Goal: Communication & Community: Answer question/provide support

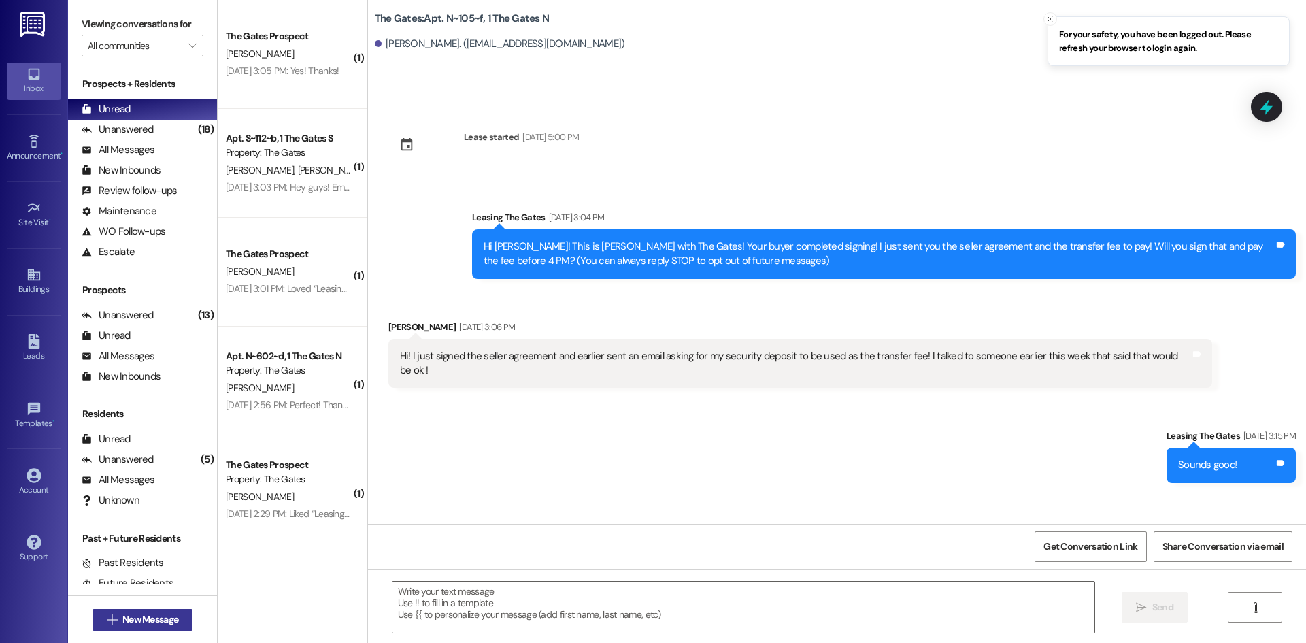
click at [137, 621] on span "New Message" at bounding box center [150, 619] width 56 height 14
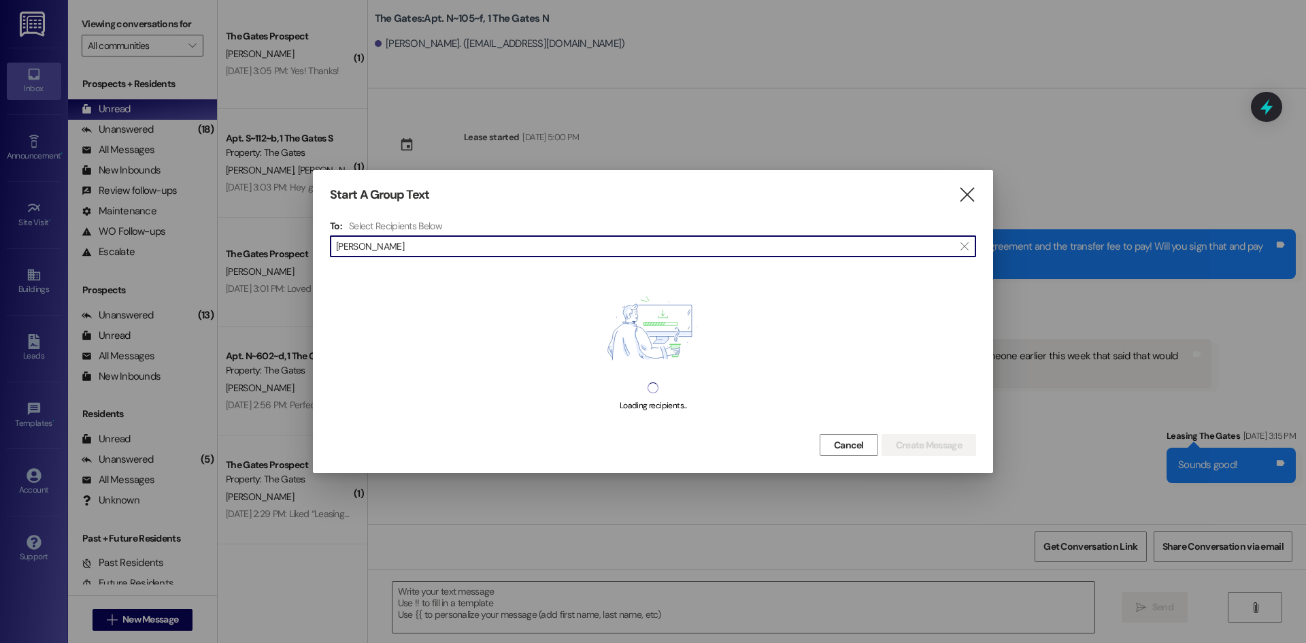
type input "[PERSON_NAME]"
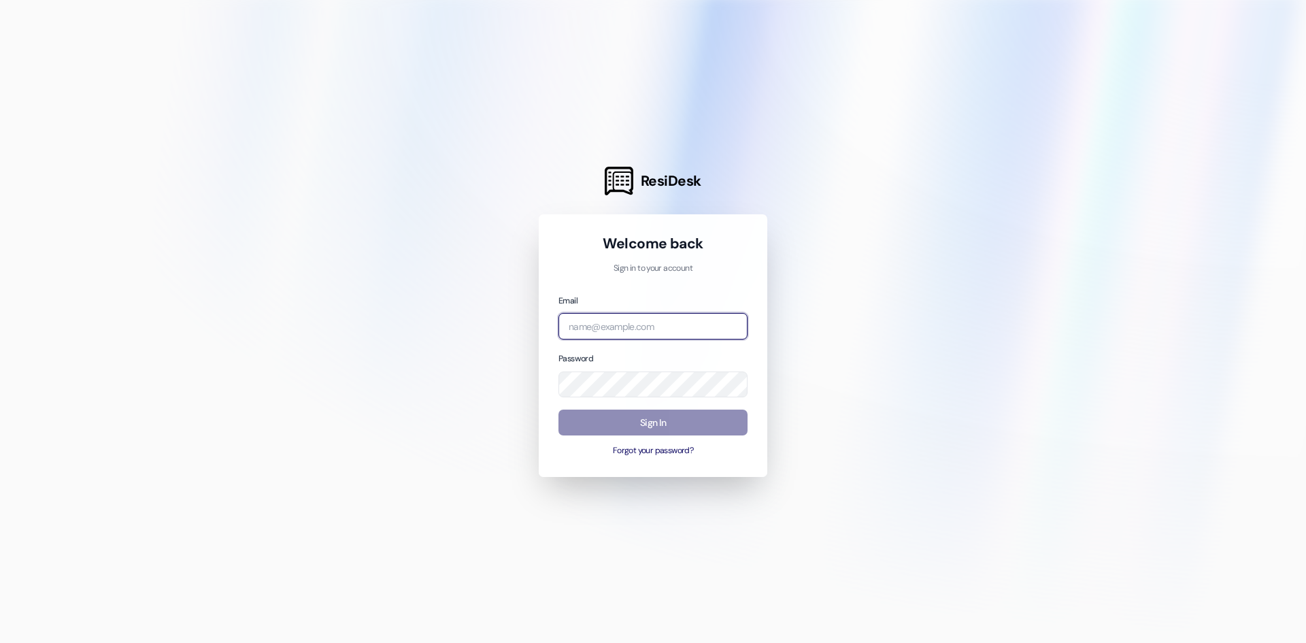
type input "[EMAIL_ADDRESS][DOMAIN_NAME]"
click at [670, 420] on button "Sign In" at bounding box center [652, 422] width 189 height 27
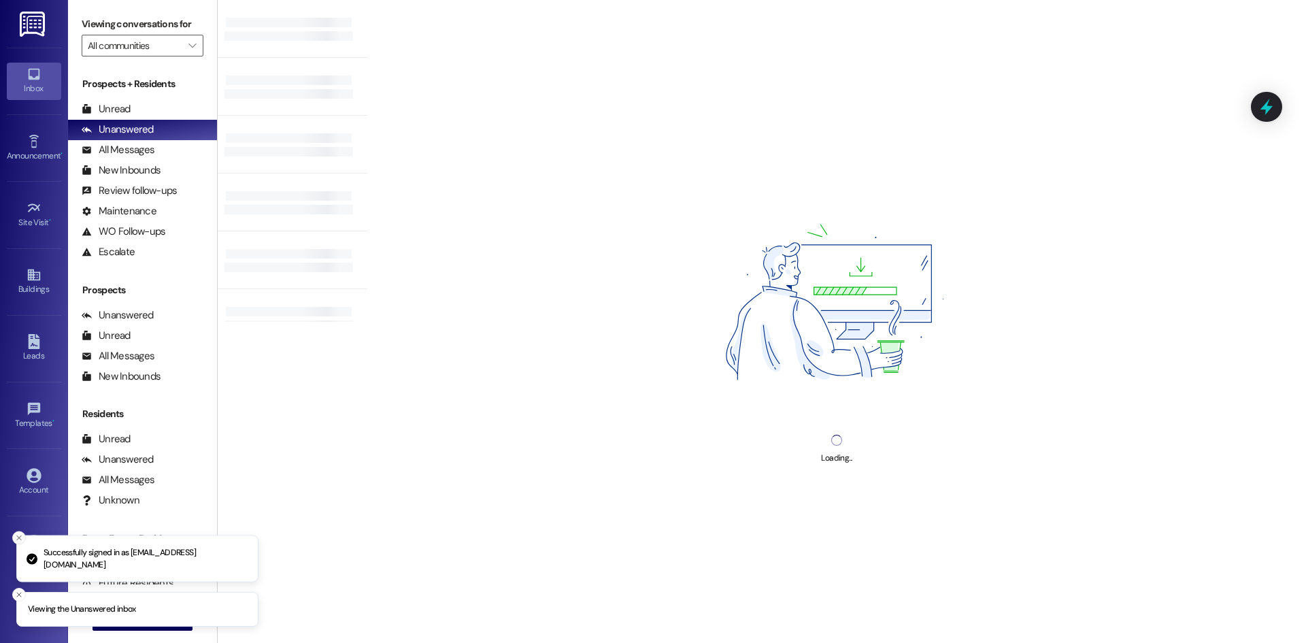
click at [20, 536] on line "Close toast" at bounding box center [19, 538] width 4 height 4
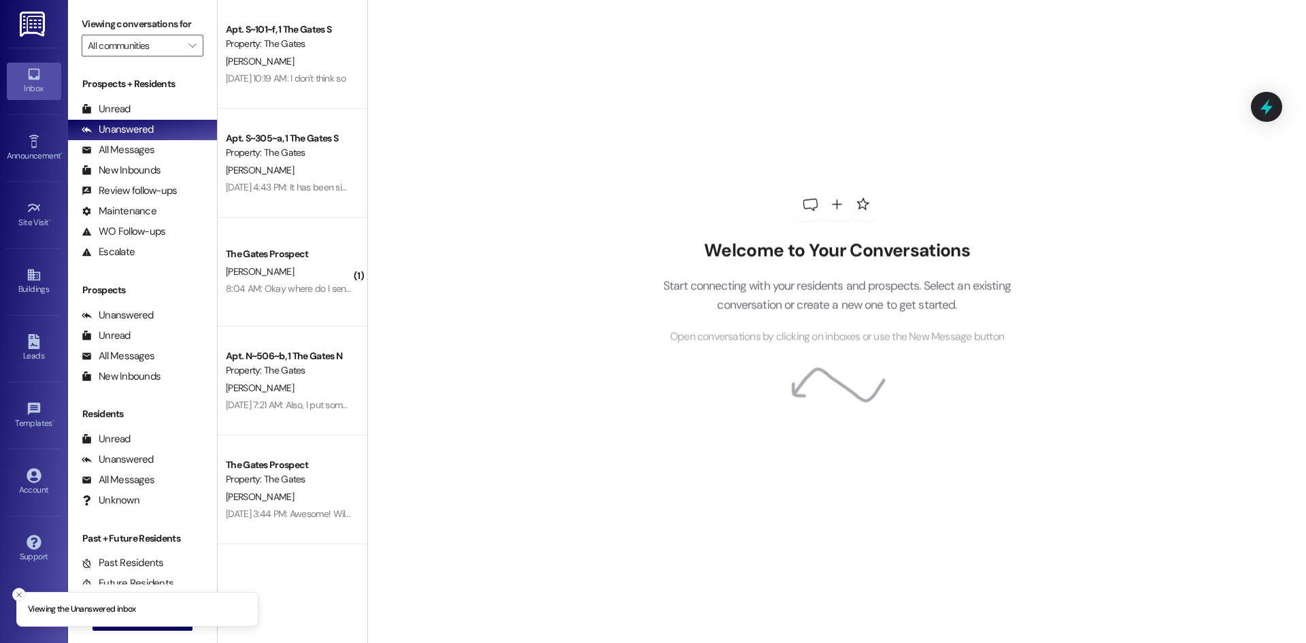
click at [15, 595] on icon "Close toast" at bounding box center [19, 594] width 8 height 8
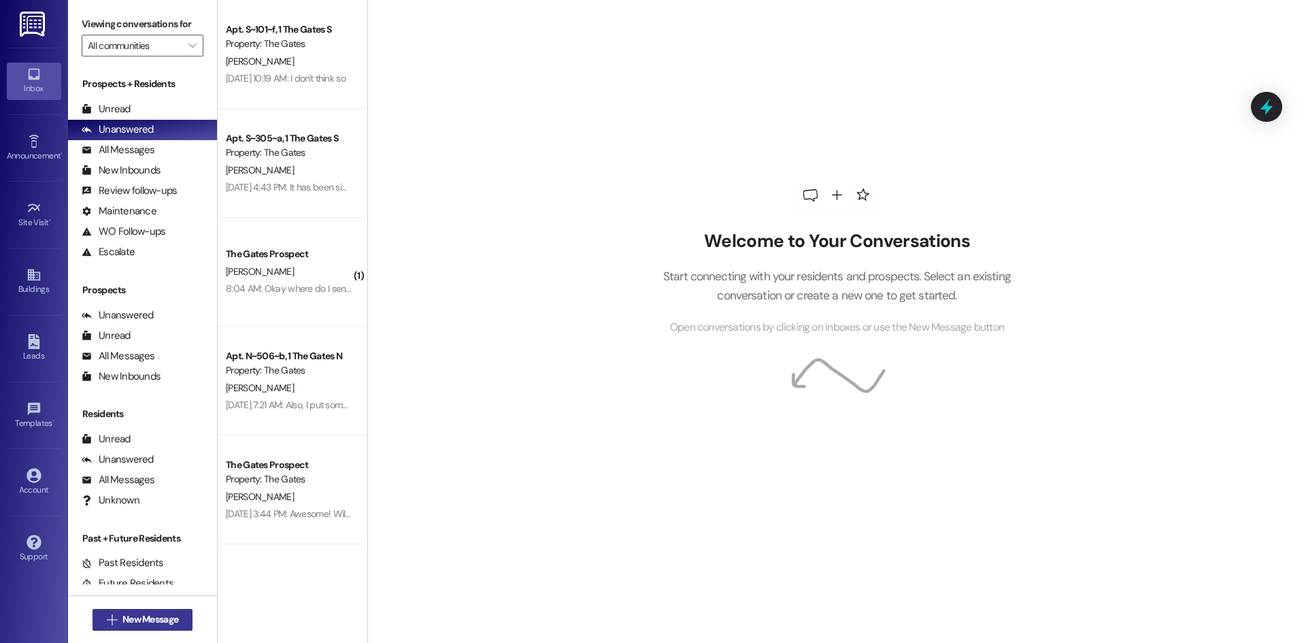
click at [102, 609] on button " New Message" at bounding box center [142, 620] width 101 height 22
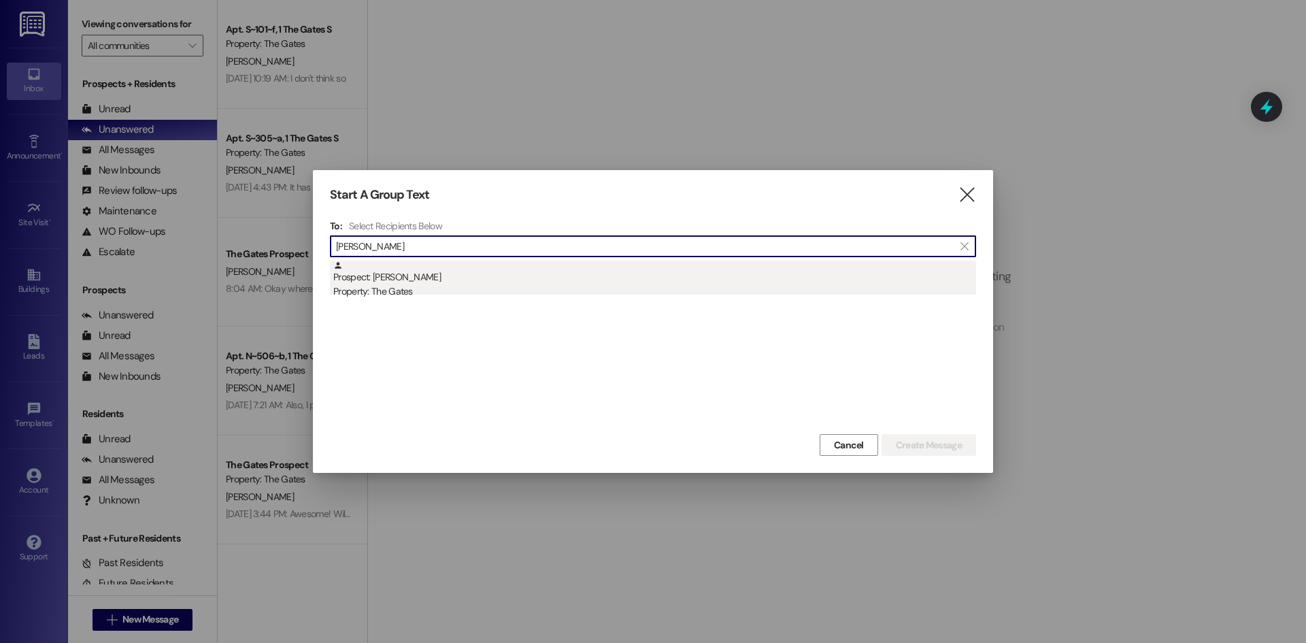
type input "[PERSON_NAME]"
click at [379, 277] on div "Prospect: [PERSON_NAME] Property: The Gates" at bounding box center [654, 279] width 643 height 39
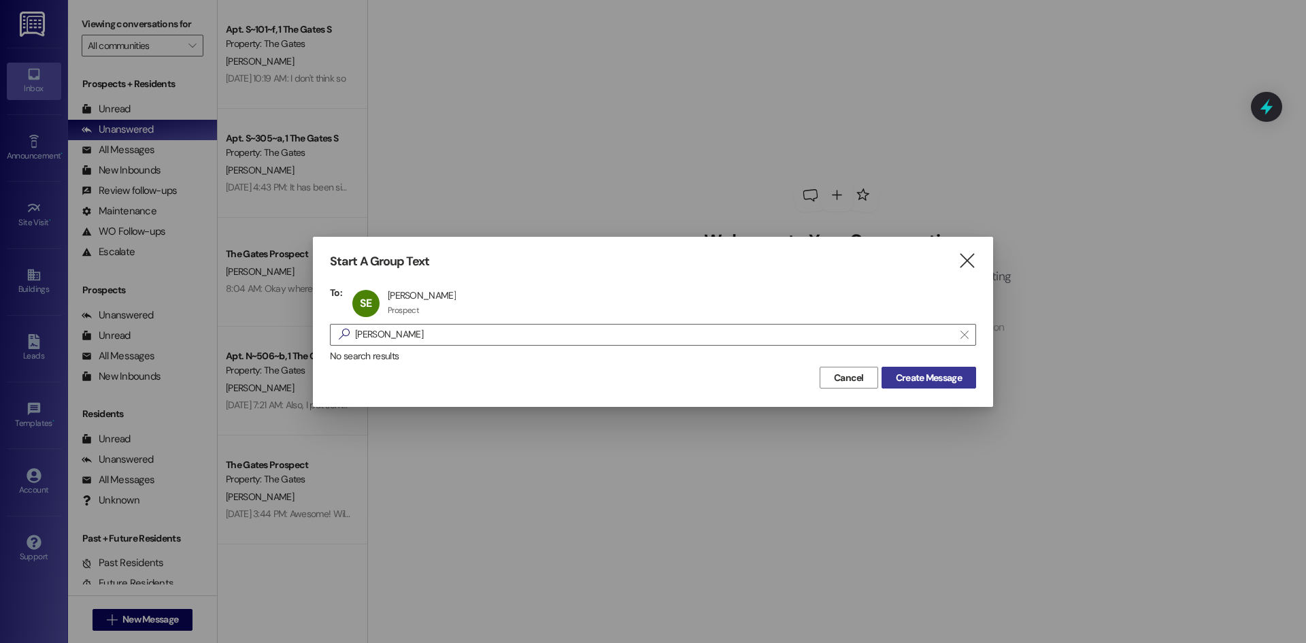
click at [899, 381] on span "Create Message" at bounding box center [929, 378] width 66 height 14
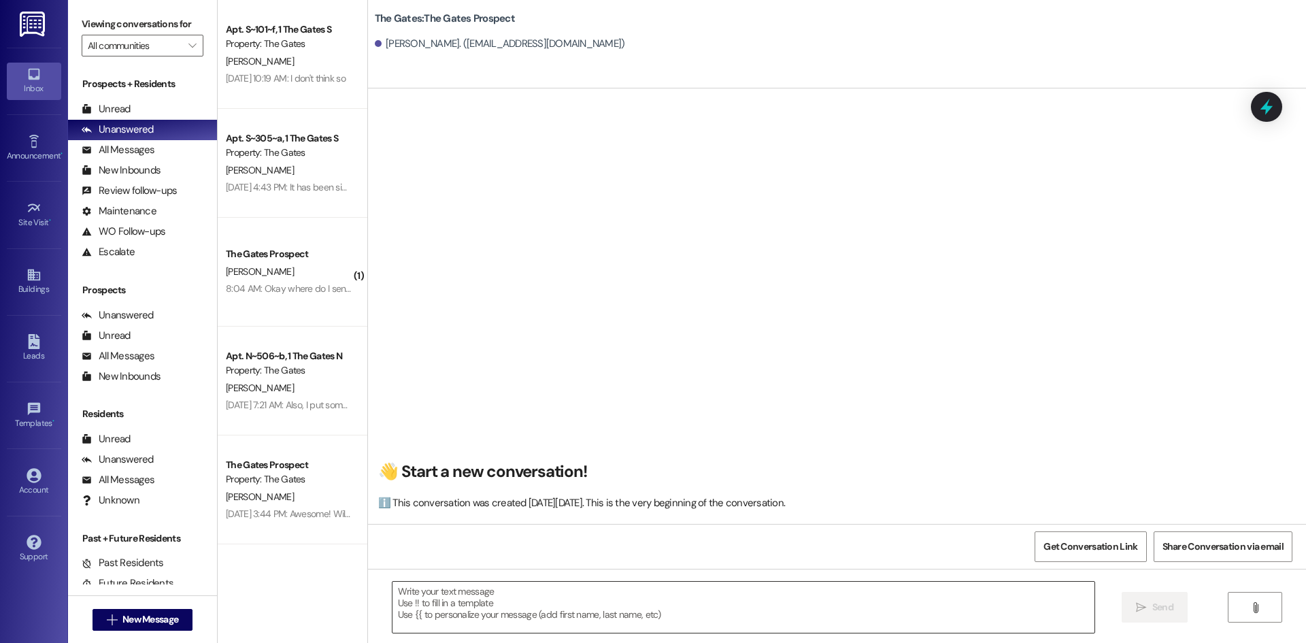
click at [475, 590] on textarea at bounding box center [743, 606] width 702 height 51
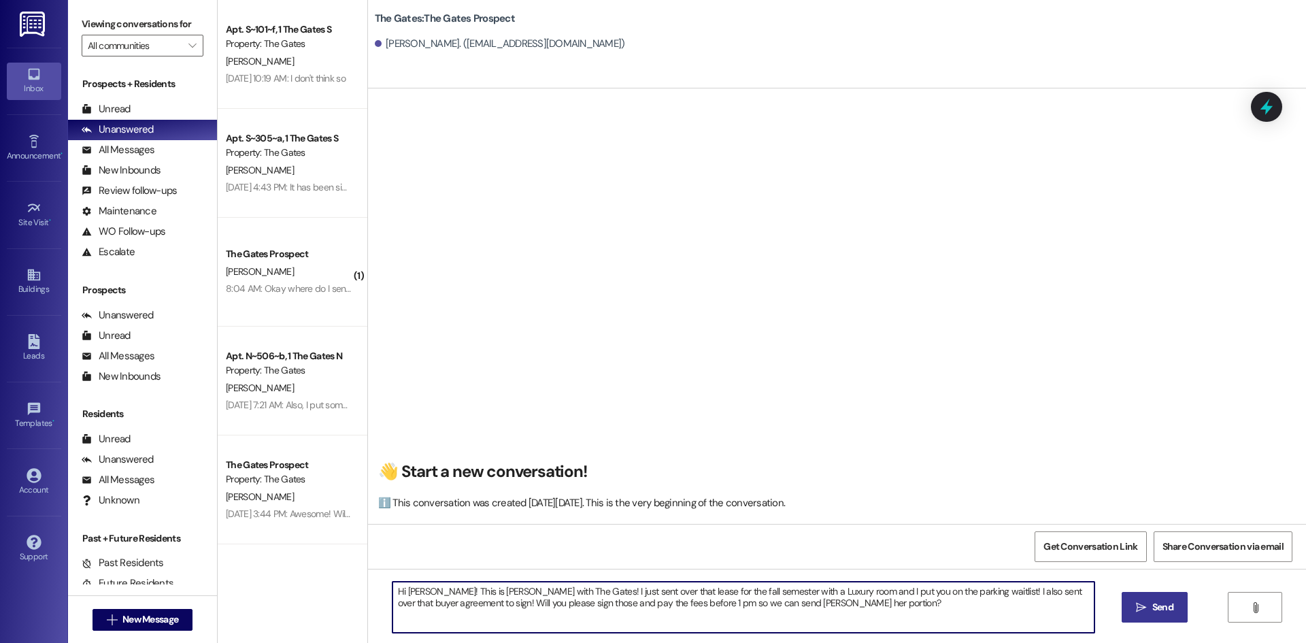
type textarea "Hi [PERSON_NAME]! This is [PERSON_NAME] with The Gates! I just sent over that l…"
click at [1142, 609] on icon "" at bounding box center [1141, 607] width 10 height 11
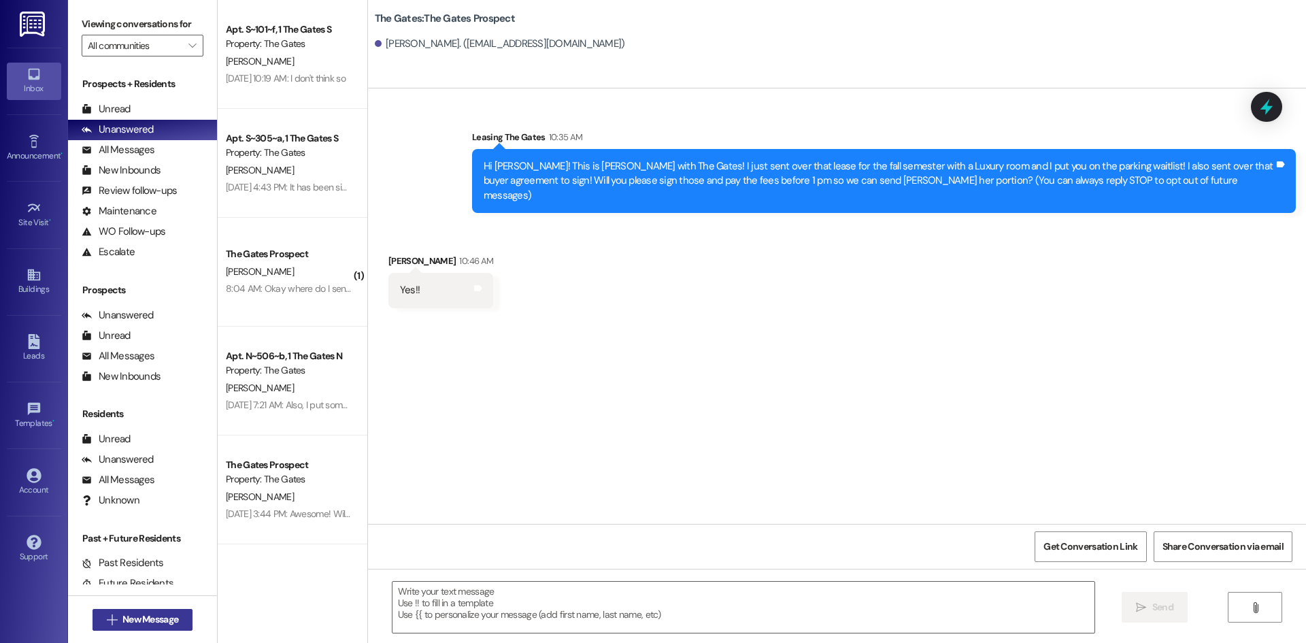
click at [167, 619] on span "New Message" at bounding box center [150, 619] width 56 height 14
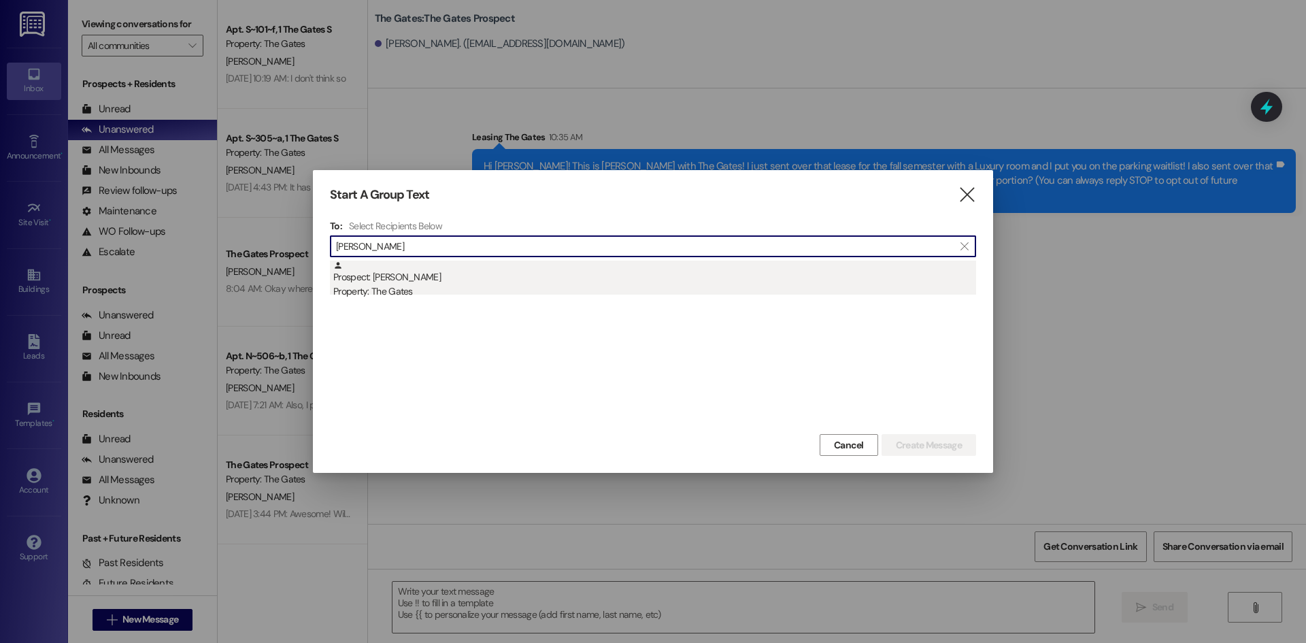
type input "[PERSON_NAME]"
click at [394, 267] on div "Prospect: [PERSON_NAME] Property: The Gates" at bounding box center [654, 279] width 643 height 39
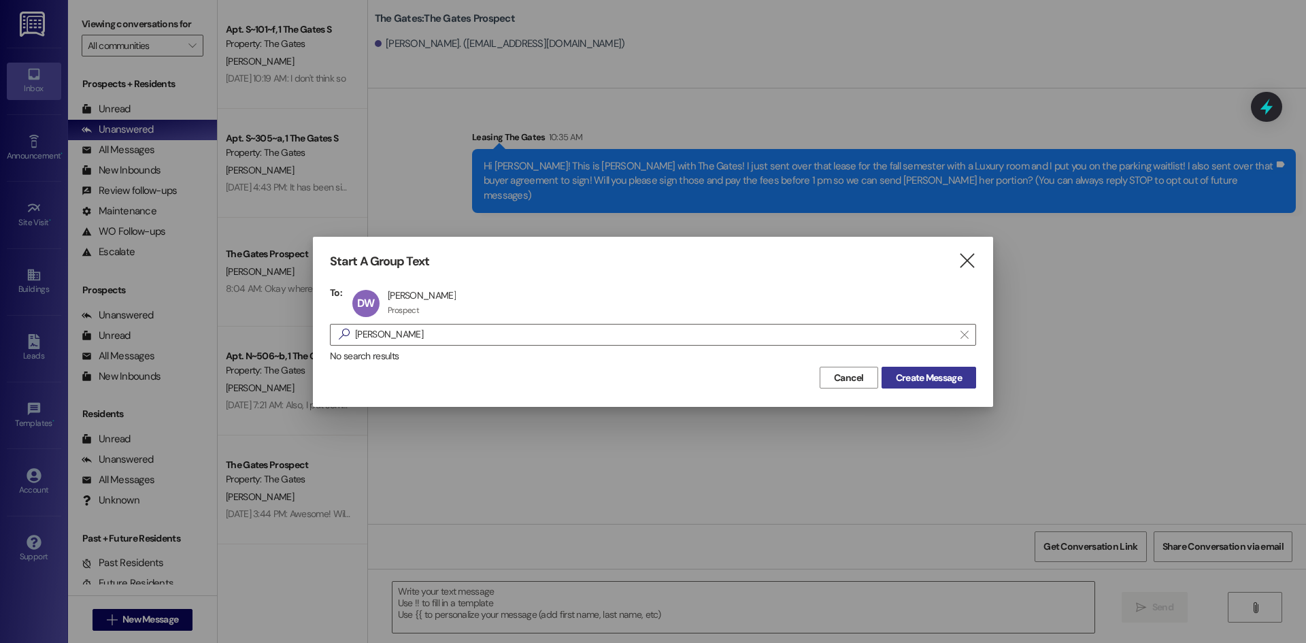
click at [918, 376] on span "Create Message" at bounding box center [929, 378] width 66 height 14
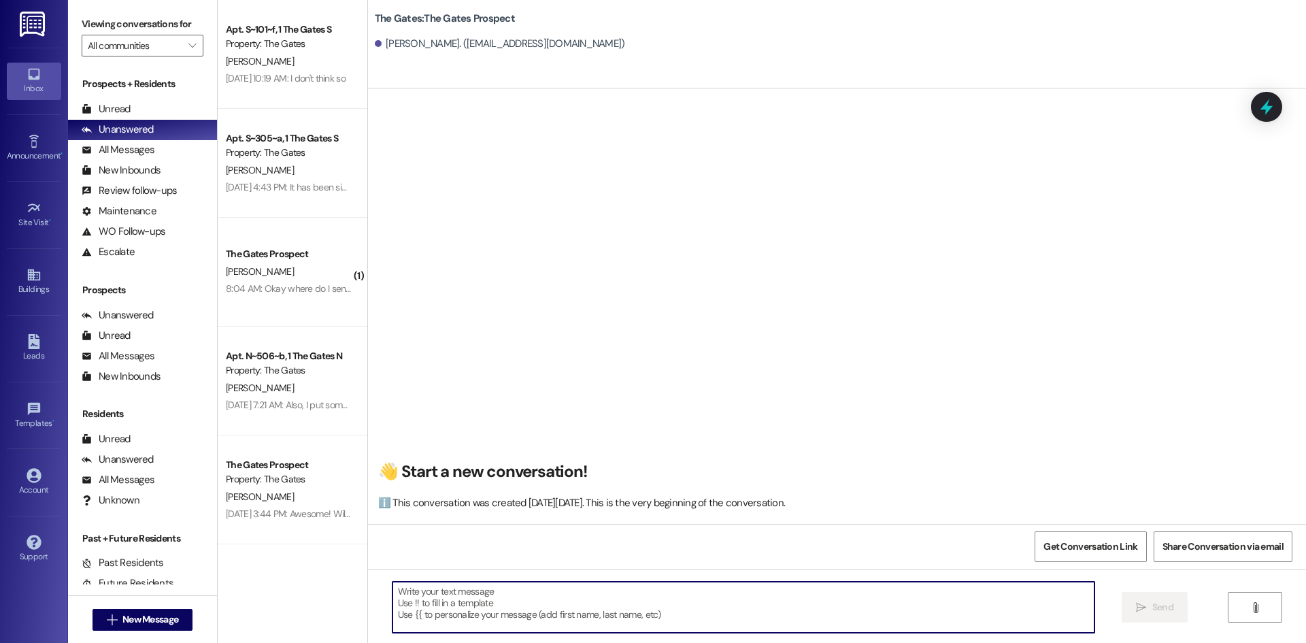
click at [420, 597] on textarea at bounding box center [743, 606] width 702 height 51
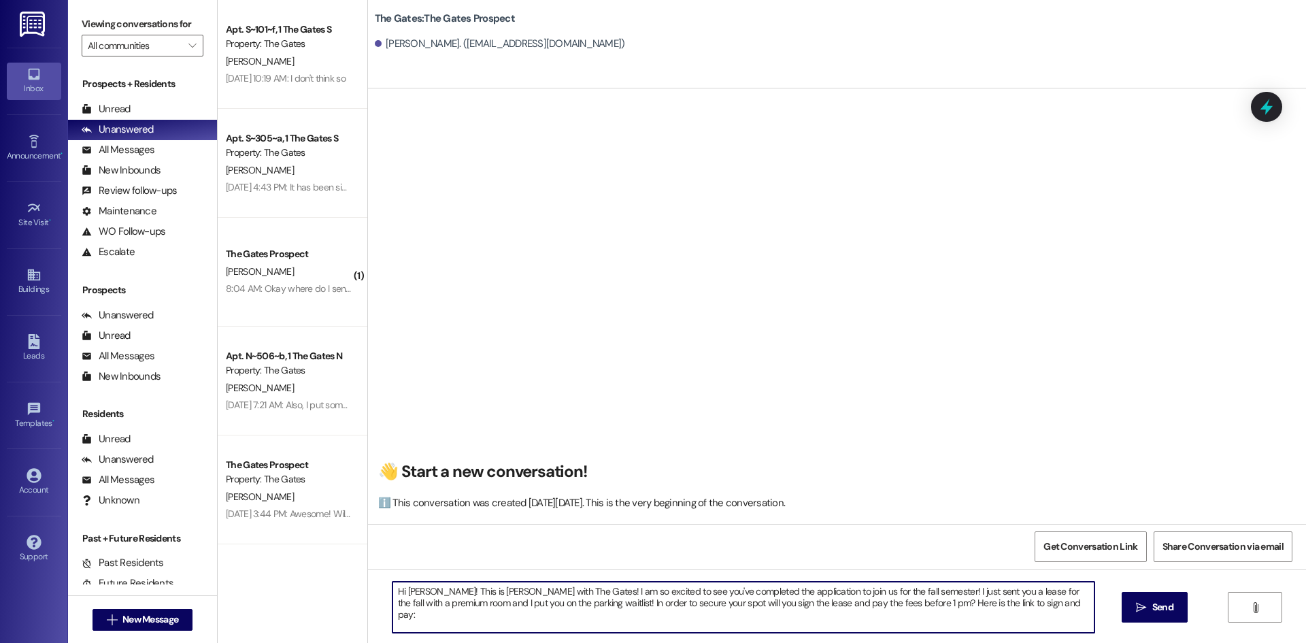
click at [1059, 603] on textarea "Hi [PERSON_NAME]! This is [PERSON_NAME] with The Gates! I am so excited to see …" at bounding box center [743, 606] width 702 height 51
paste textarea "[URL][DOMAIN_NAME]"
type textarea "Hi [PERSON_NAME]! This is [PERSON_NAME] with The Gates! I am so excited to see …"
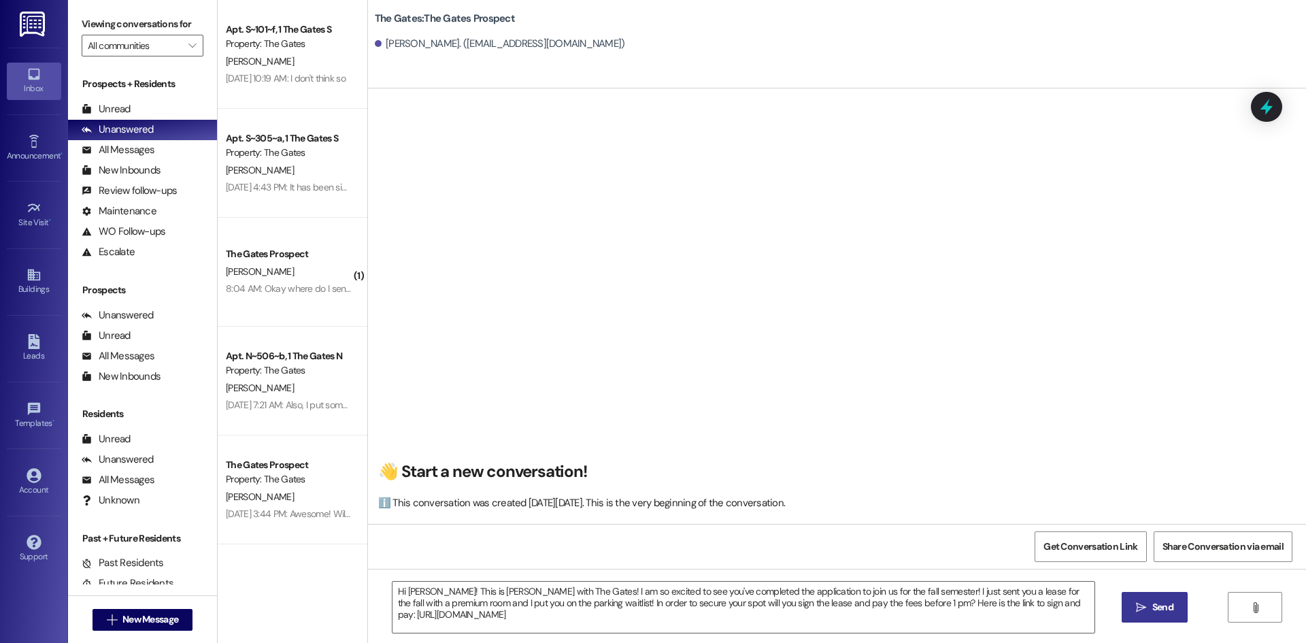
click at [1172, 610] on span "Send" at bounding box center [1162, 607] width 21 height 14
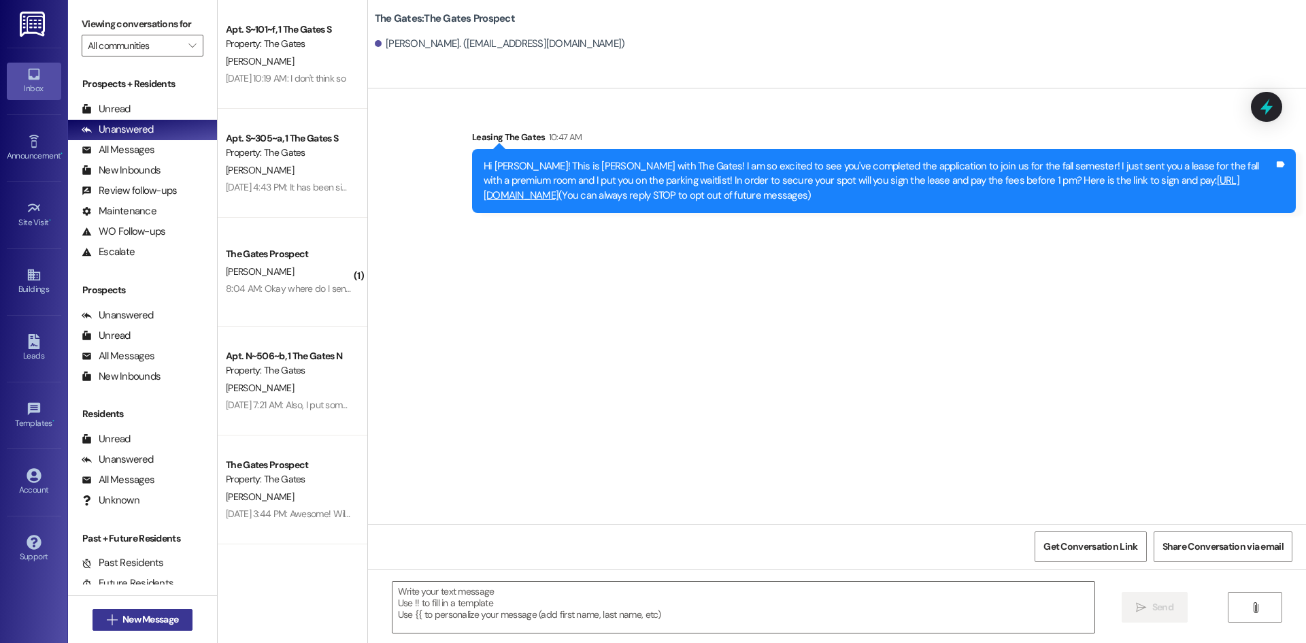
click at [112, 624] on span " New Message" at bounding box center [143, 619] width 78 height 14
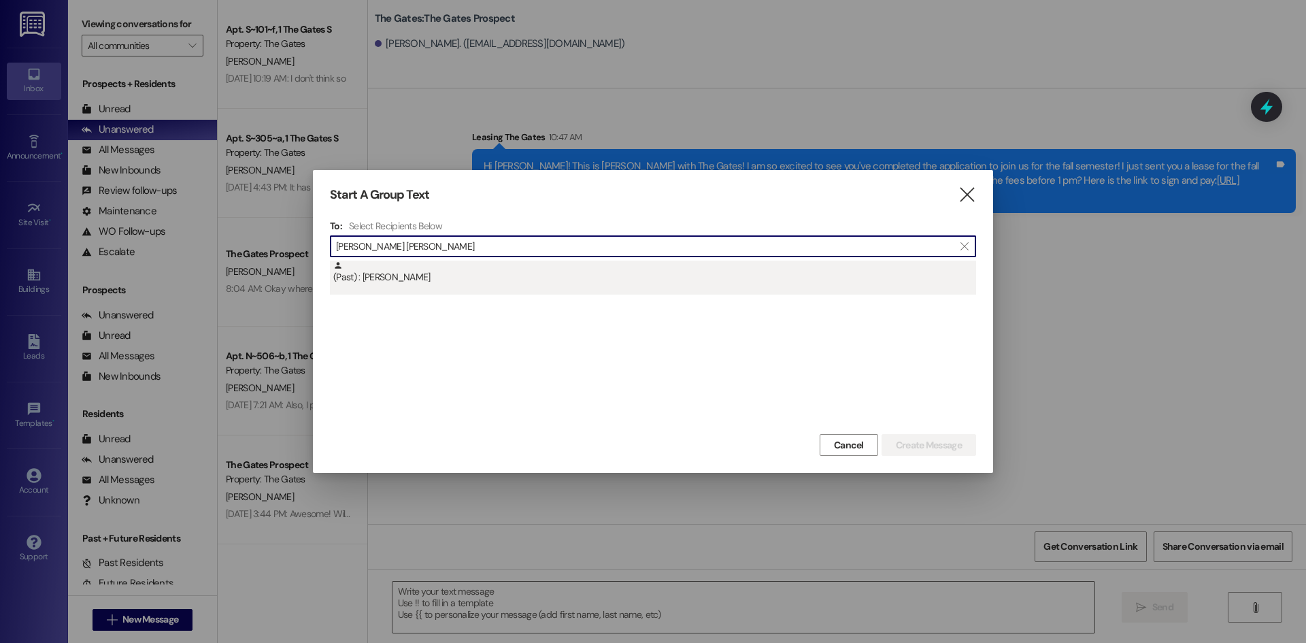
type input "[PERSON_NAME] [PERSON_NAME]"
click at [375, 293] on div "(Past) : [PERSON_NAME]" at bounding box center [653, 277] width 646 height 34
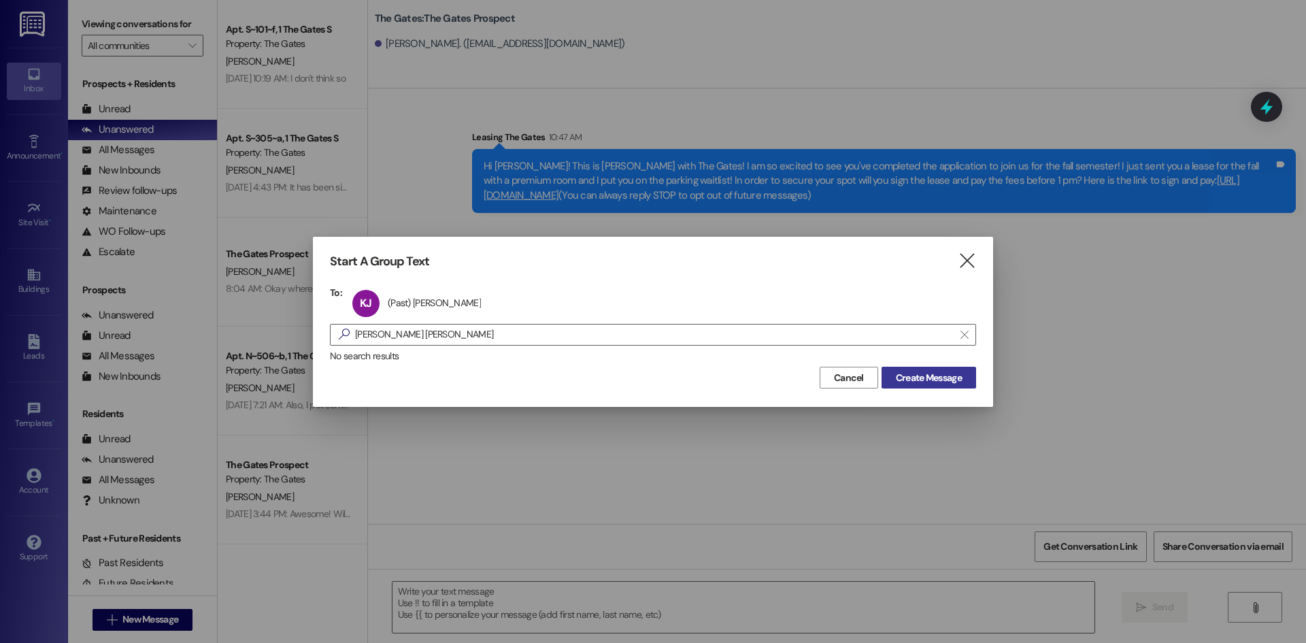
click at [908, 367] on button "Create Message" at bounding box center [928, 378] width 95 height 22
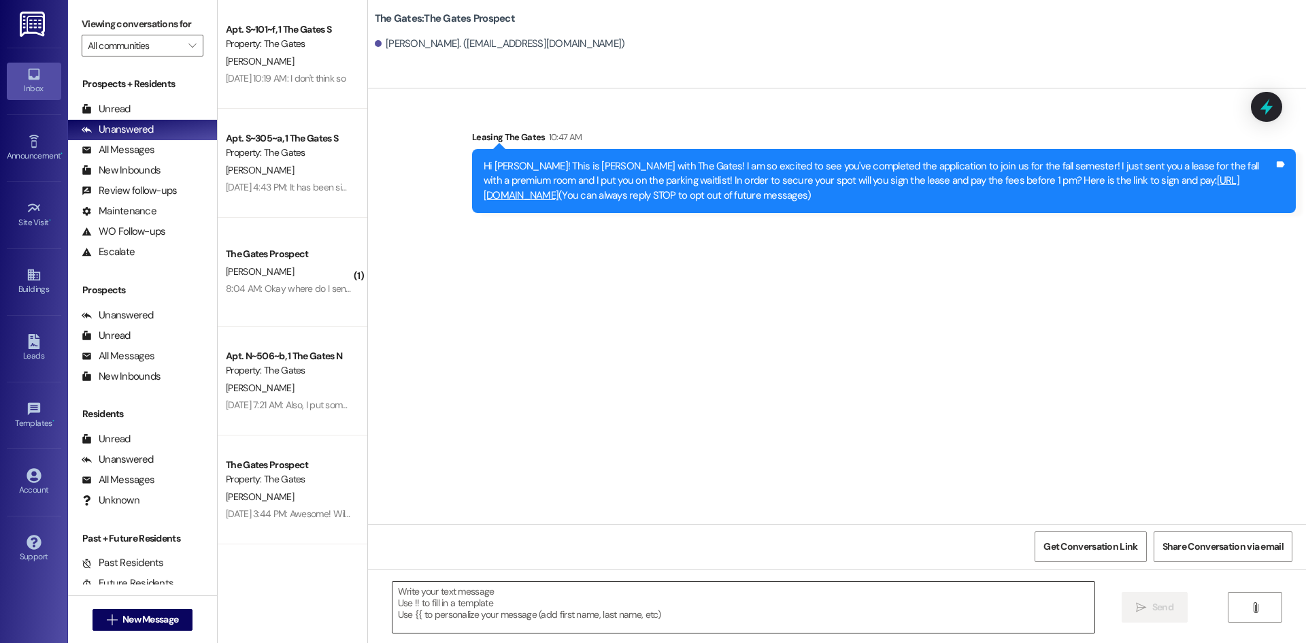
click at [460, 595] on textarea at bounding box center [743, 606] width 702 height 51
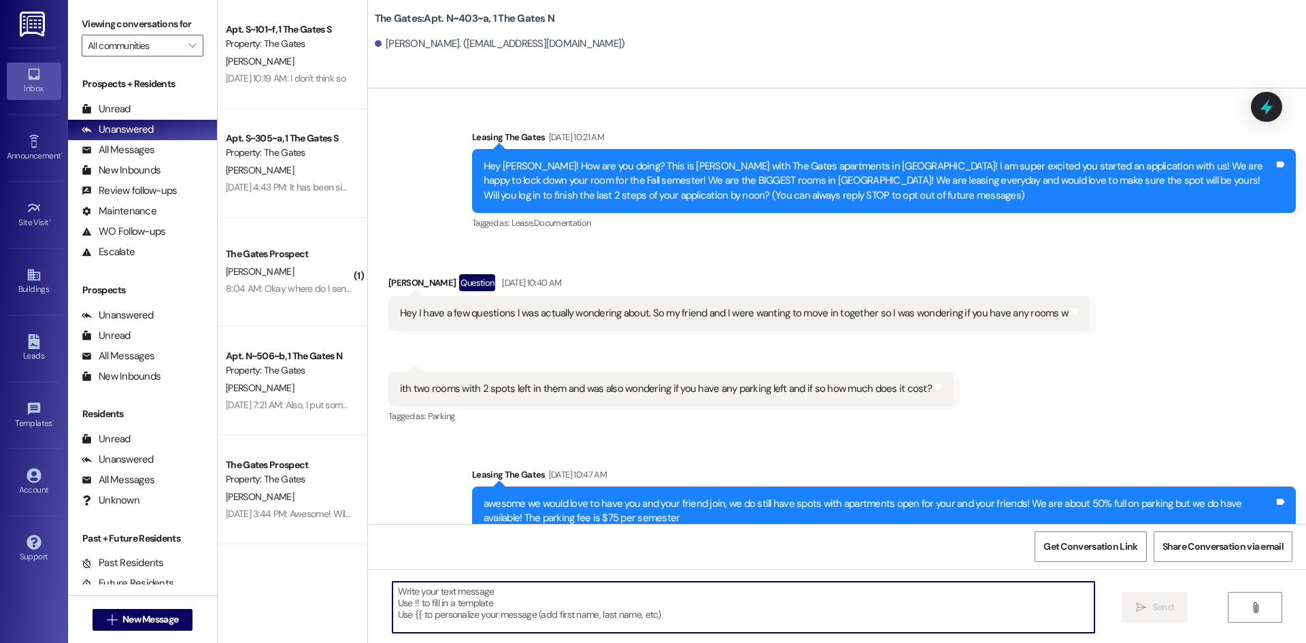
scroll to position [16968, 0]
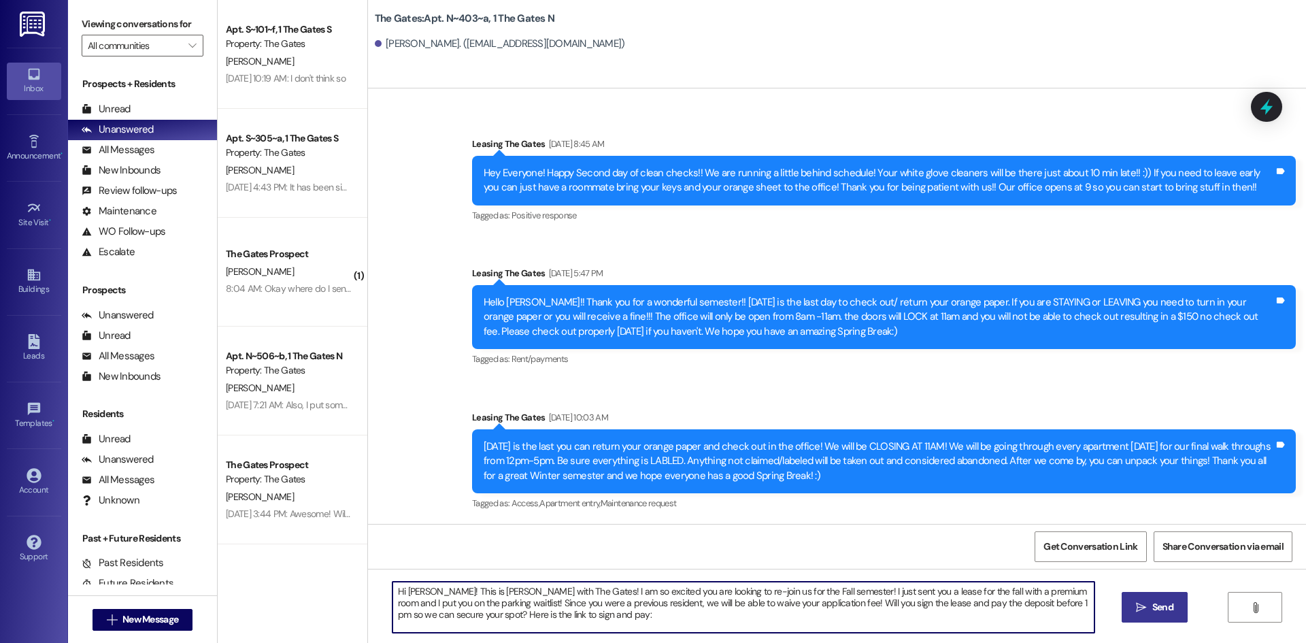
click at [586, 614] on textarea "Hi [PERSON_NAME]! This is [PERSON_NAME] with The Gates! I am so excited you are…" at bounding box center [743, 606] width 702 height 51
paste textarea "[URL][DOMAIN_NAME]"
type textarea "Hi [PERSON_NAME]! This is [PERSON_NAME] with The Gates! I am so excited you are…"
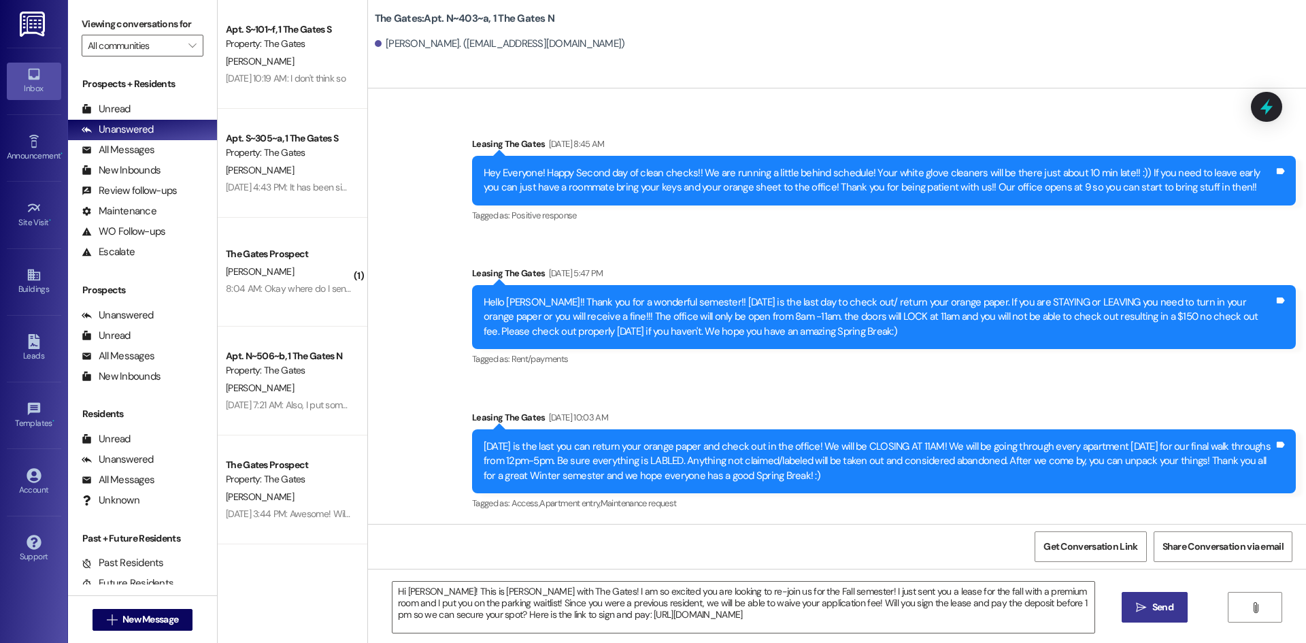
click at [1163, 616] on button " Send" at bounding box center [1154, 607] width 66 height 31
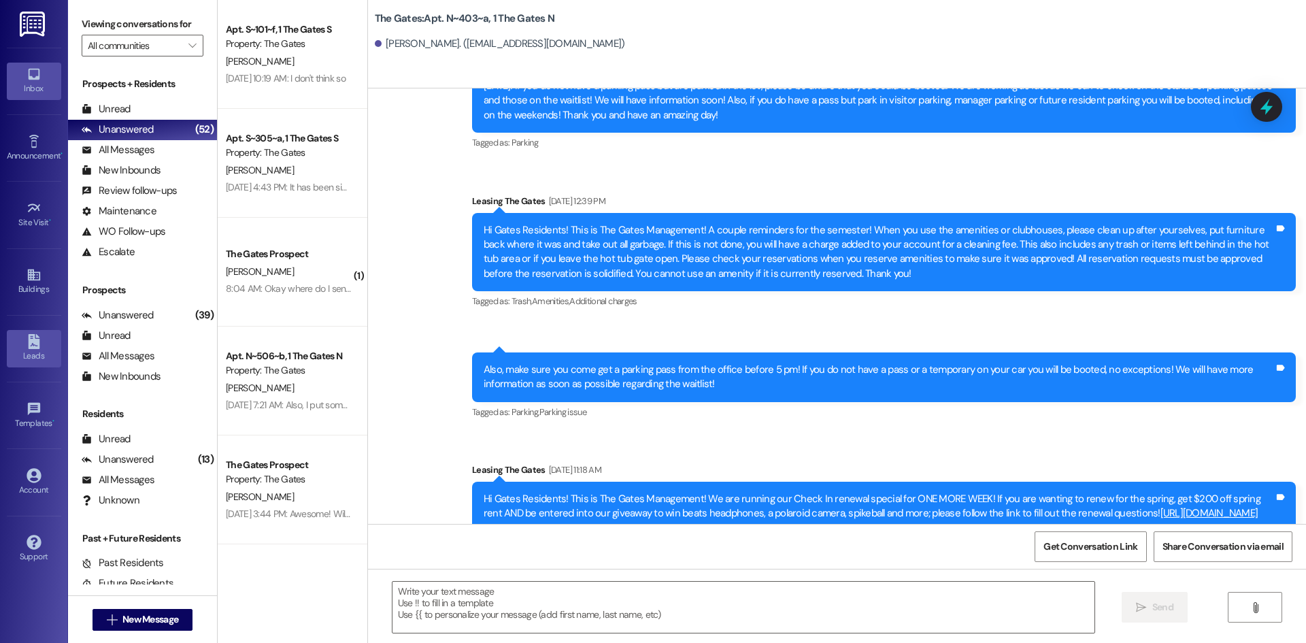
scroll to position [9965, 0]
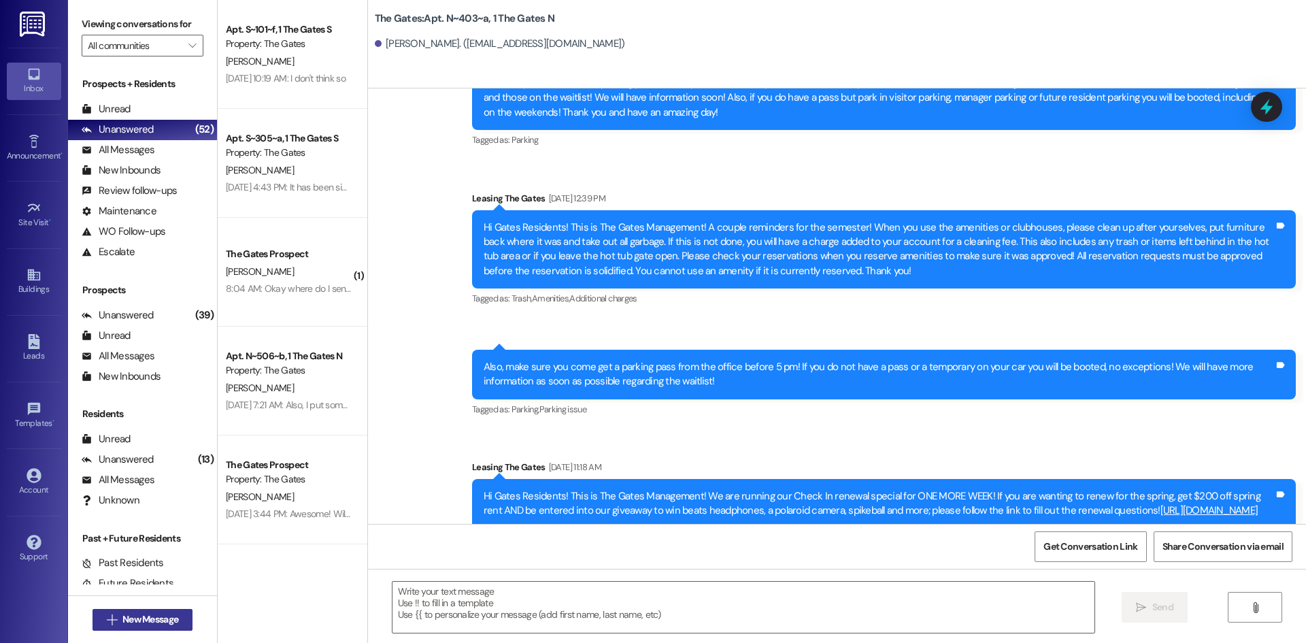
click at [160, 622] on span "New Message" at bounding box center [150, 619] width 56 height 14
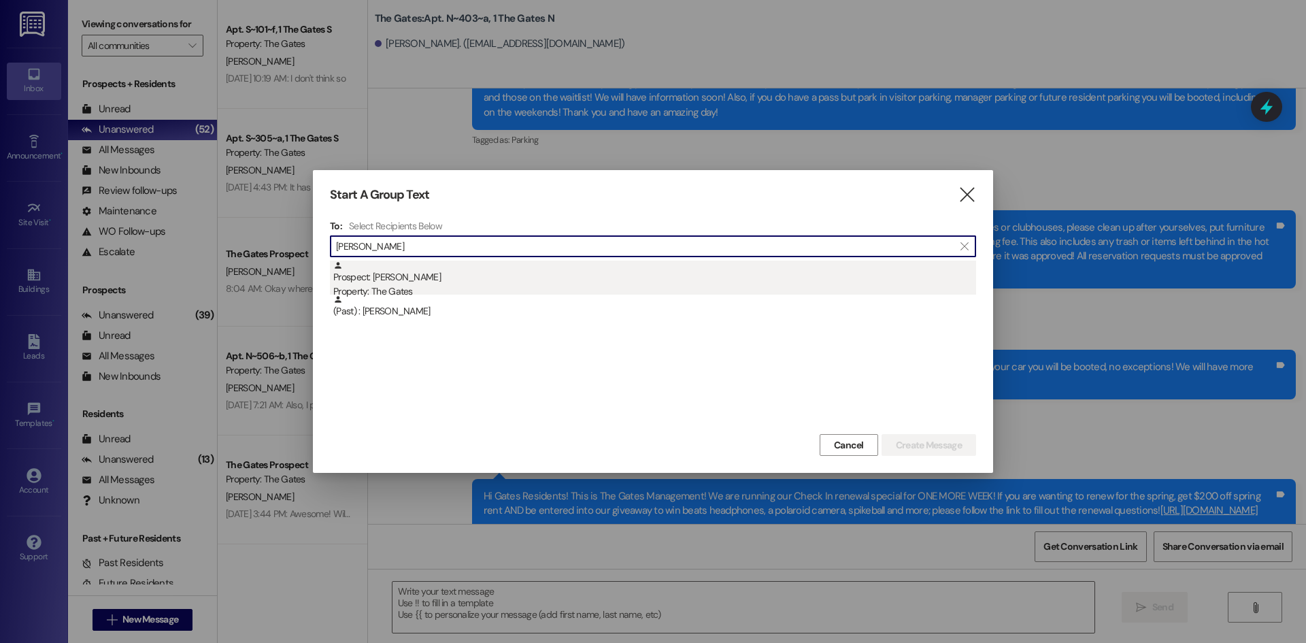
type input "[PERSON_NAME]"
click at [384, 284] on div "Prospect: [PERSON_NAME] Property: The Gates" at bounding box center [654, 279] width 643 height 39
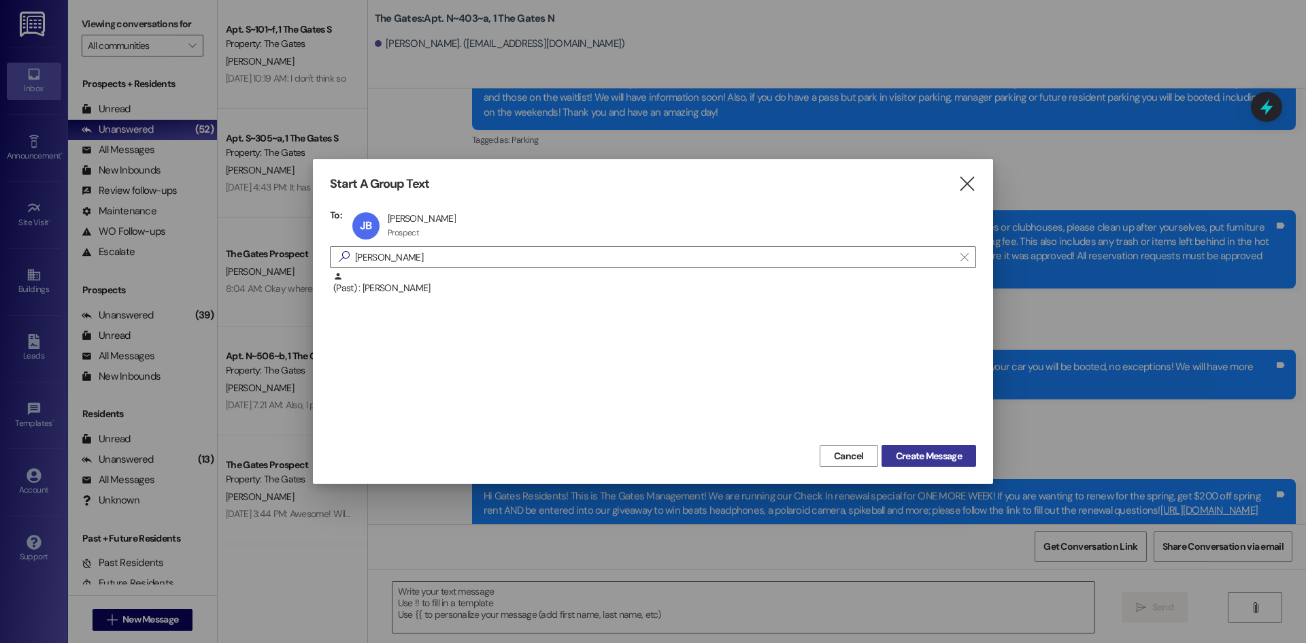
click at [920, 451] on span "Create Message" at bounding box center [929, 456] width 66 height 14
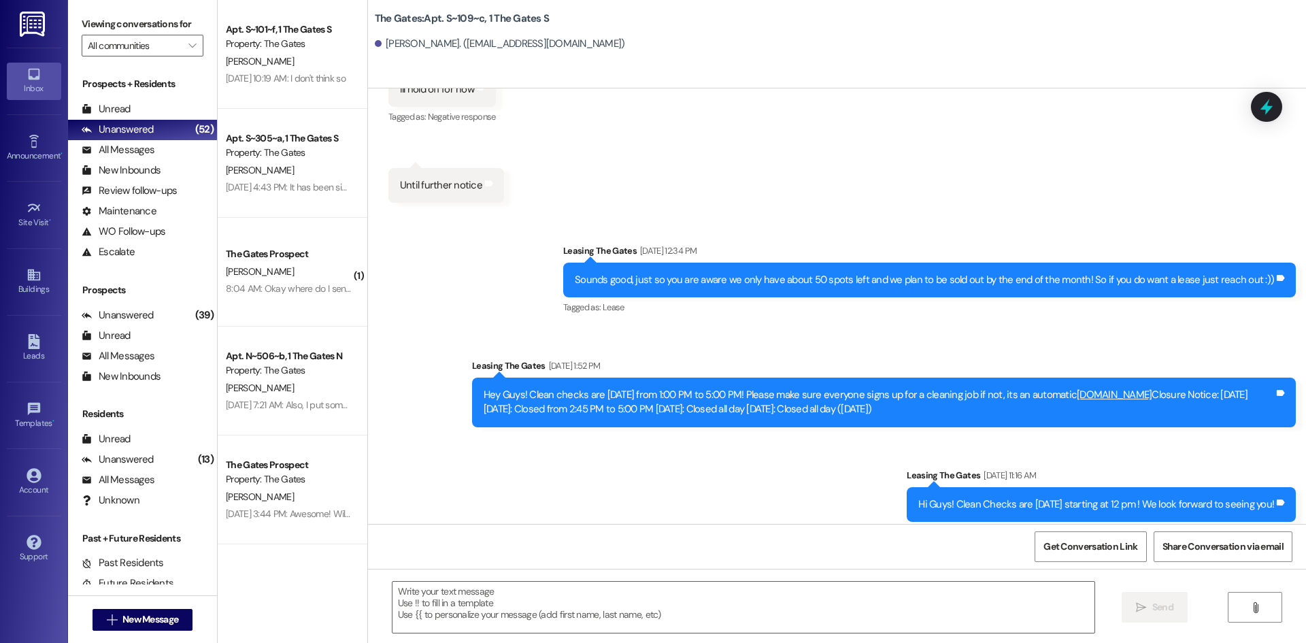
scroll to position [2553, 0]
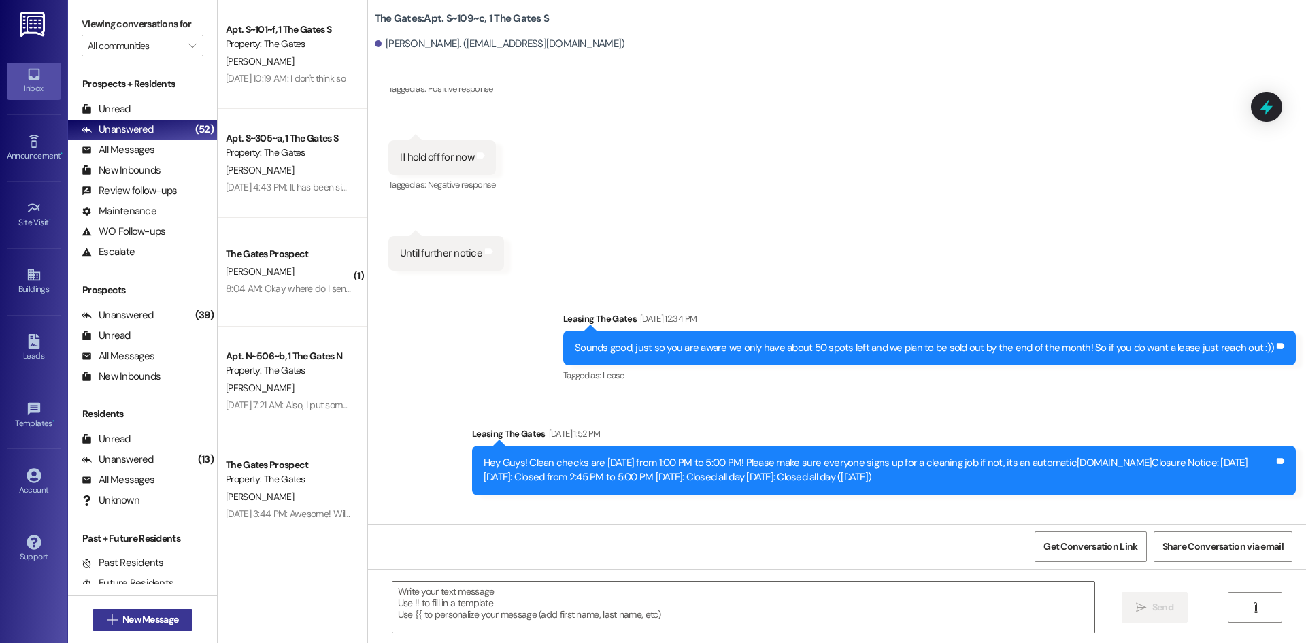
click at [131, 622] on span "New Message" at bounding box center [150, 619] width 56 height 14
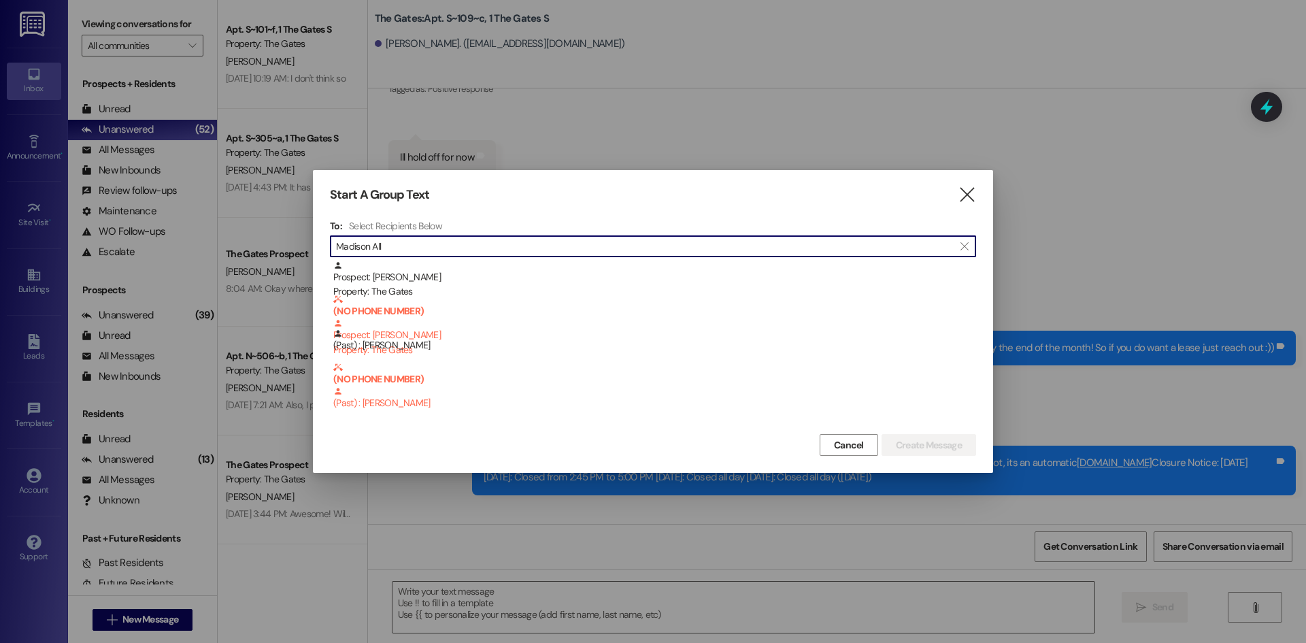
type input "Madison All"
drag, startPoint x: 221, startPoint y: 241, endPoint x: 194, endPoint y: 235, distance: 27.9
click at [194, 235] on div "Start A Group Text  To: Select Recipients Below  Madison All  Prospect: [GEO…" at bounding box center [653, 321] width 1306 height 643
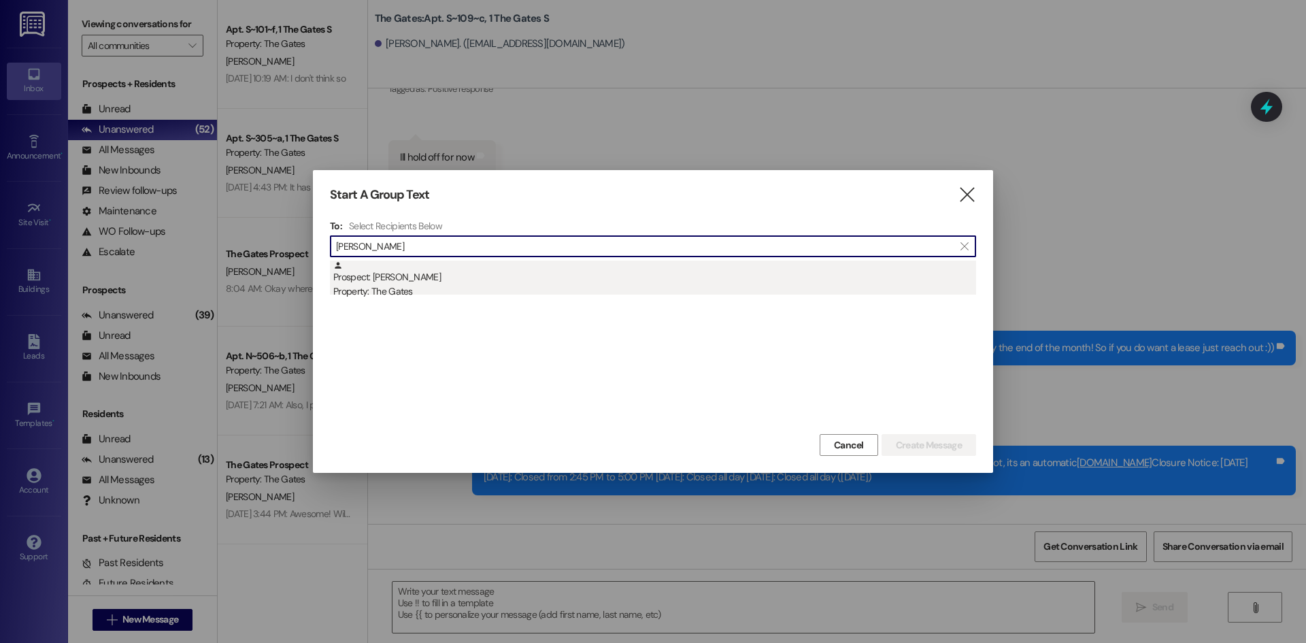
type input "[PERSON_NAME]"
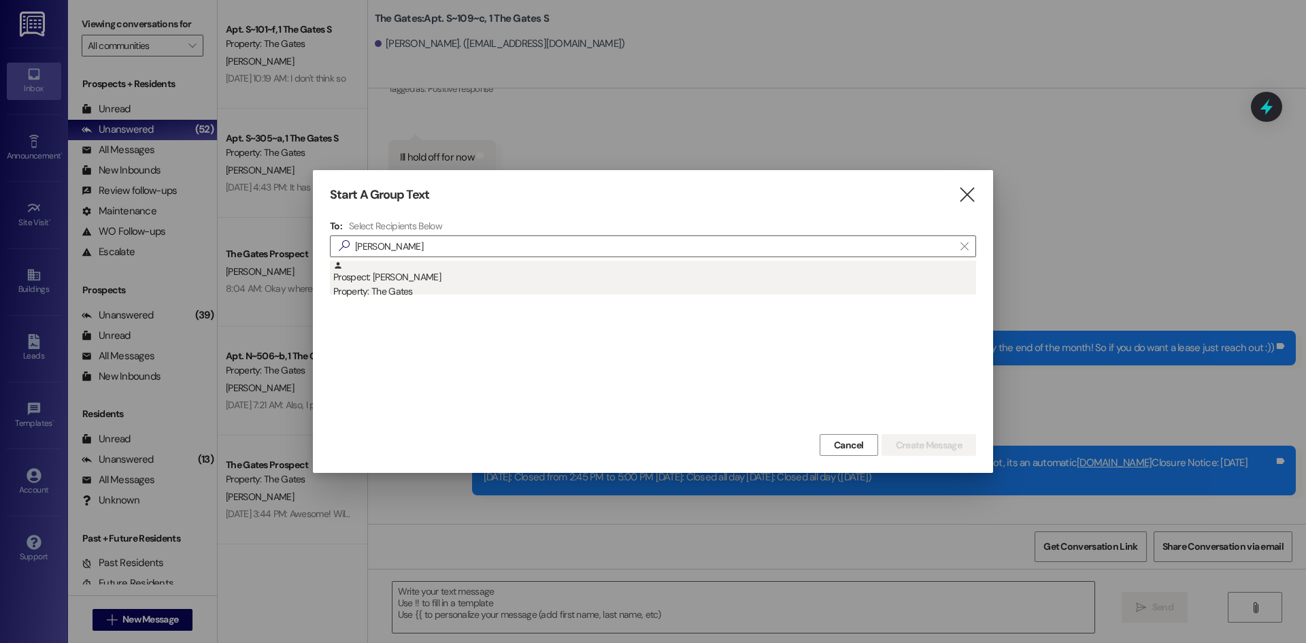
click at [432, 280] on div "Prospect: [PERSON_NAME] Property: The Gates" at bounding box center [654, 279] width 643 height 39
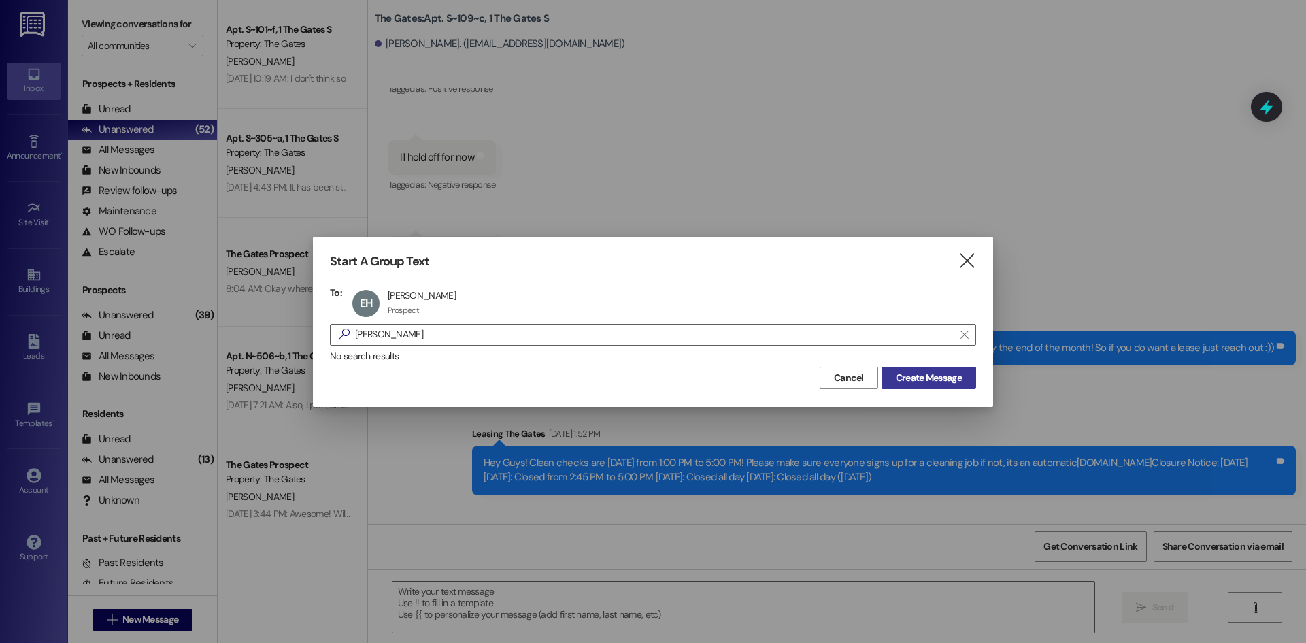
click at [902, 377] on span "Create Message" at bounding box center [929, 378] width 66 height 14
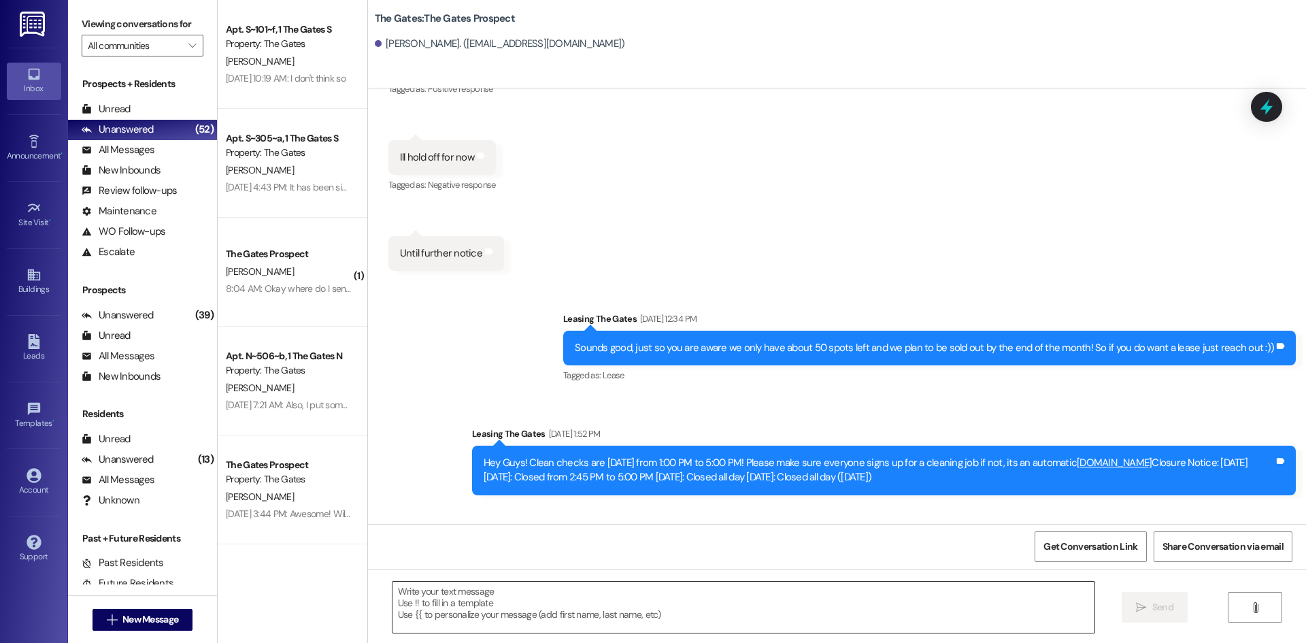
scroll to position [0, 0]
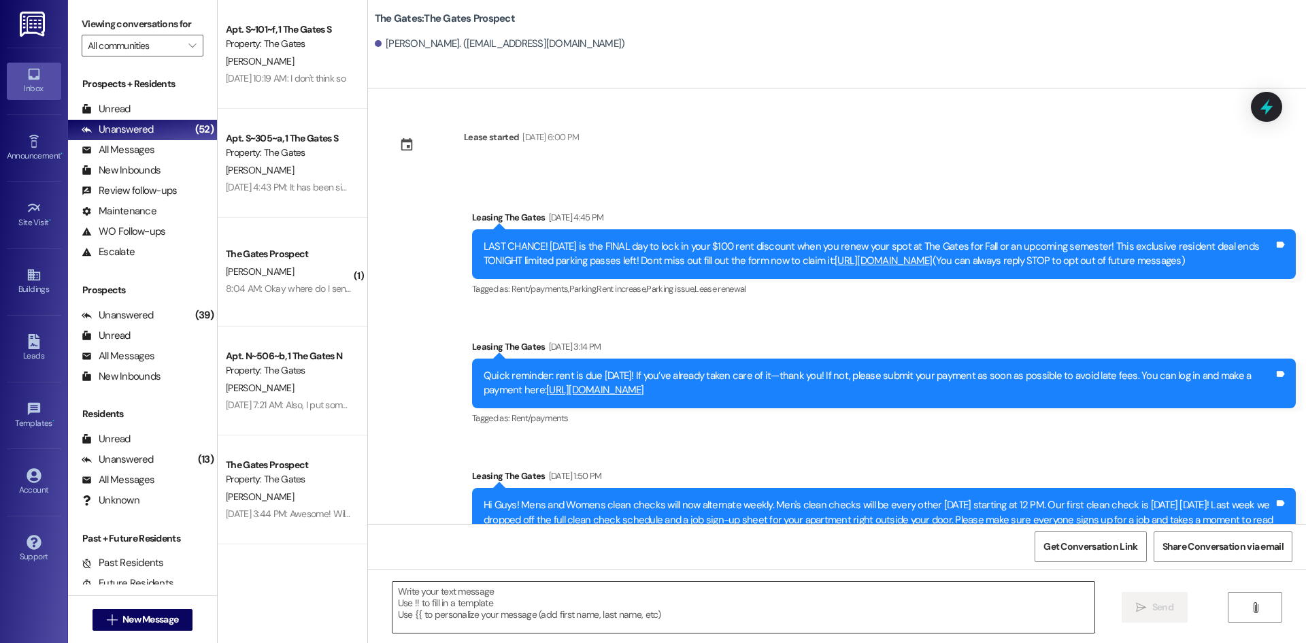
click at [426, 590] on textarea at bounding box center [743, 606] width 702 height 51
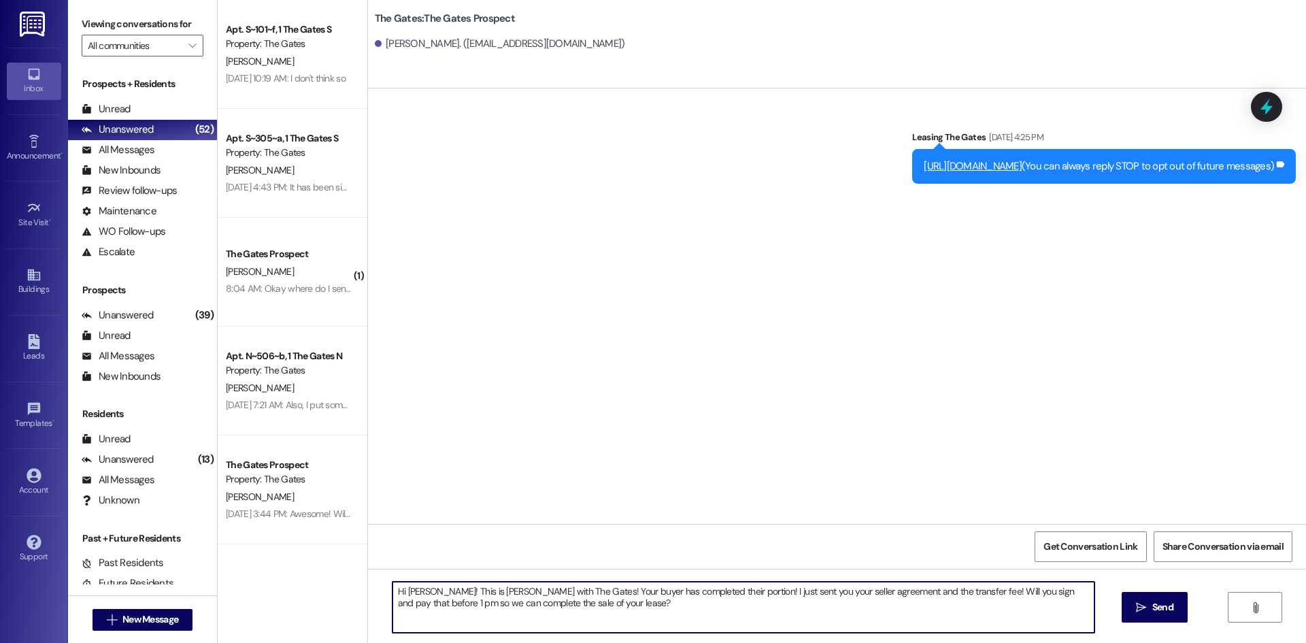
type textarea "Hi [PERSON_NAME]! This is [PERSON_NAME] with The Gates! Your buyer has complete…"
click at [1139, 603] on icon "" at bounding box center [1141, 607] width 10 height 11
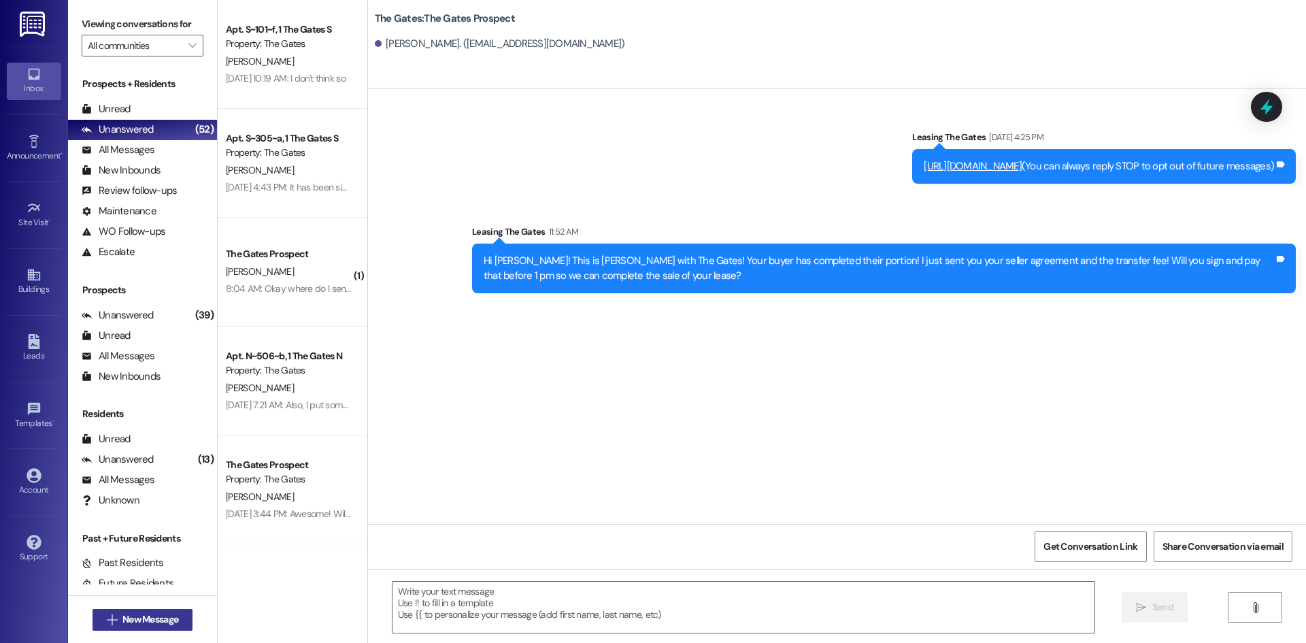
click at [130, 630] on button " New Message" at bounding box center [142, 620] width 101 height 22
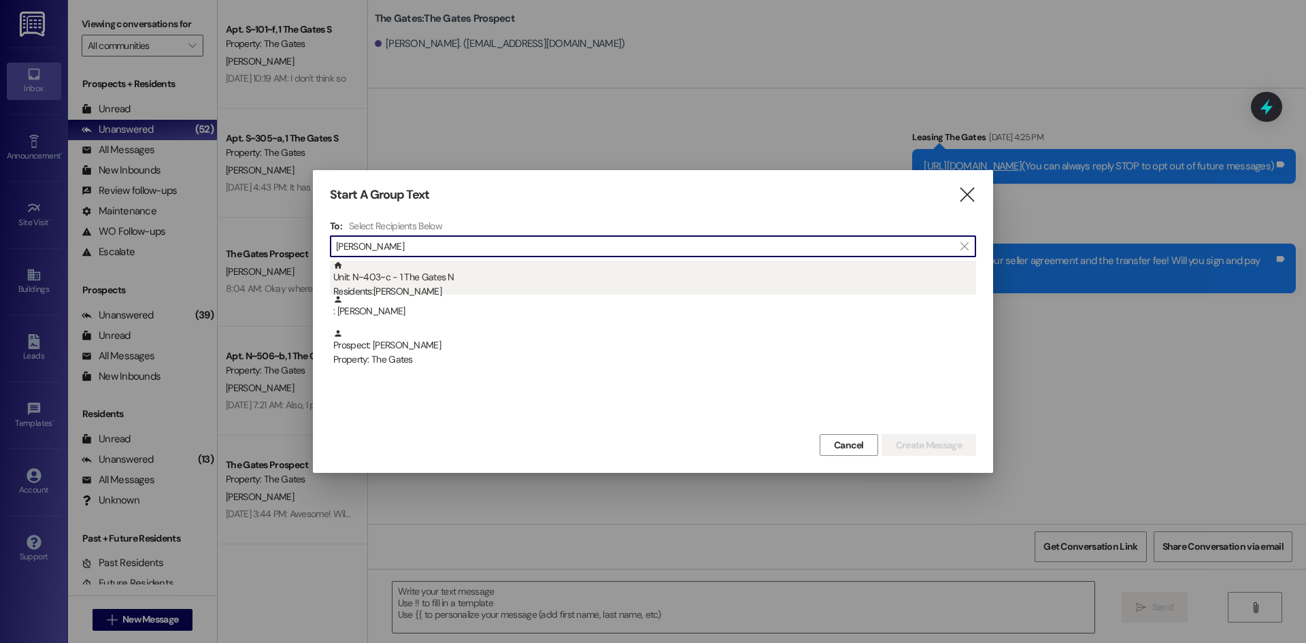
type input "[PERSON_NAME]"
click at [408, 289] on div "Residents: [PERSON_NAME]" at bounding box center [654, 291] width 643 height 14
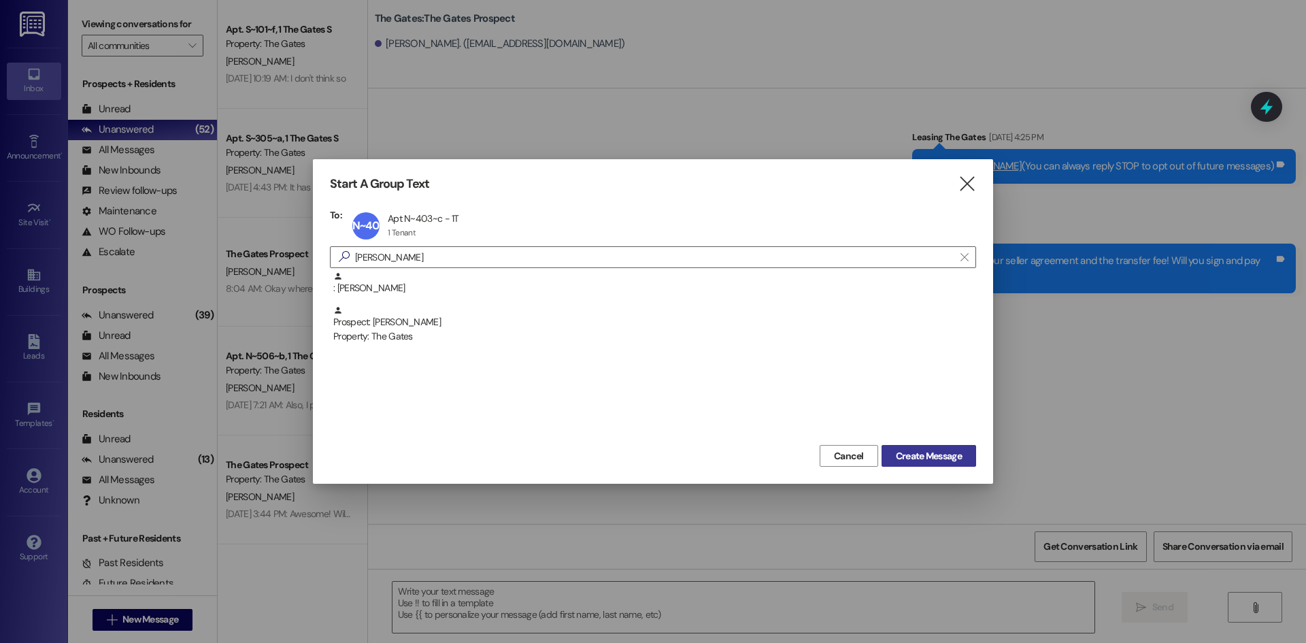
click at [926, 459] on span "Create Message" at bounding box center [929, 456] width 66 height 14
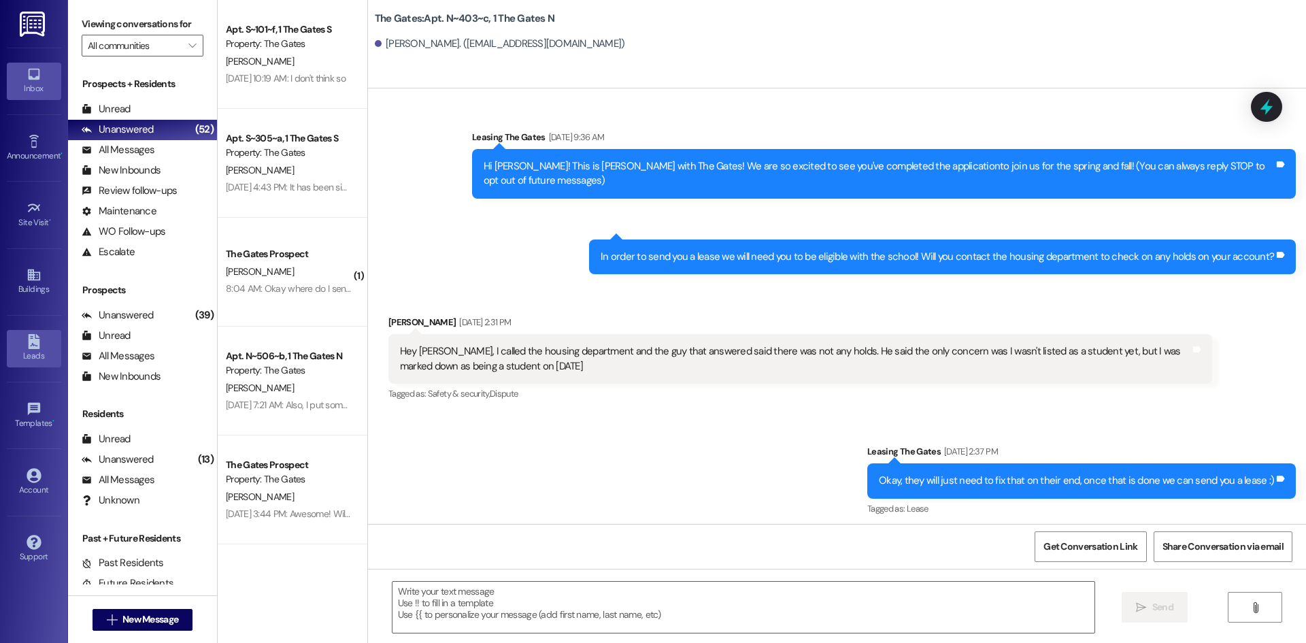
scroll to position [6972, 0]
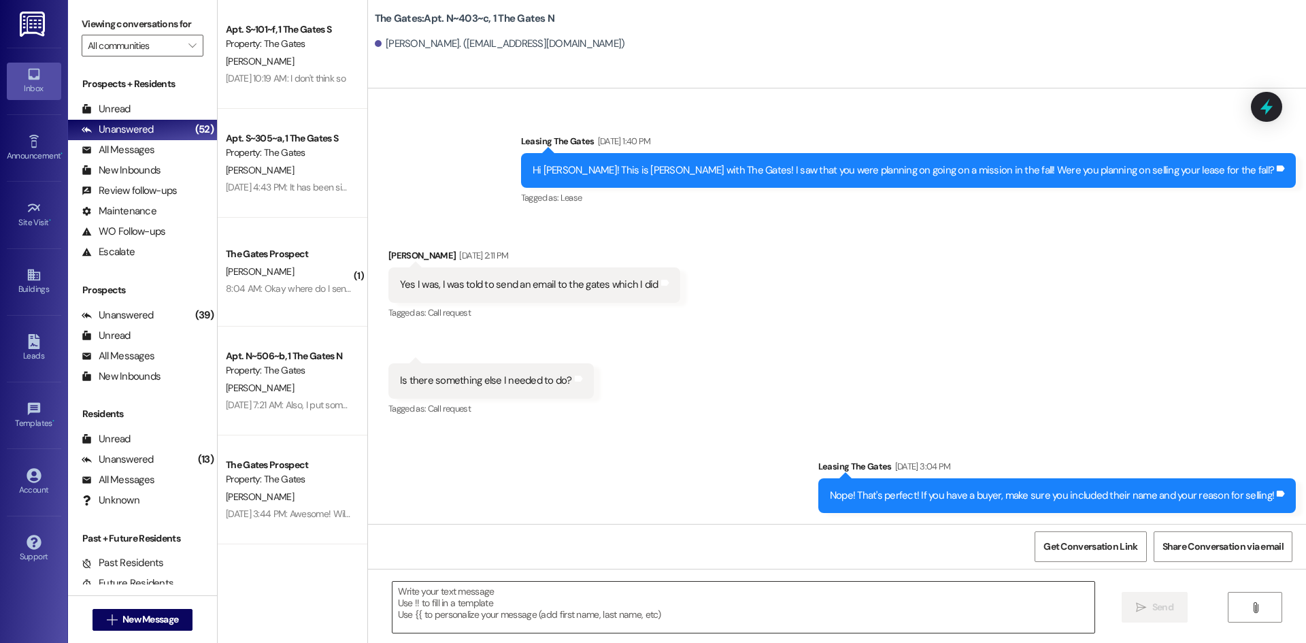
click at [515, 603] on textarea at bounding box center [743, 606] width 702 height 51
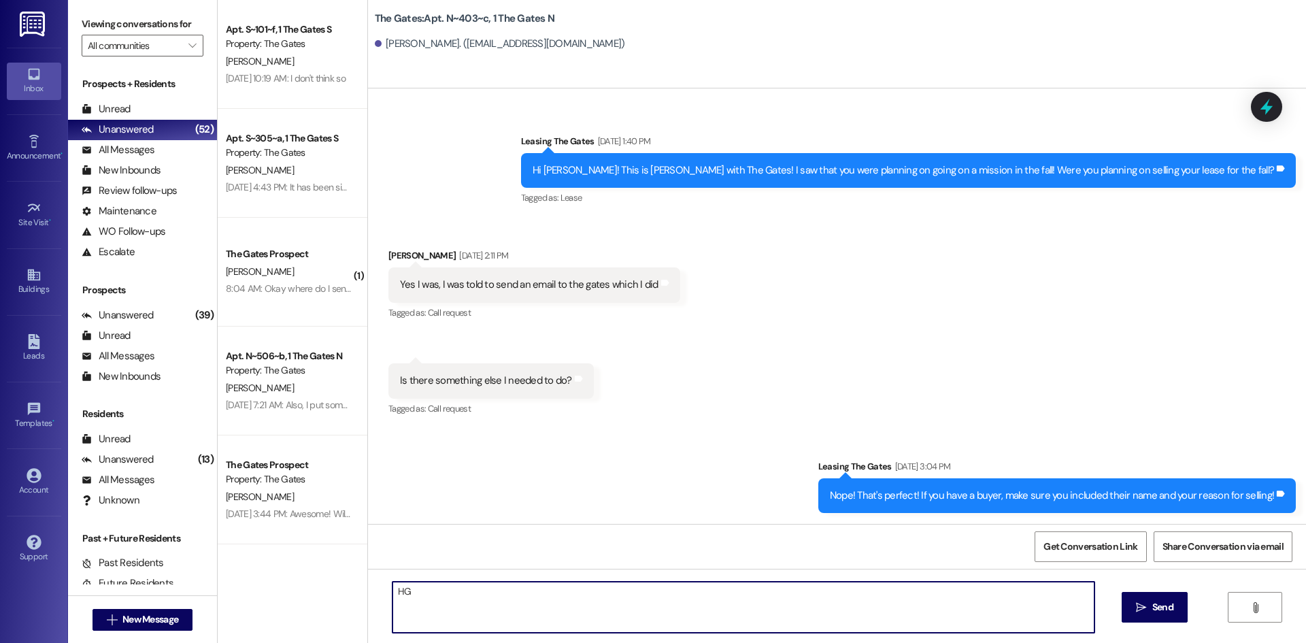
type textarea "H"
type textarea "Hi [PERSON_NAME]! Your guarantor still needs to sign the seller agreement! Once…"
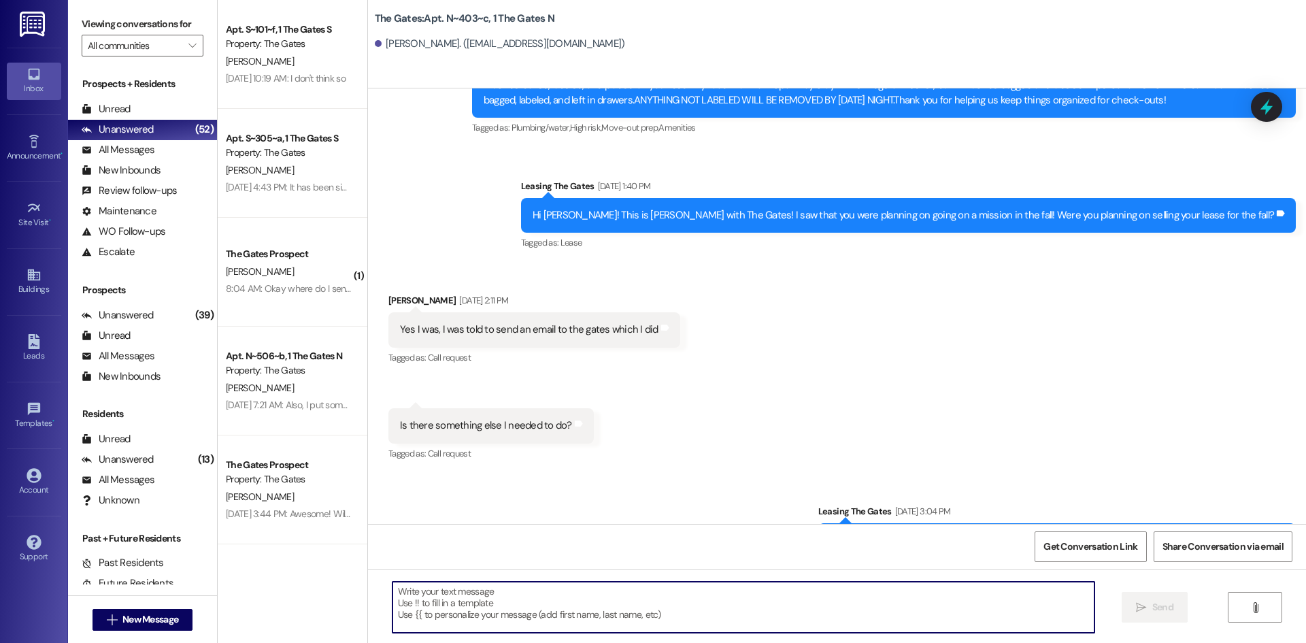
scroll to position [6877, 0]
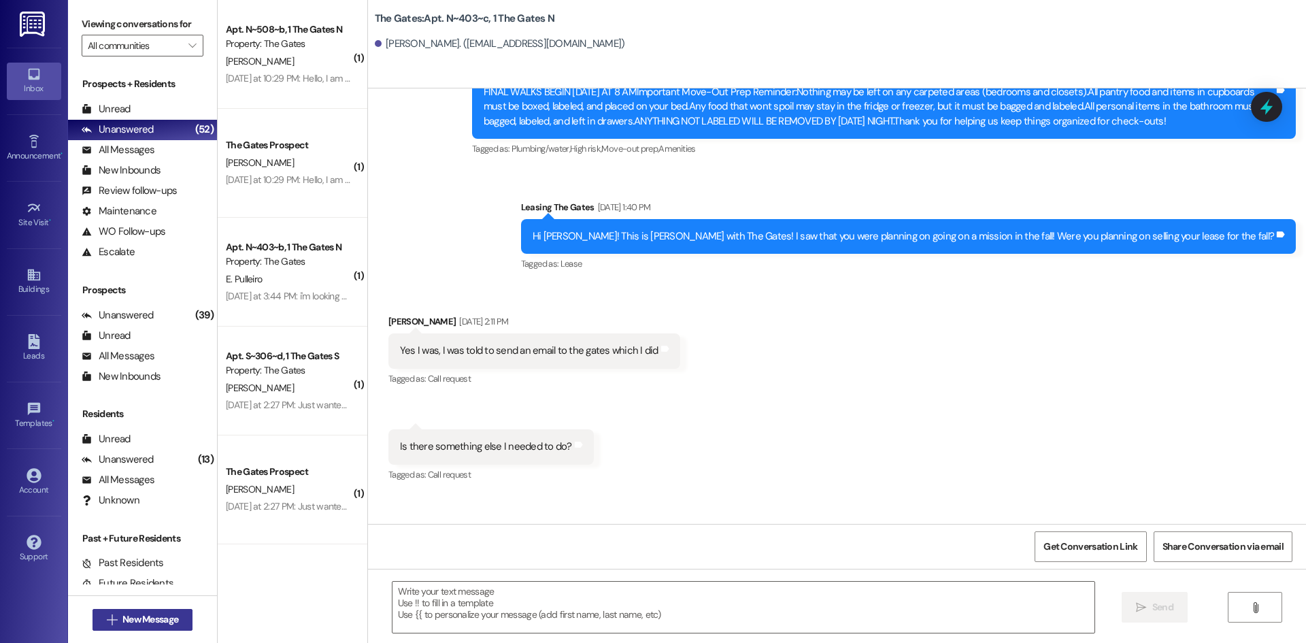
click at [132, 622] on span "New Message" at bounding box center [150, 619] width 56 height 14
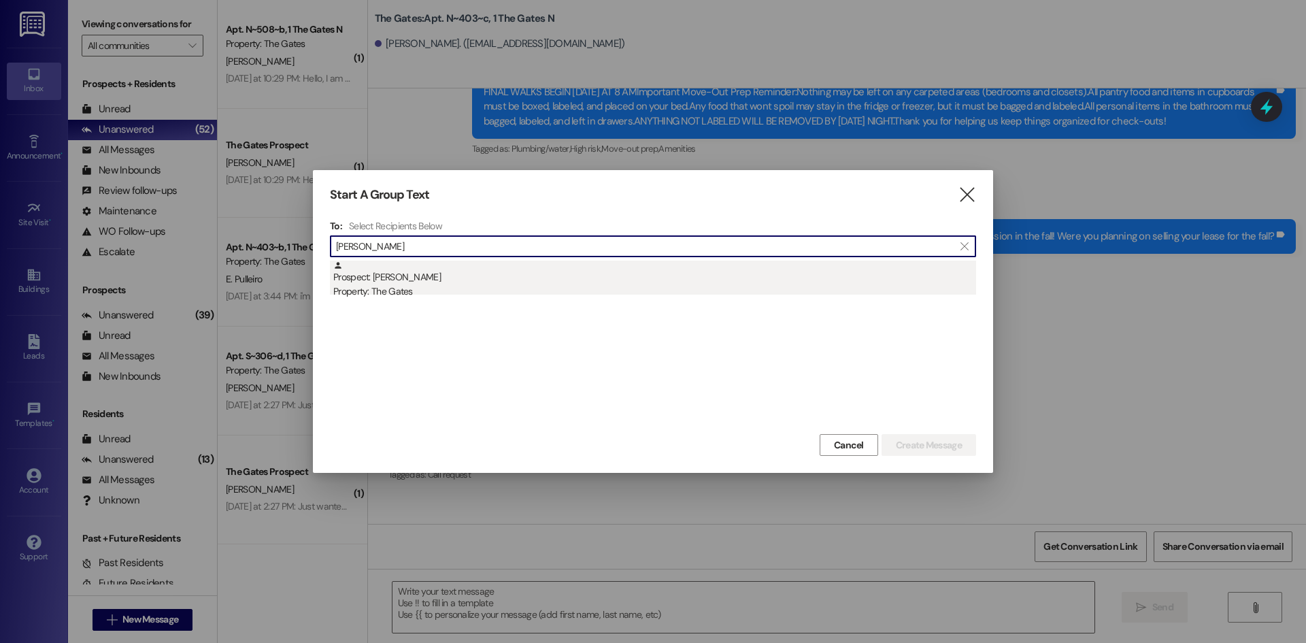
type input "[PERSON_NAME]"
click at [371, 282] on div "Prospect: [PERSON_NAME] Property: The Gates" at bounding box center [654, 279] width 643 height 39
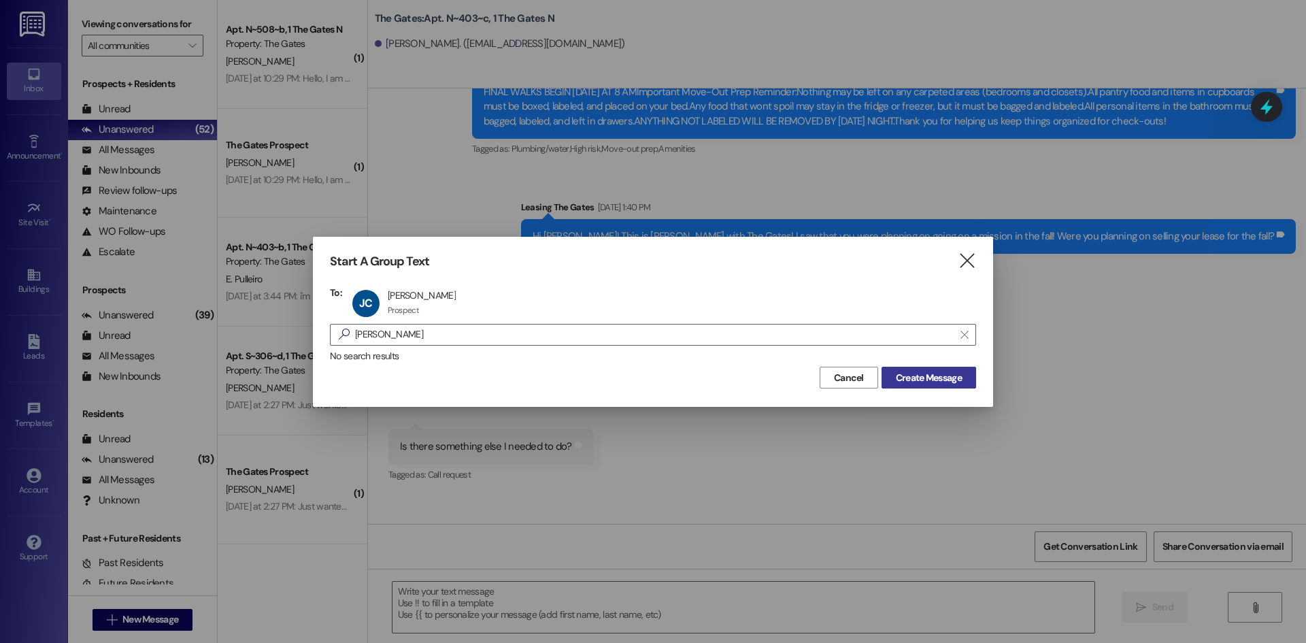
click at [925, 369] on button "Create Message" at bounding box center [928, 378] width 95 height 22
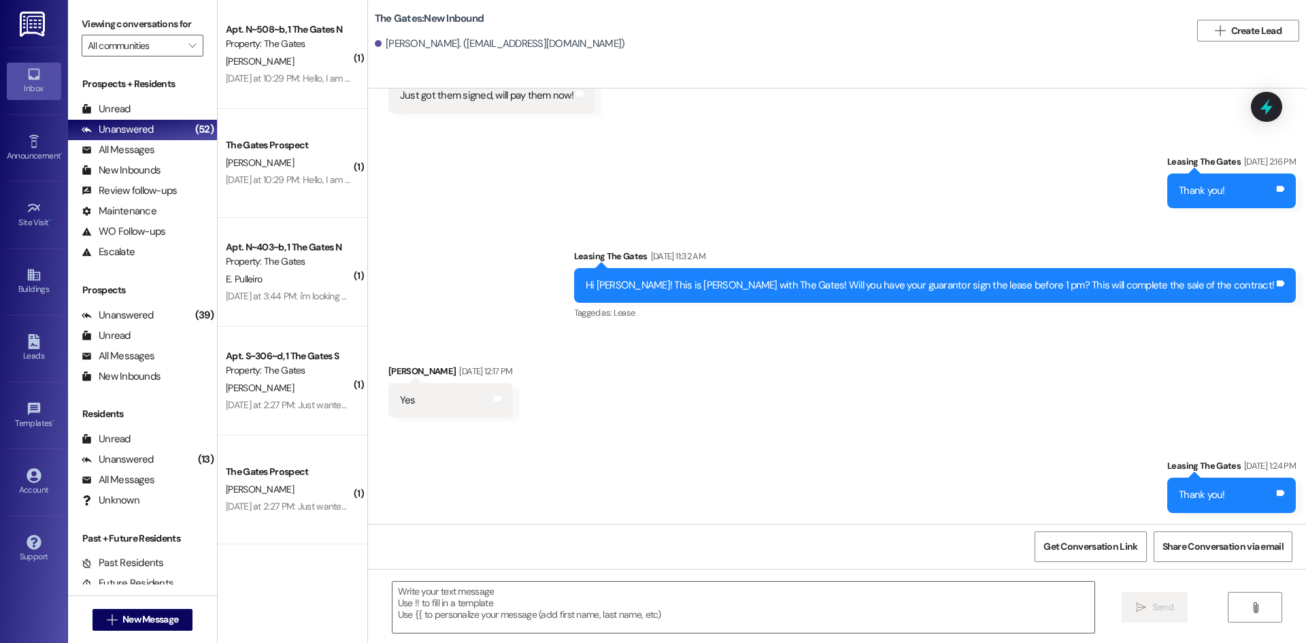
scroll to position [590, 0]
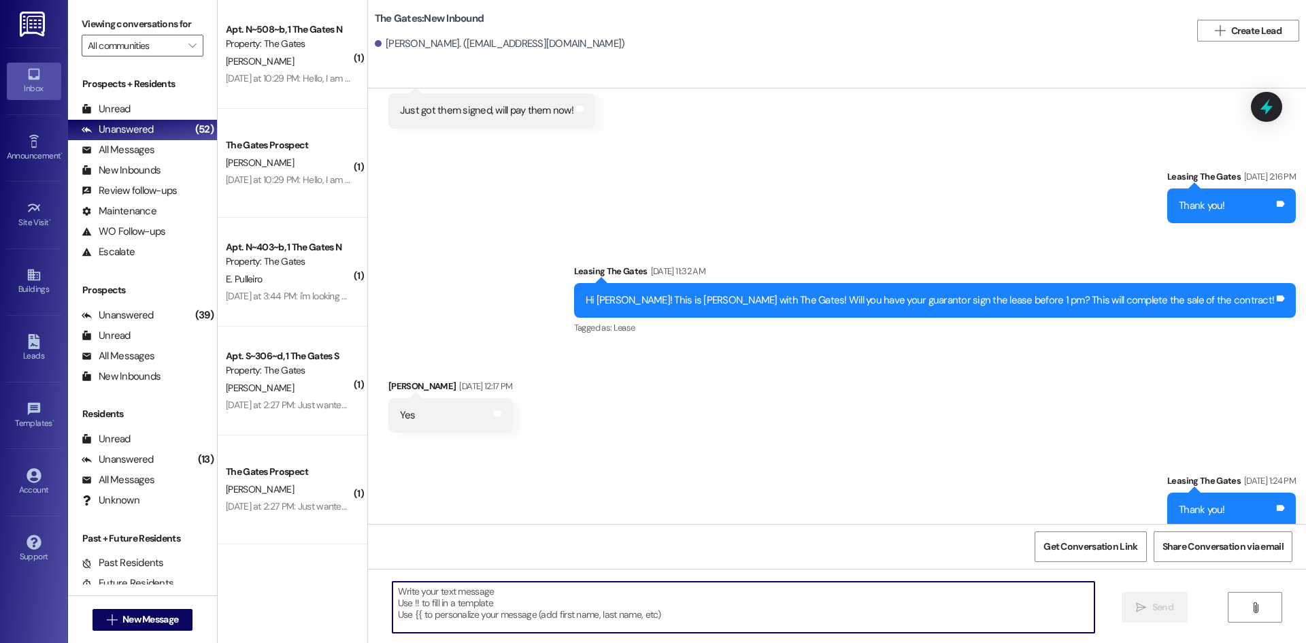
click at [423, 603] on textarea at bounding box center [743, 606] width 702 height 51
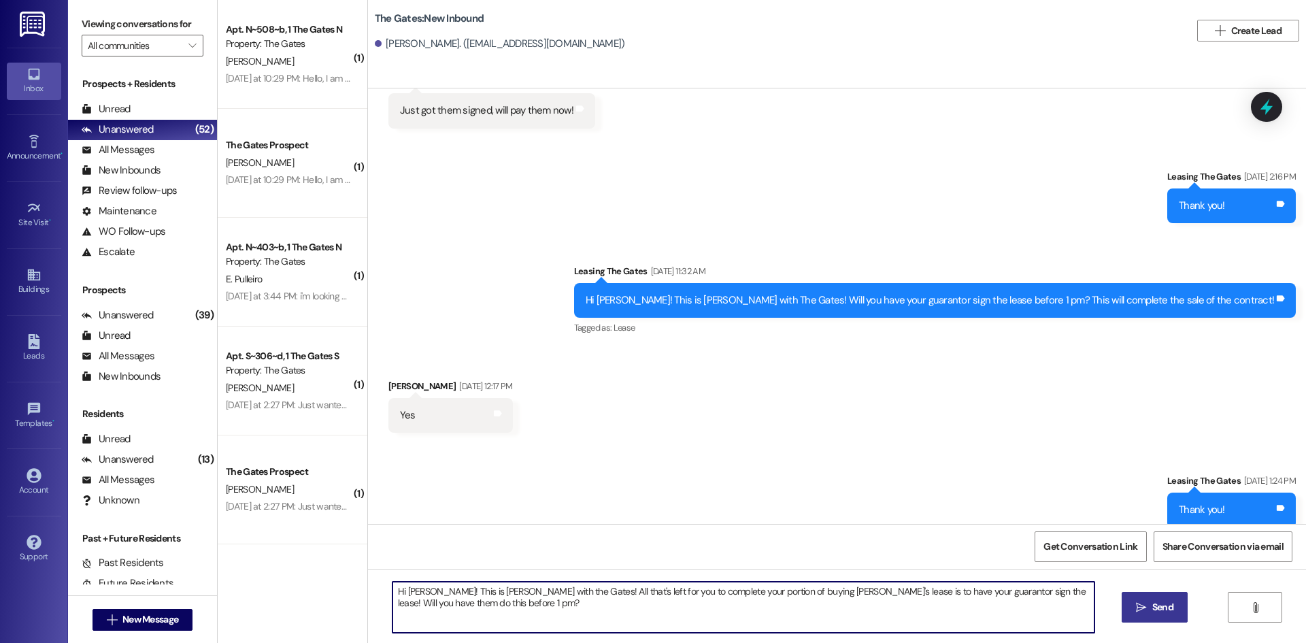
type textarea "Hi [PERSON_NAME]! This is [PERSON_NAME] with the Gates! All that's left for you…"
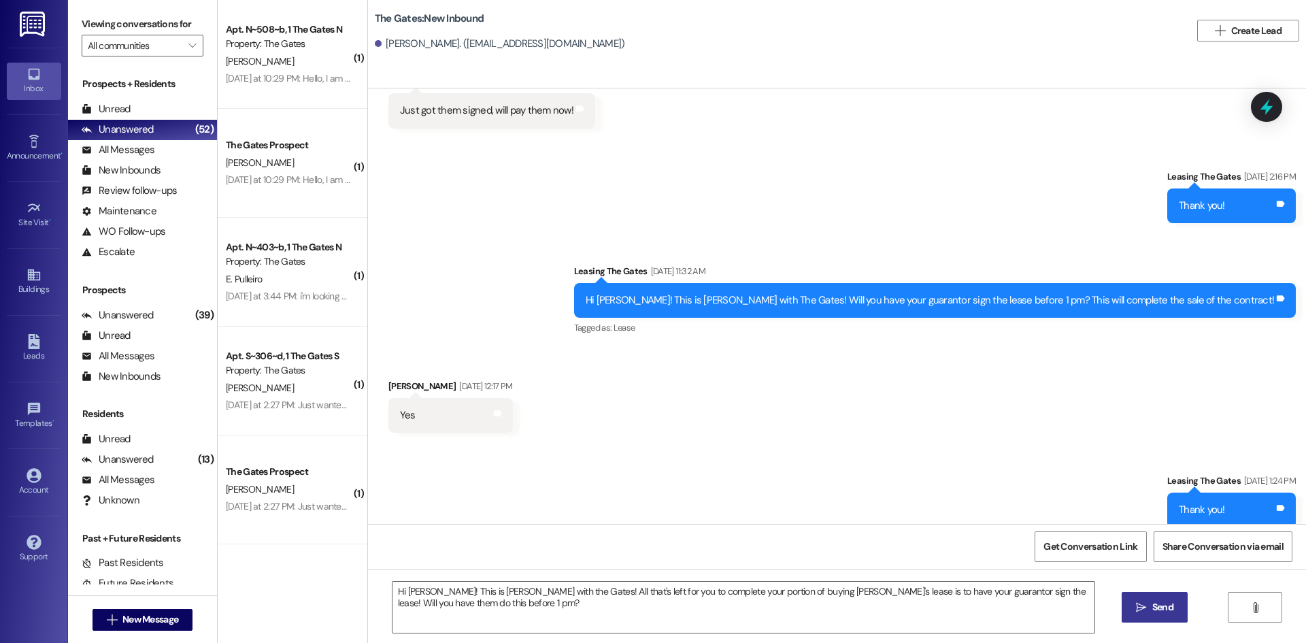
drag, startPoint x: 1164, startPoint y: 613, endPoint x: 1172, endPoint y: 609, distance: 9.1
click at [1164, 611] on span "Send" at bounding box center [1162, 607] width 21 height 14
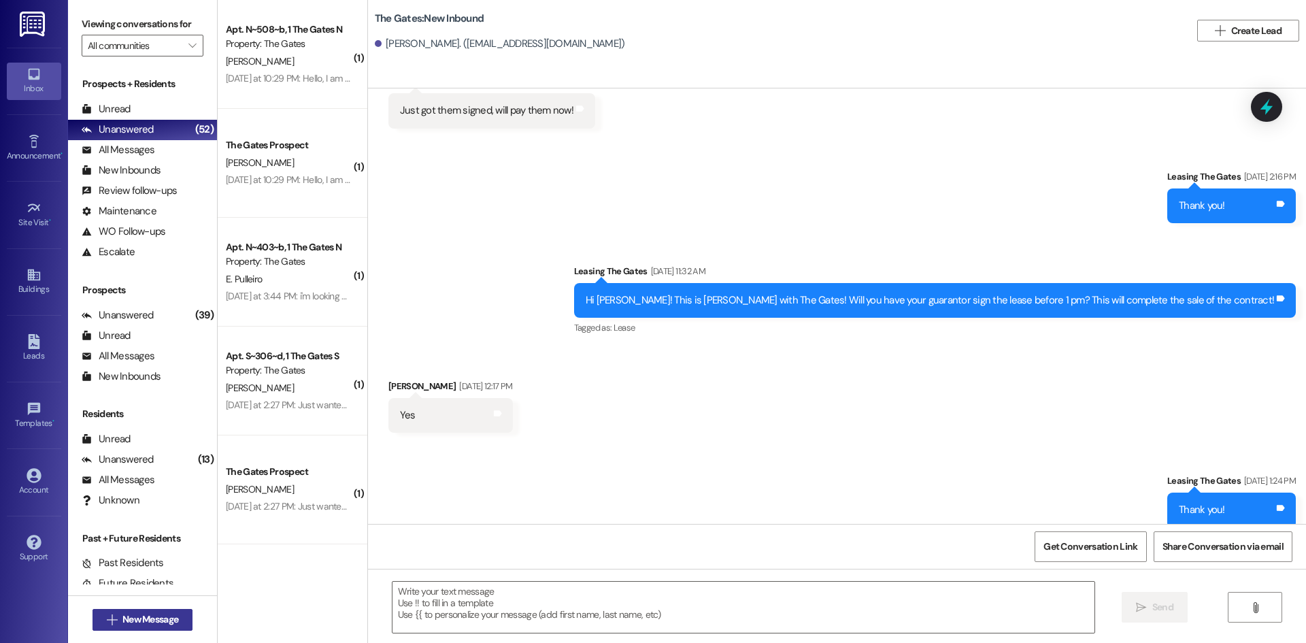
click at [163, 621] on span "New Message" at bounding box center [150, 619] width 56 height 14
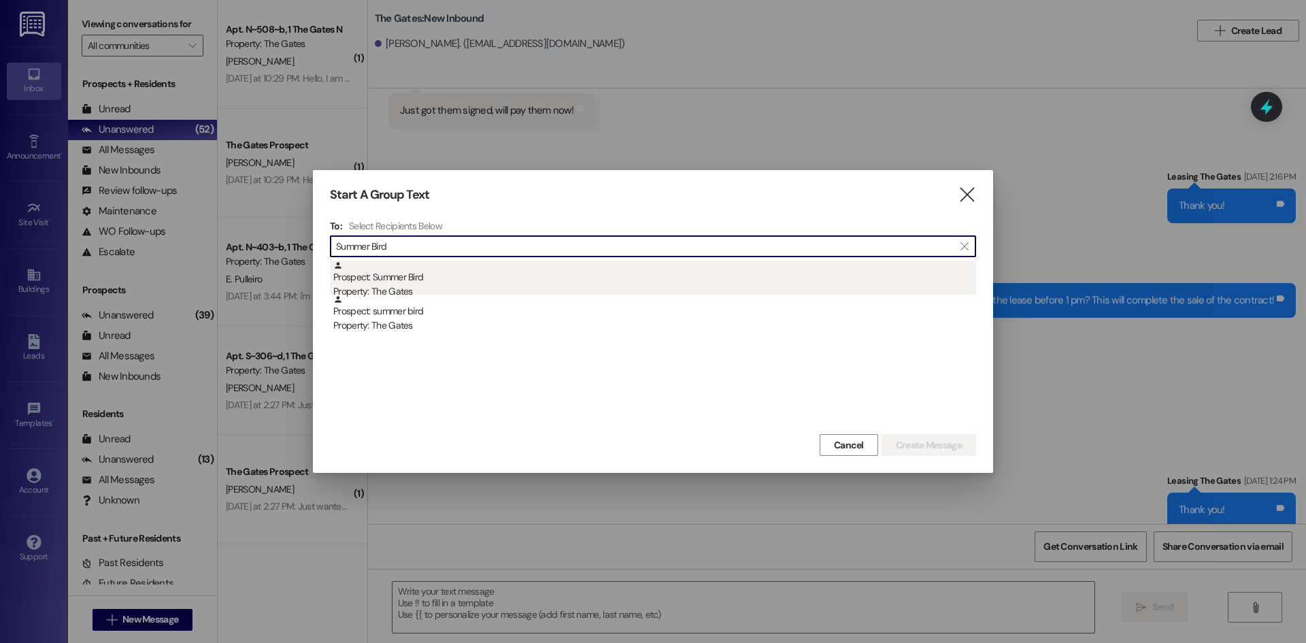
type input "Summer Bird"
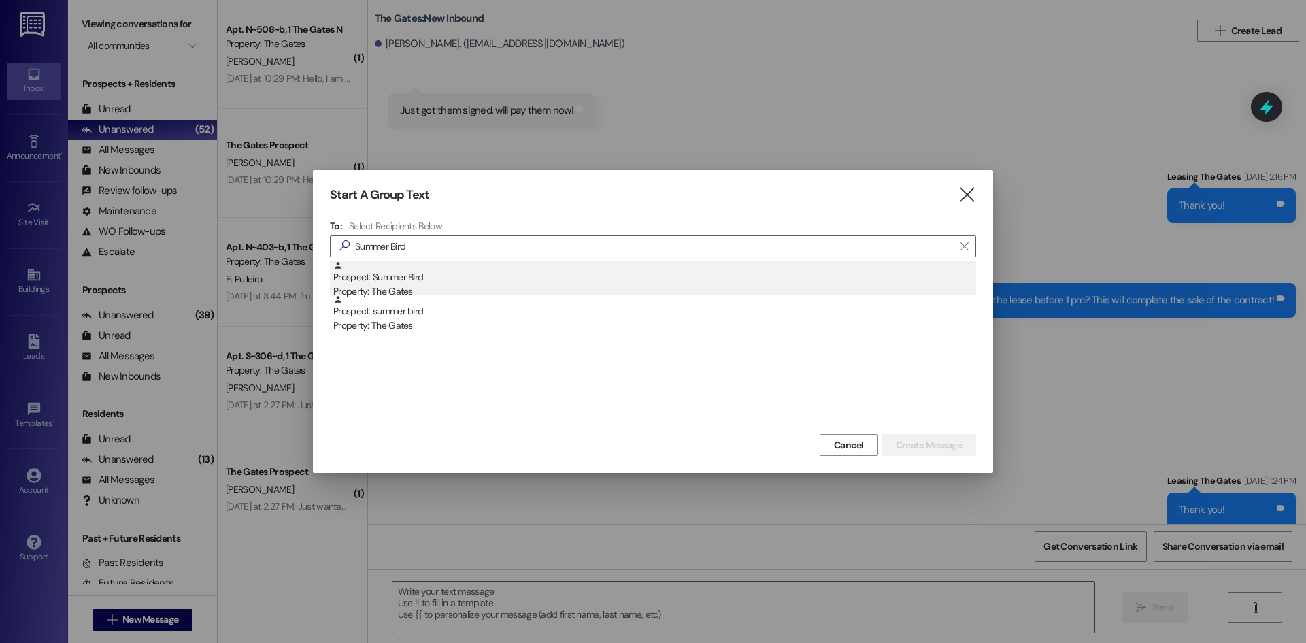
click at [398, 292] on div "Property: The Gates" at bounding box center [654, 291] width 643 height 14
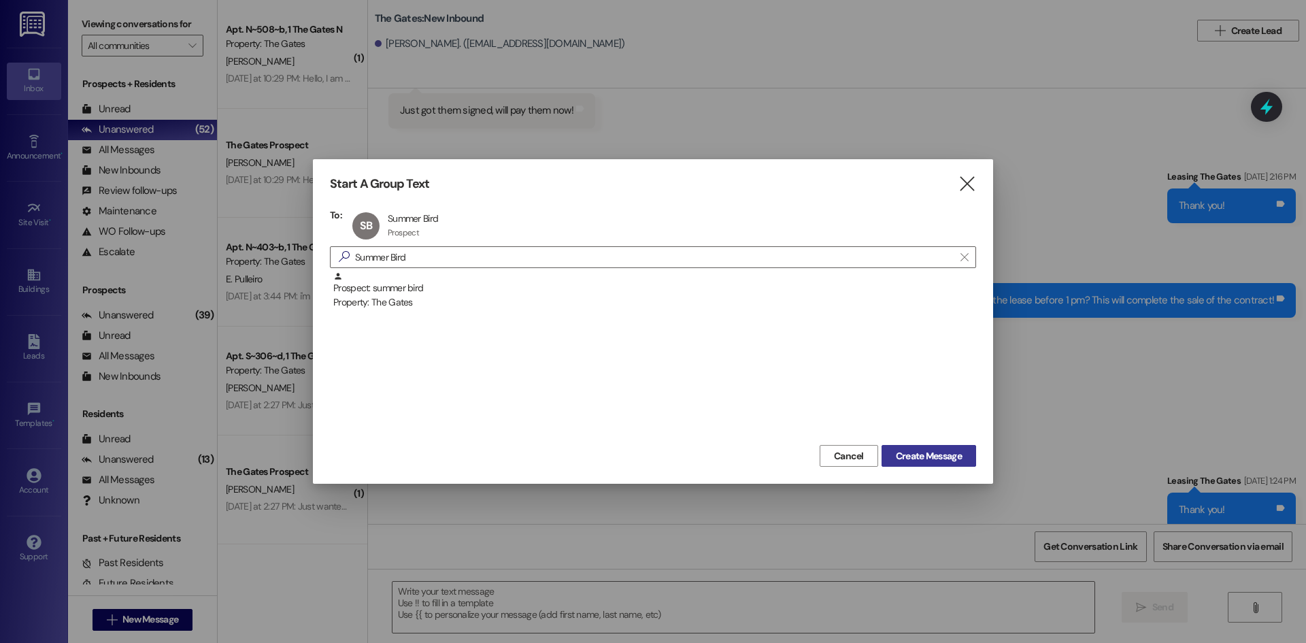
click at [918, 453] on span "Create Message" at bounding box center [929, 456] width 66 height 14
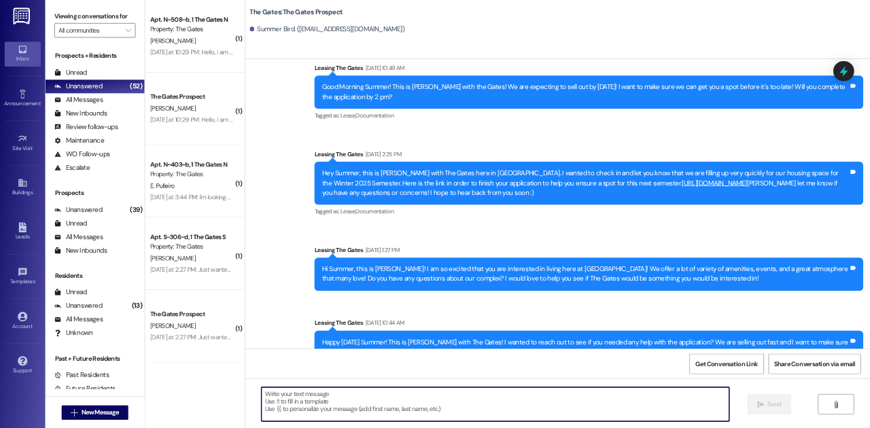
scroll to position [494, 0]
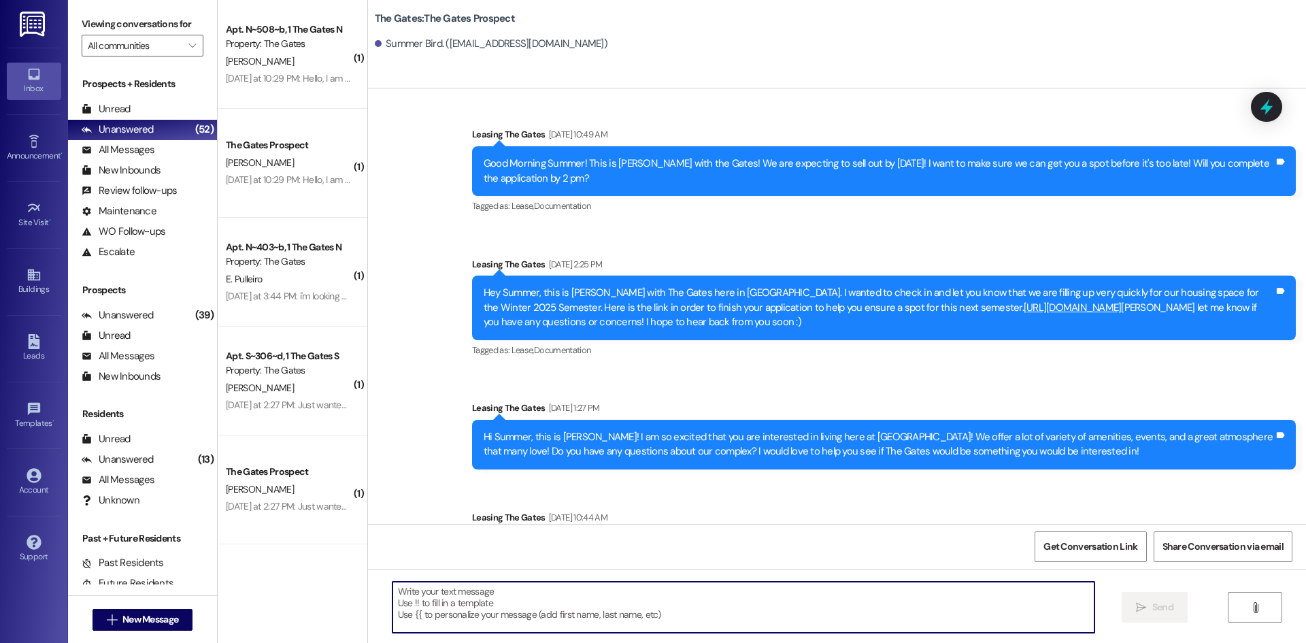
click at [522, 592] on textarea at bounding box center [743, 606] width 702 height 51
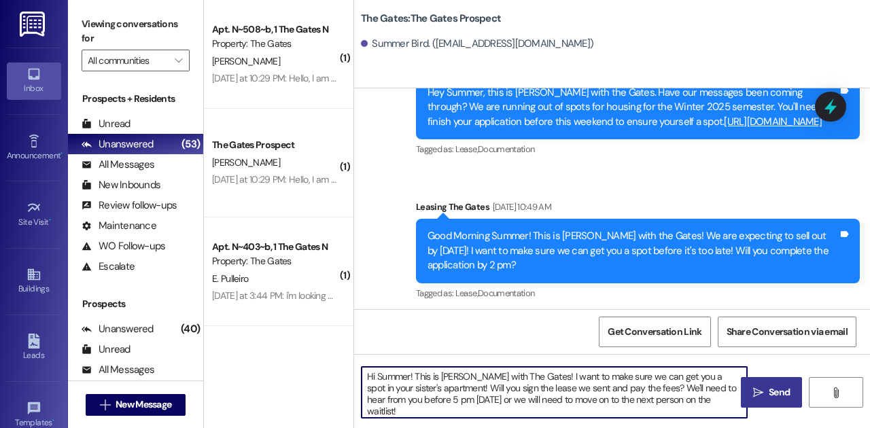
type textarea "Hi Summer! This is [PERSON_NAME] with The Gates! I want to make sure we can get…"
click at [779, 393] on span "Send" at bounding box center [779, 393] width 21 height 14
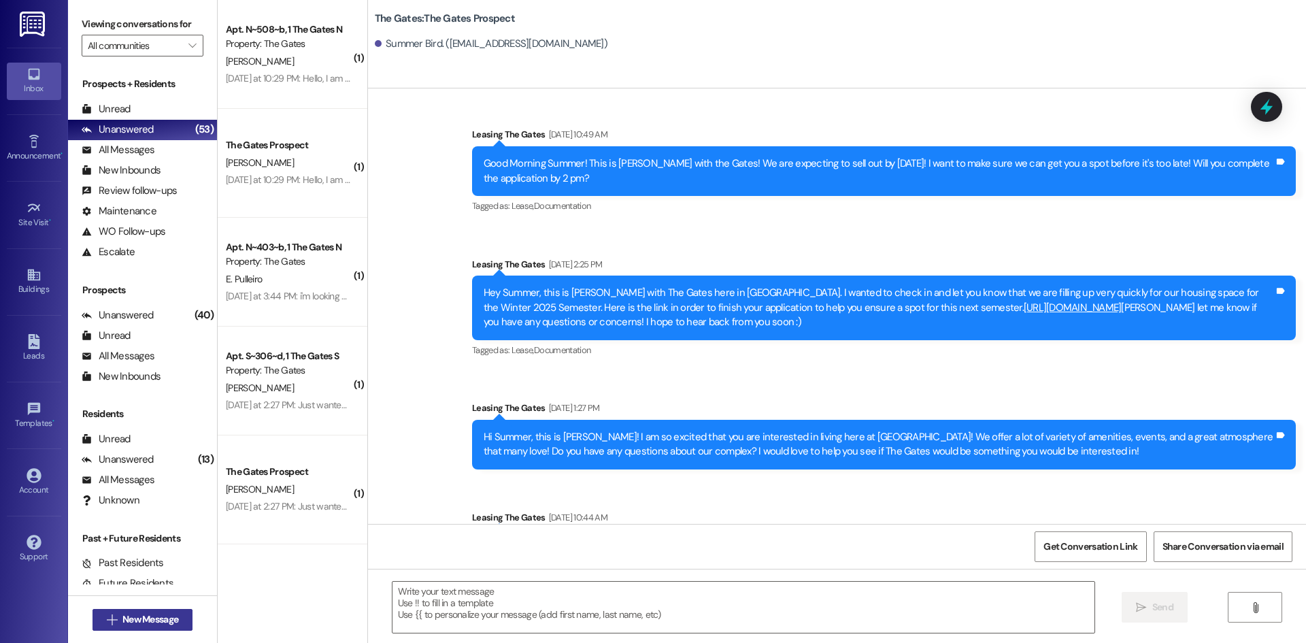
click at [156, 626] on button " New Message" at bounding box center [142, 620] width 101 height 22
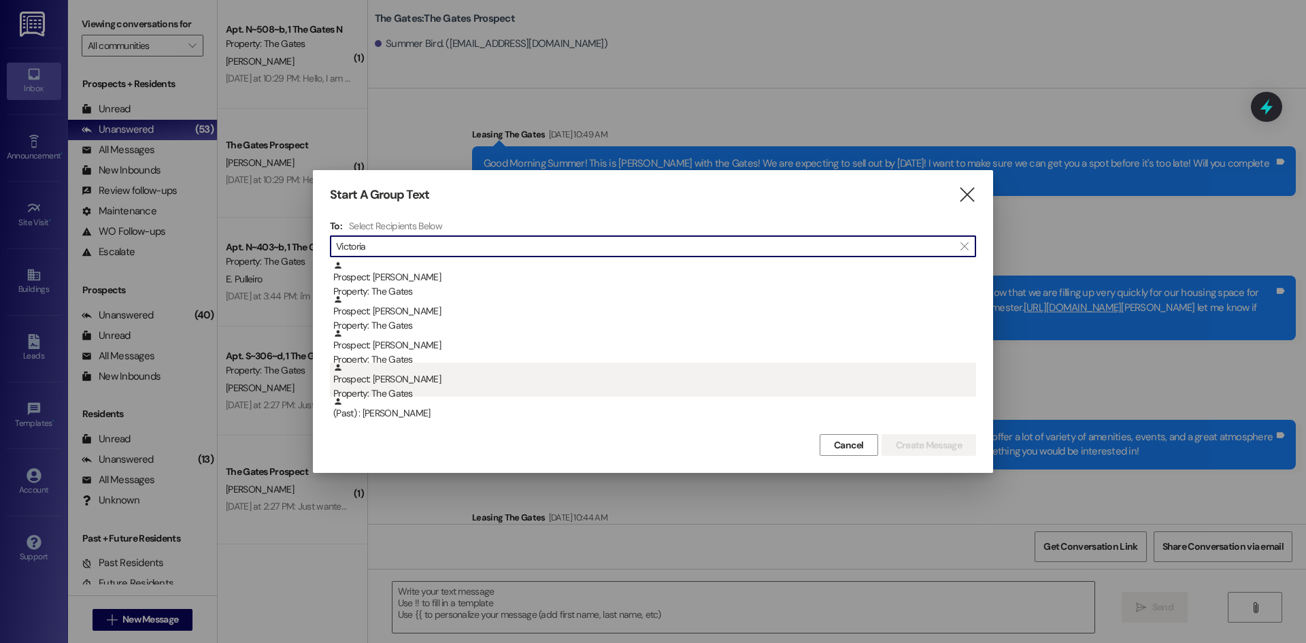
type input "Victoria"
click at [439, 379] on div "Prospect: [PERSON_NAME] Property: The Gates" at bounding box center [654, 381] width 643 height 39
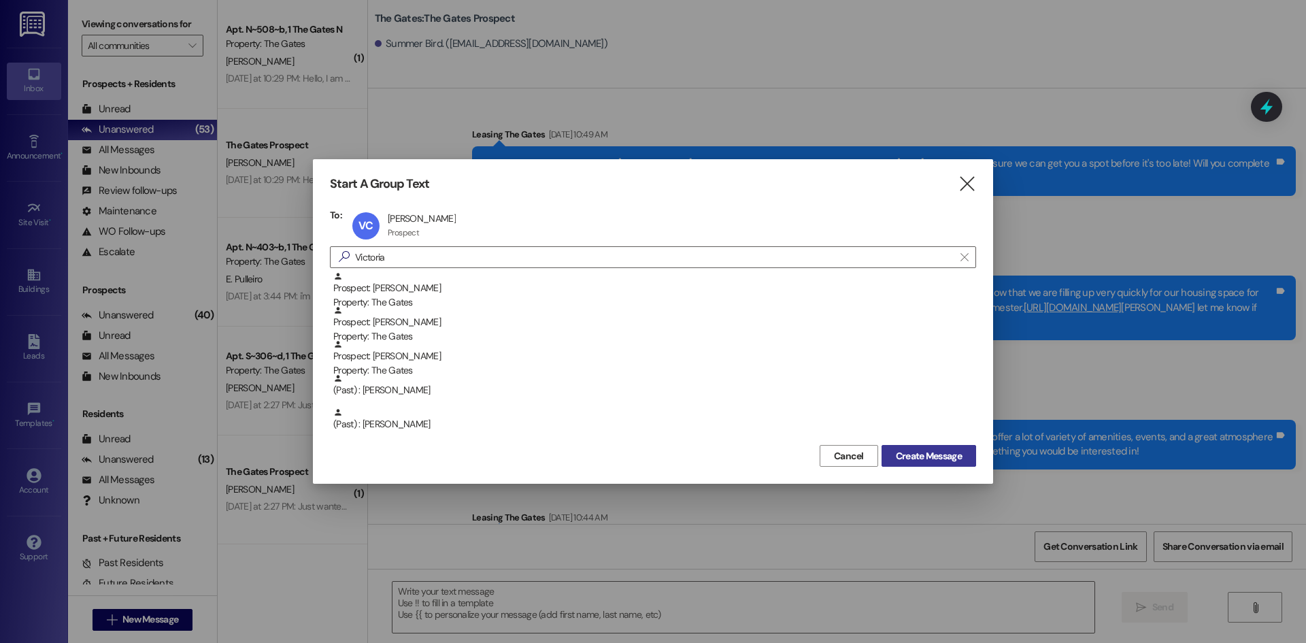
click at [904, 455] on span "Create Message" at bounding box center [929, 456] width 66 height 14
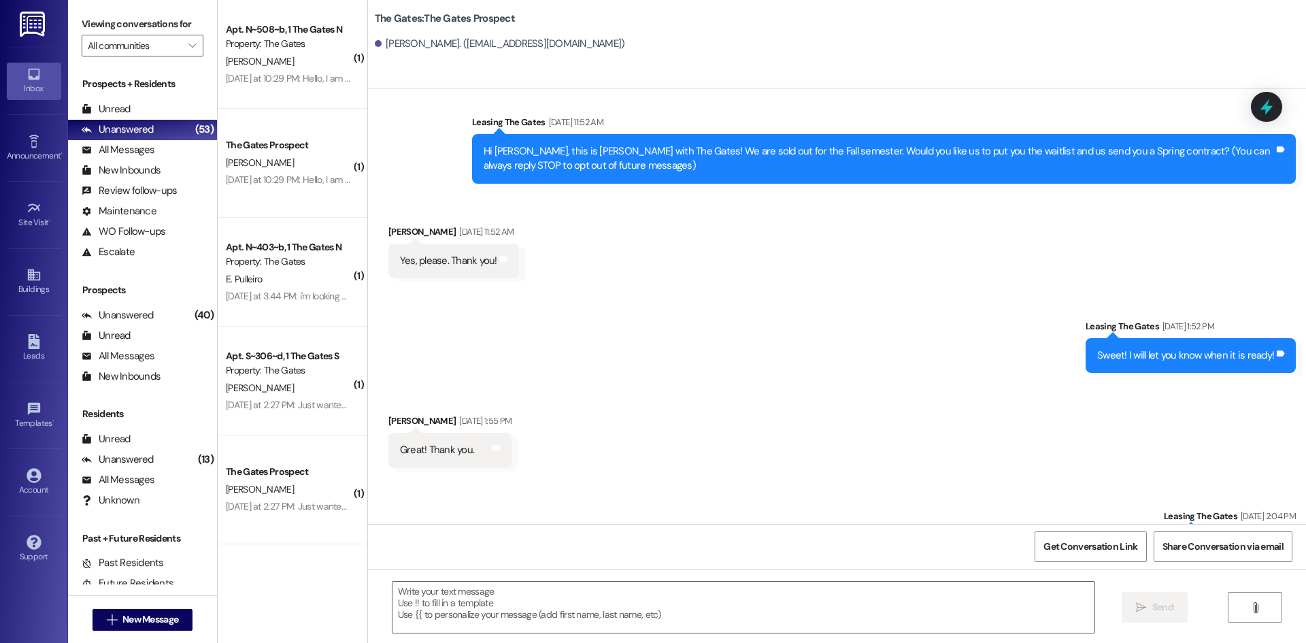
scroll to position [0, 0]
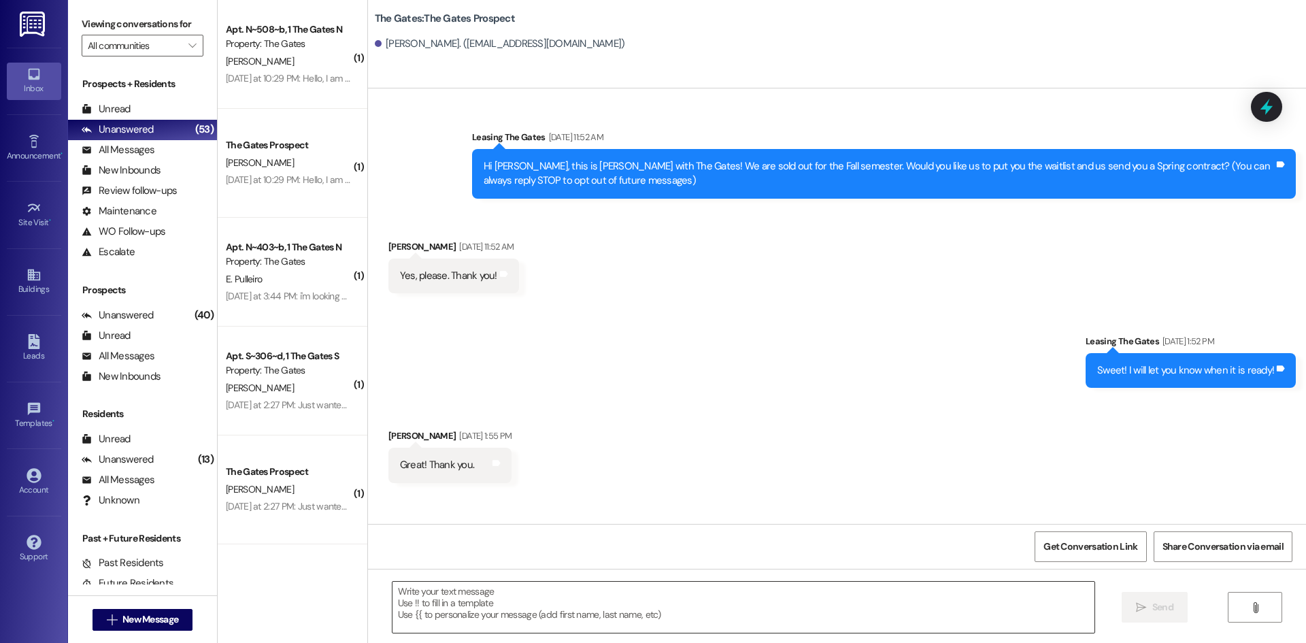
click at [435, 593] on textarea at bounding box center [743, 606] width 702 height 51
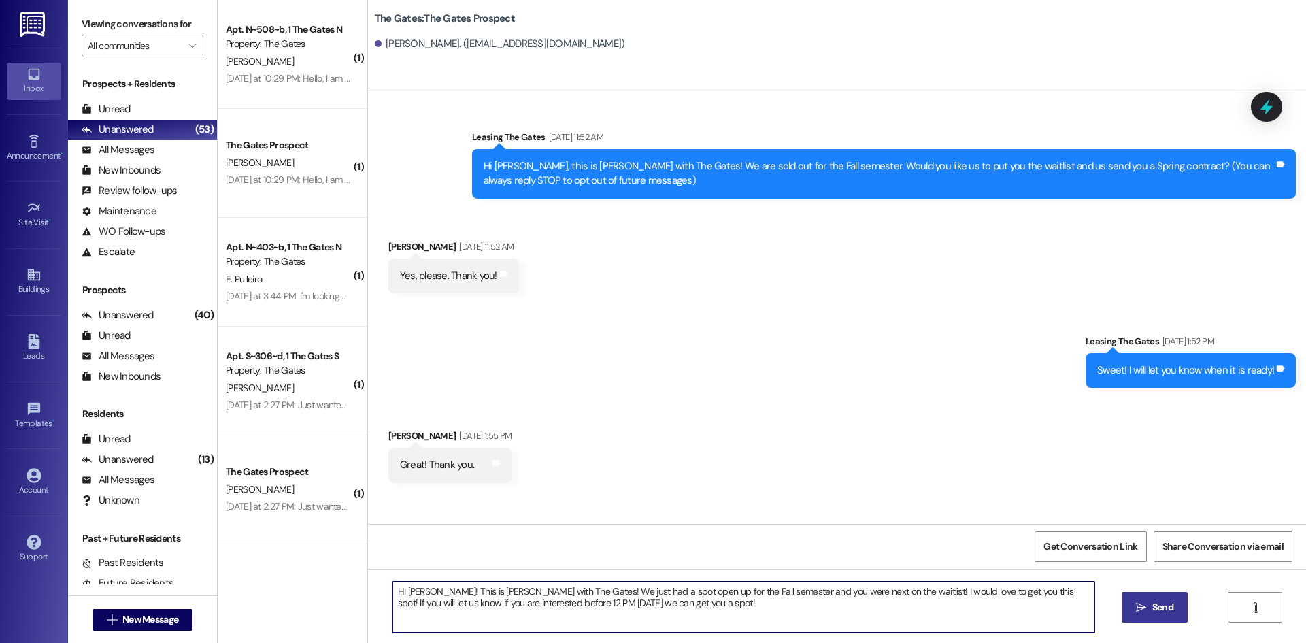
drag, startPoint x: 1017, startPoint y: 588, endPoint x: 891, endPoint y: 594, distance: 125.9
click at [891, 594] on textarea "HI [PERSON_NAME]! This is [PERSON_NAME] with The Gates! We just had a spot open…" at bounding box center [743, 606] width 702 height 51
click at [581, 607] on textarea "HI [PERSON_NAME]! This is [PERSON_NAME] with The Gates! We just had a spot open…" at bounding box center [743, 606] width 702 height 51
type textarea "HI [PERSON_NAME]! This is [PERSON_NAME] with The Gates! We just had a spot open…"
click at [1137, 613] on span " Send" at bounding box center [1154, 607] width 43 height 14
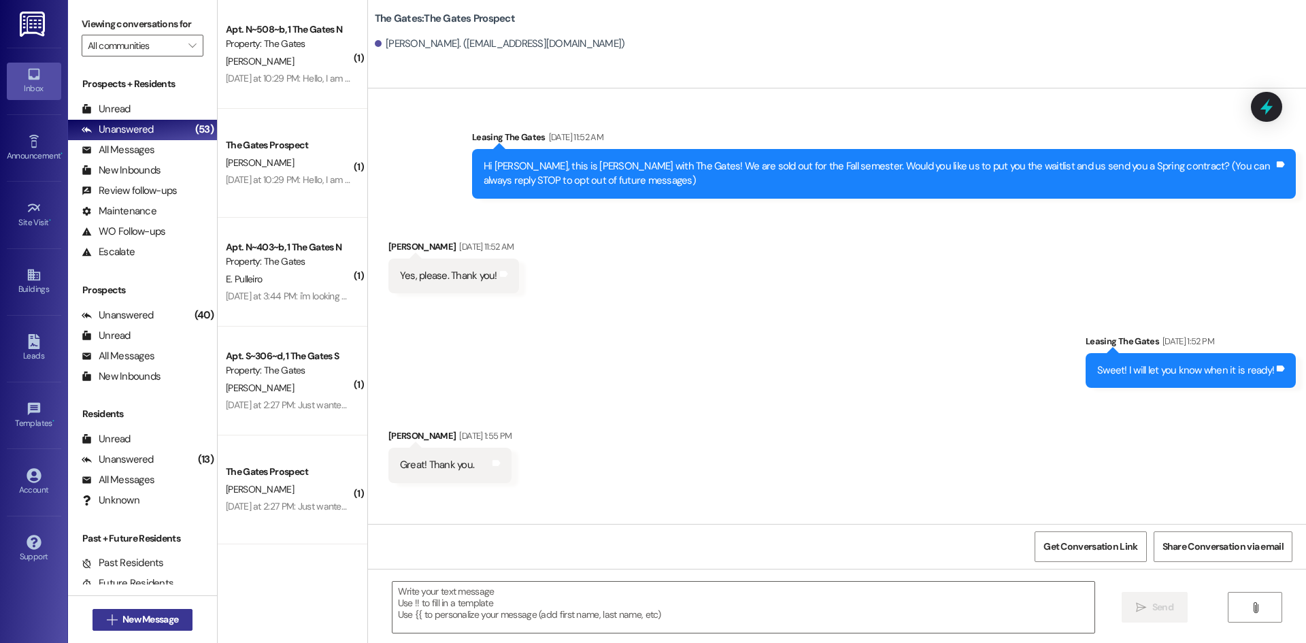
click at [136, 611] on button " New Message" at bounding box center [142, 620] width 101 height 22
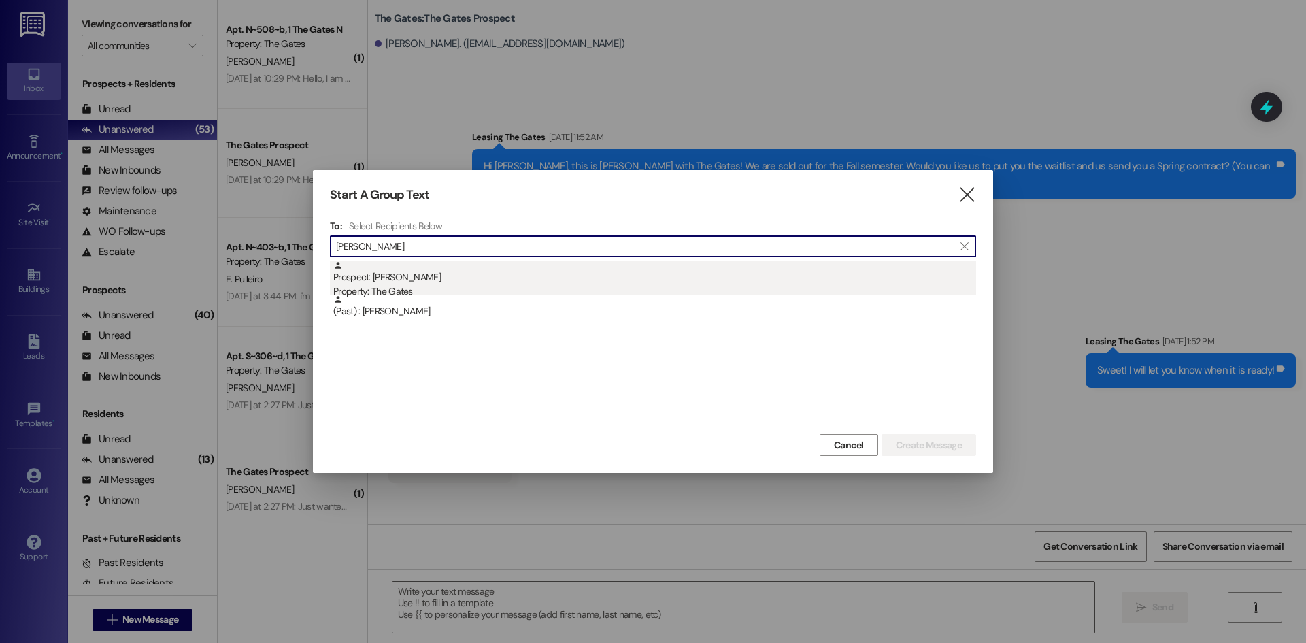
type input "[PERSON_NAME]"
click at [476, 279] on div "Prospect: [PERSON_NAME] Property: The Gates" at bounding box center [654, 279] width 643 height 39
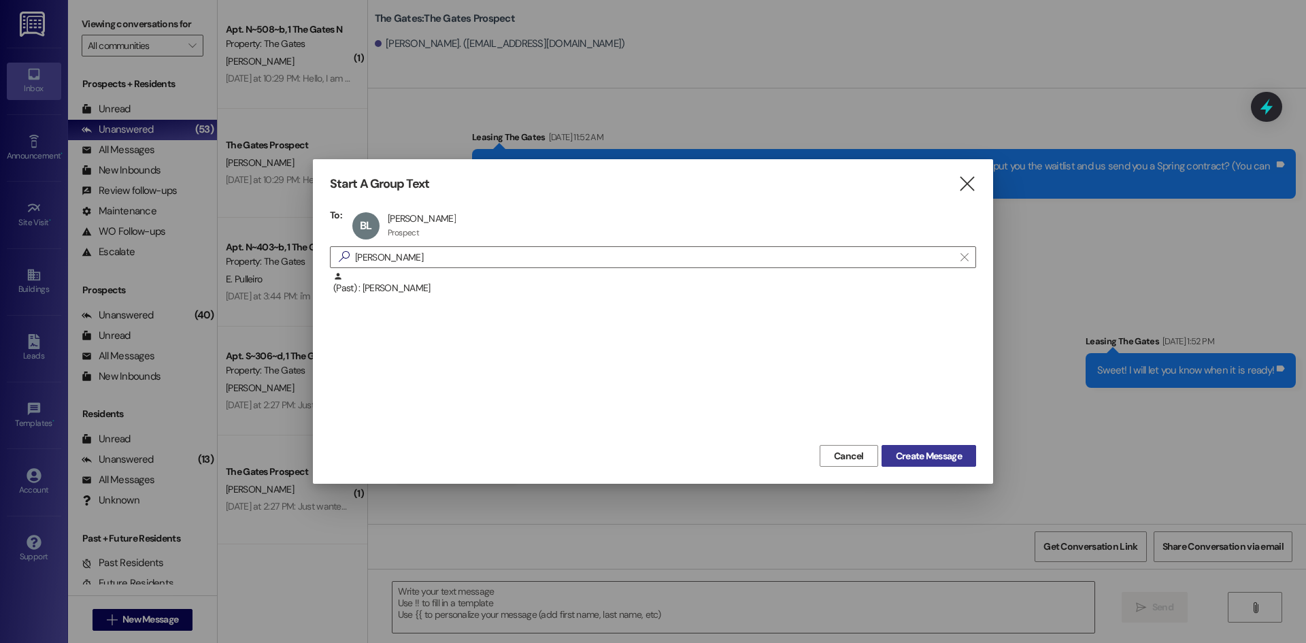
click at [928, 462] on span "Create Message" at bounding box center [929, 456] width 66 height 14
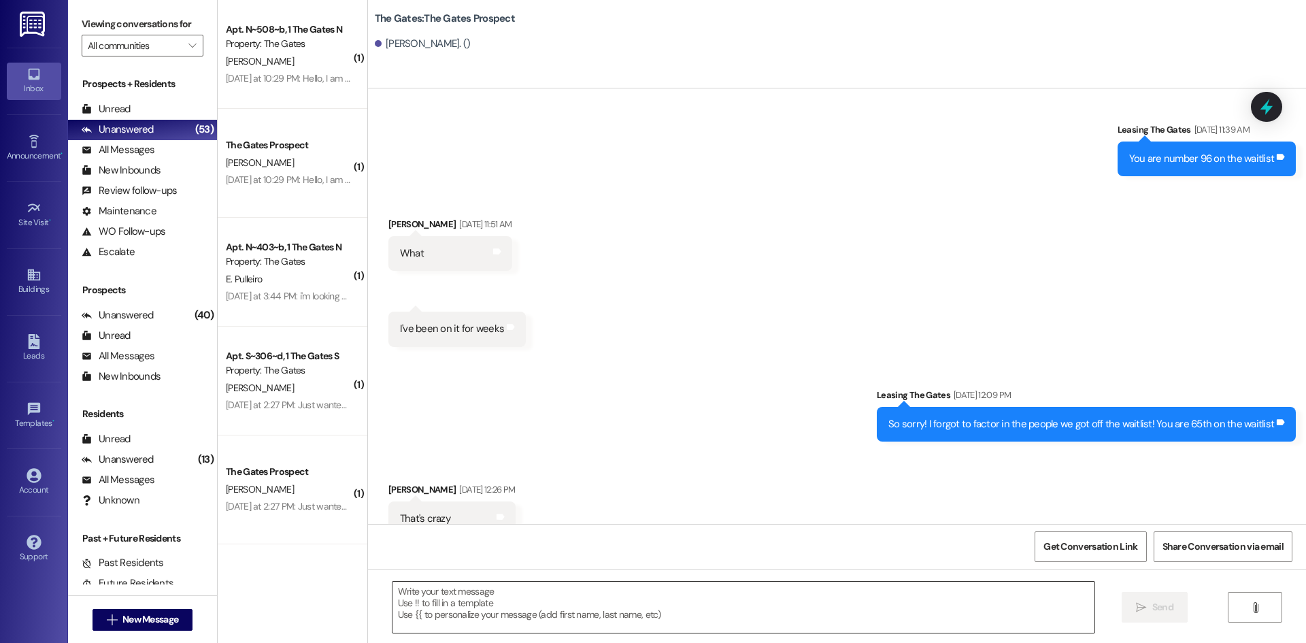
scroll to position [575, 0]
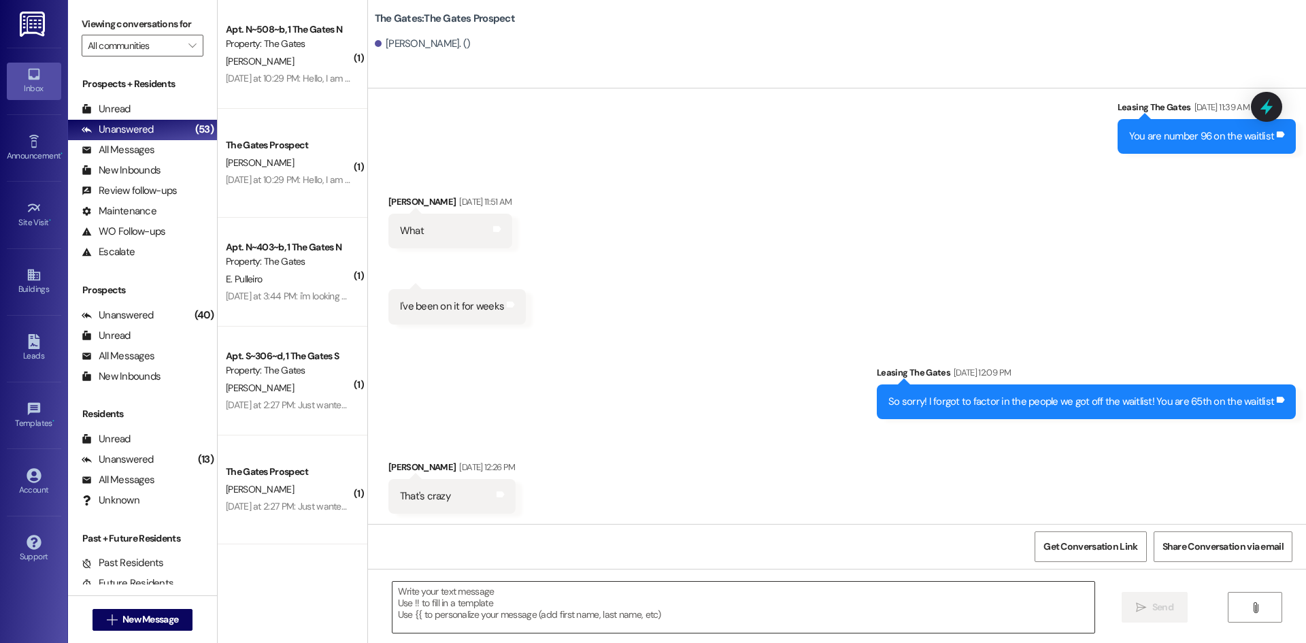
click at [454, 596] on textarea at bounding box center [743, 606] width 702 height 51
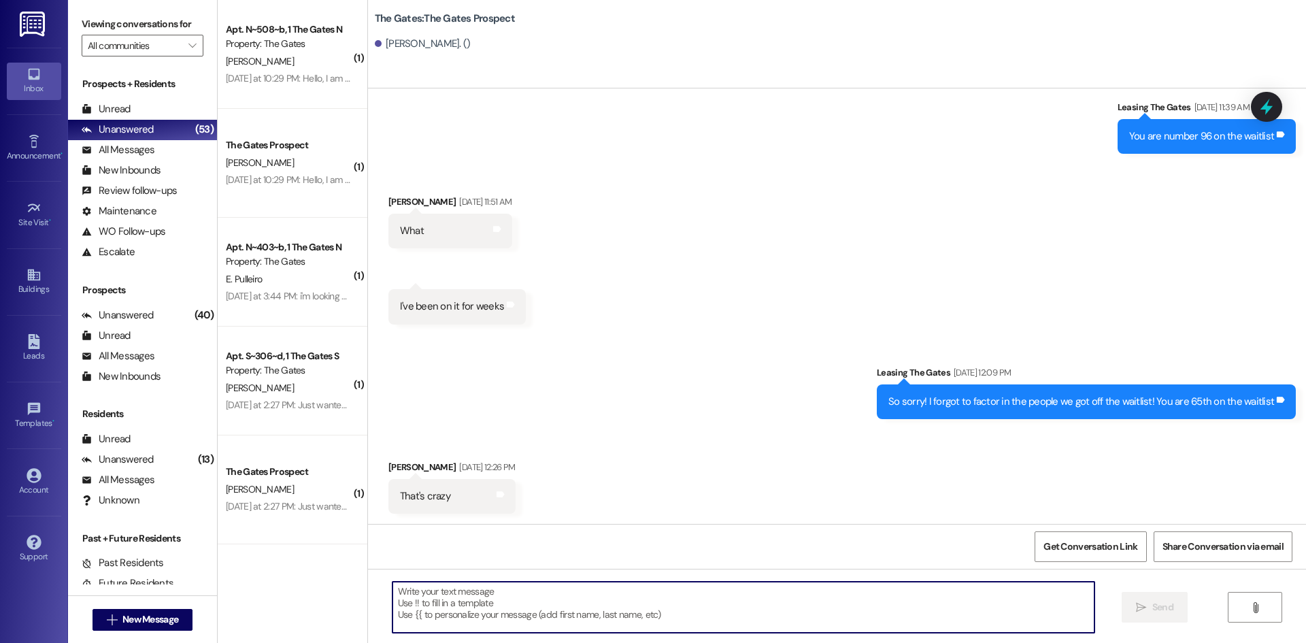
paste textarea "HI [PERSON_NAME]! This is [PERSON_NAME] with The Gates! We just had a spot open…"
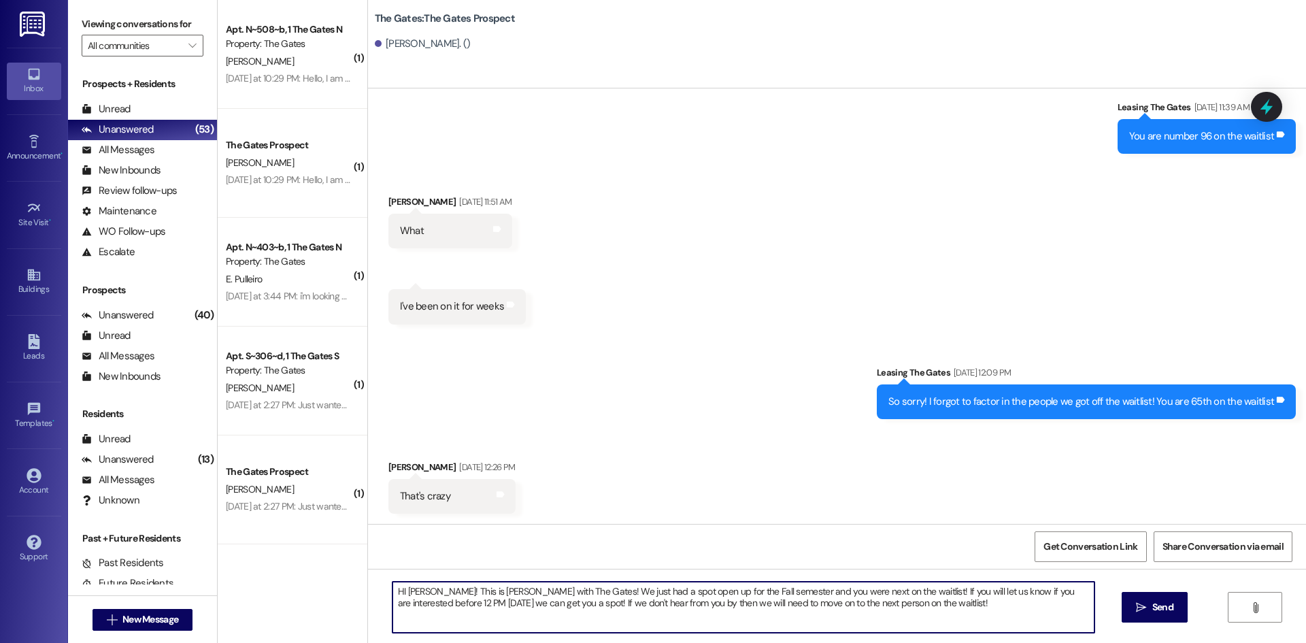
click at [428, 588] on textarea "HI [PERSON_NAME]! This is [PERSON_NAME] with The Gates! We just had a spot open…" at bounding box center [743, 606] width 702 height 51
type textarea "HI [PERSON_NAME]! This is [PERSON_NAME] with The Gates! We just had a spot open…"
click at [1136, 612] on icon "" at bounding box center [1141, 607] width 10 height 11
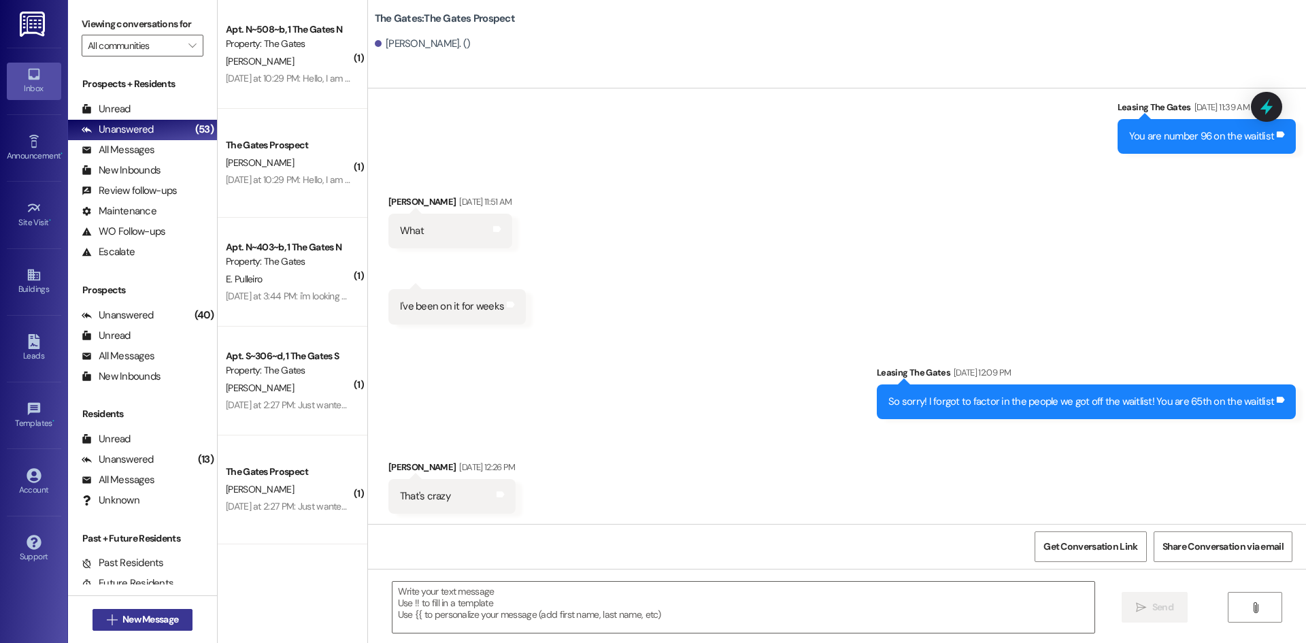
click at [127, 630] on button " New Message" at bounding box center [142, 620] width 101 height 22
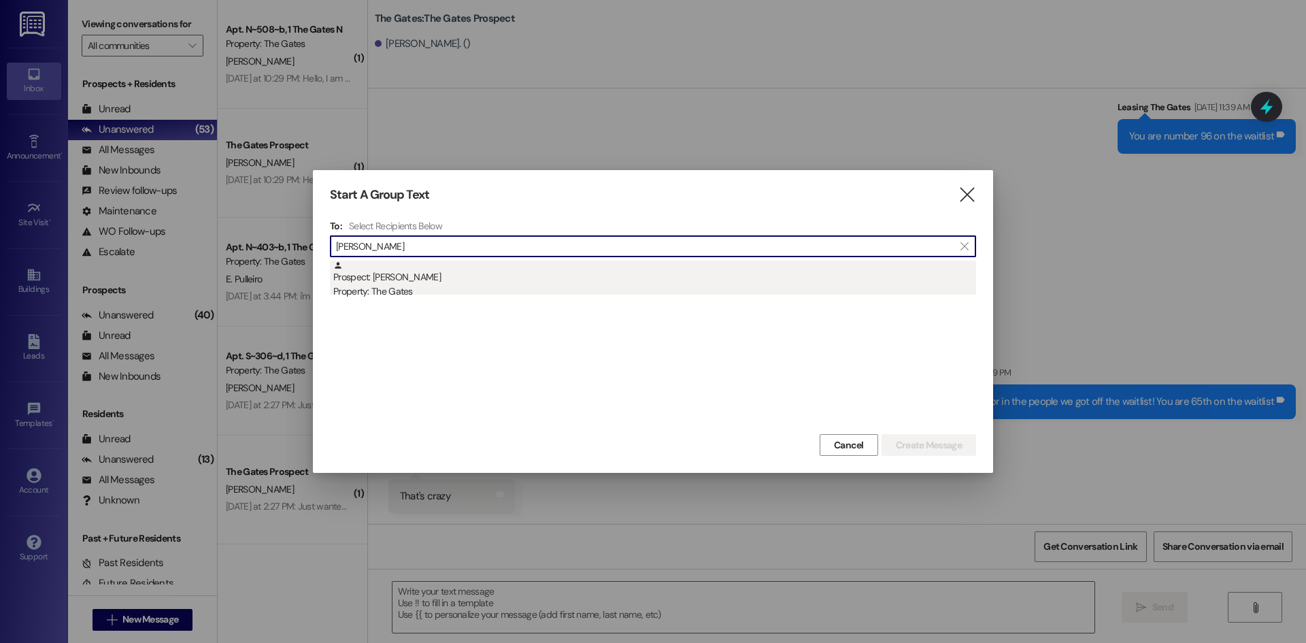
type input "[PERSON_NAME]"
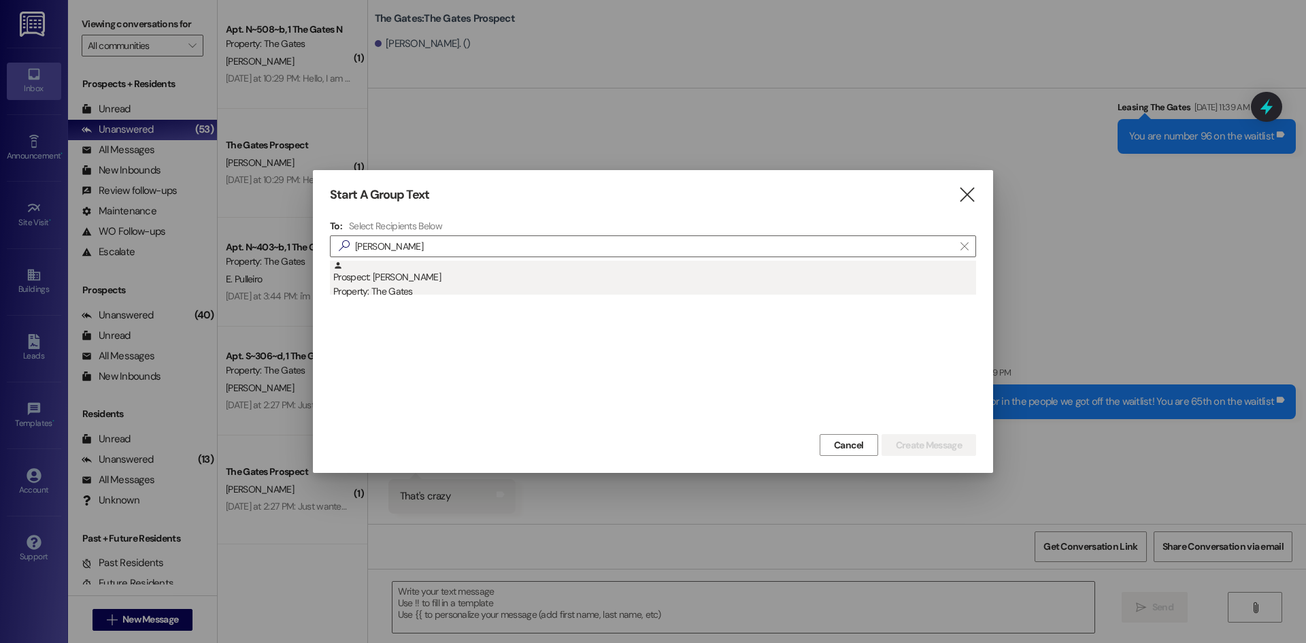
click at [401, 285] on div "Property: The Gates" at bounding box center [654, 291] width 643 height 14
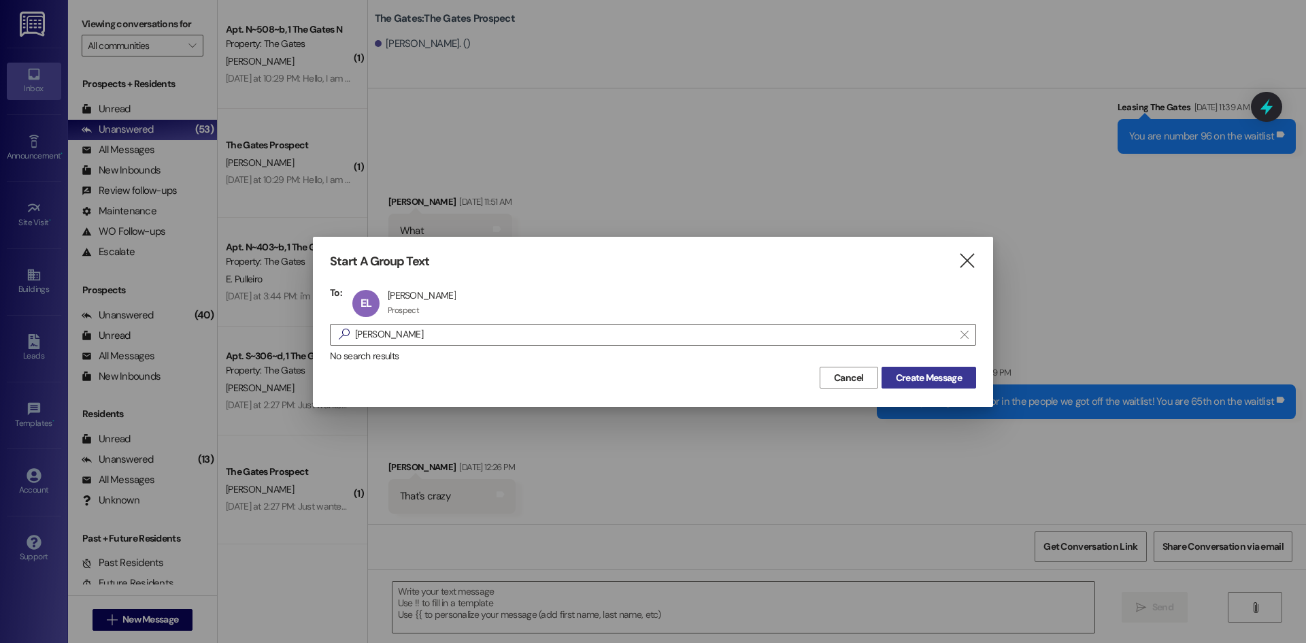
click at [971, 377] on button "Create Message" at bounding box center [928, 378] width 95 height 22
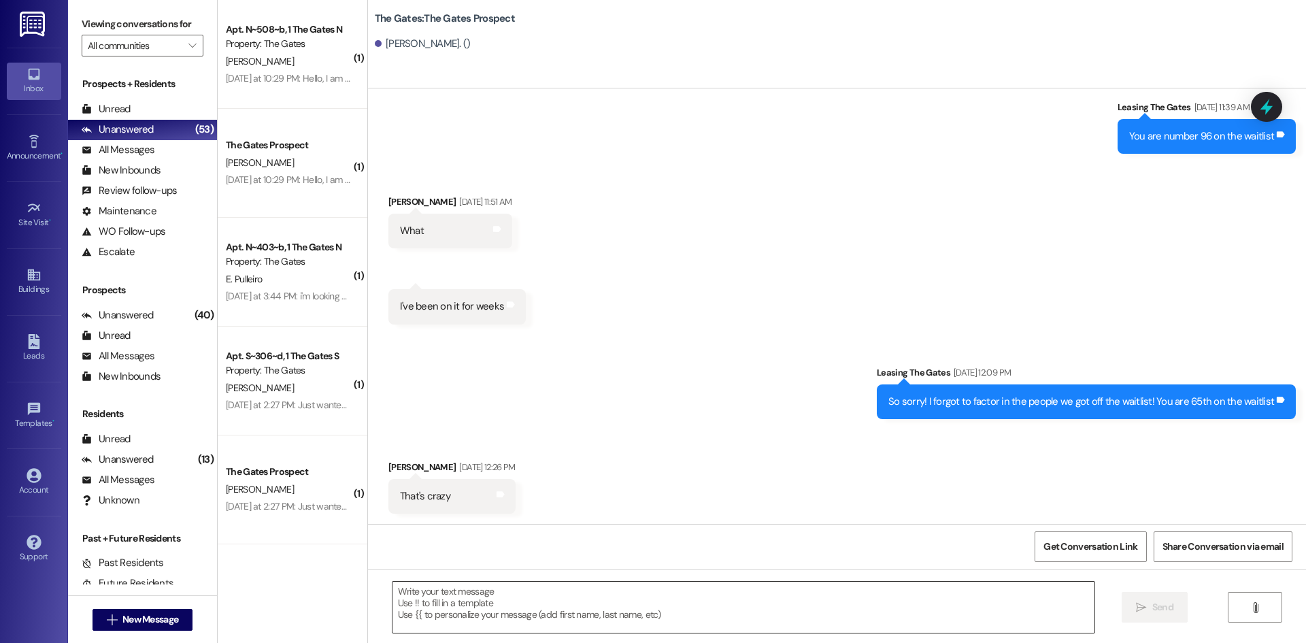
scroll to position [1, 0]
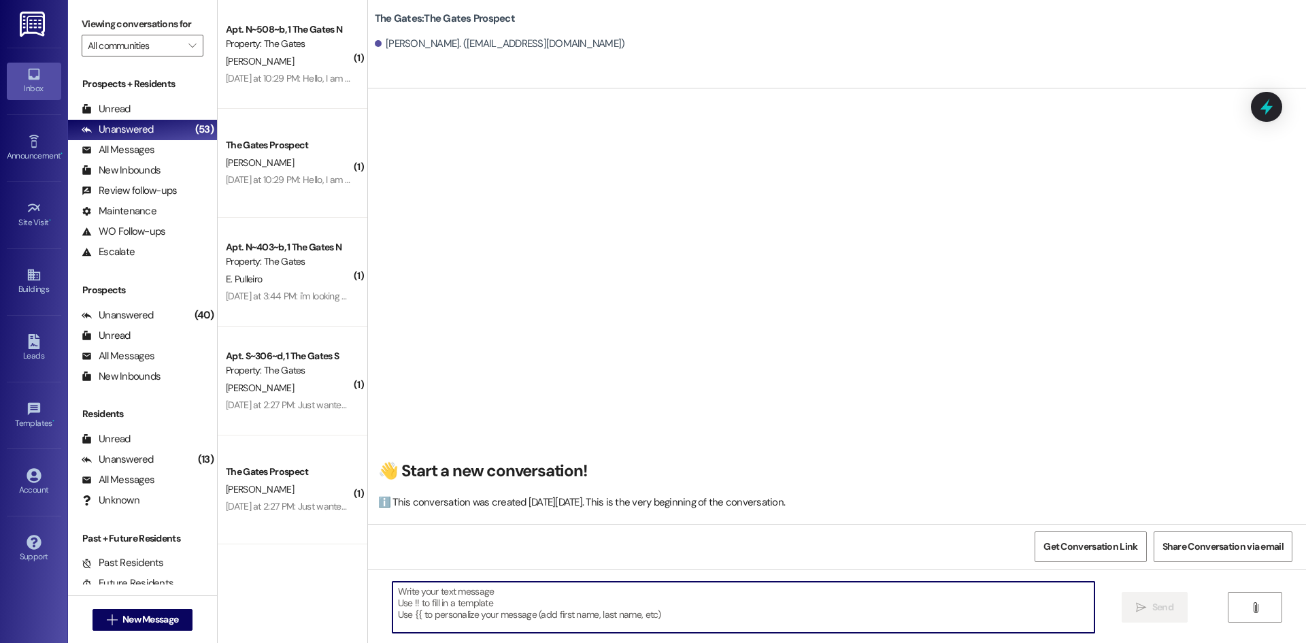
click at [418, 612] on textarea at bounding box center [743, 606] width 702 height 51
paste textarea "HI [PERSON_NAME]! This is [PERSON_NAME] with The Gates! We just had a spot open…"
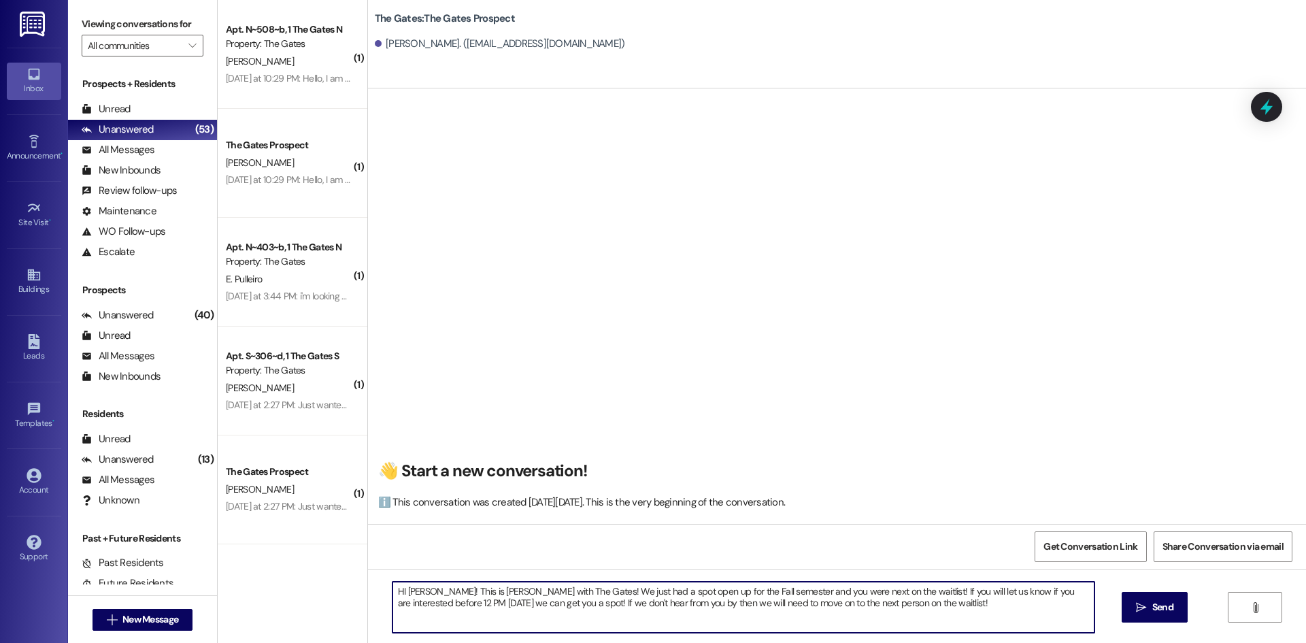
click at [425, 588] on textarea "HI [PERSON_NAME]! This is [PERSON_NAME] with The Gates! We just had a spot open…" at bounding box center [743, 606] width 702 height 51
type textarea "HI [PERSON_NAME]! This is [PERSON_NAME] with The Gates! We just had a spot open…"
click at [1136, 607] on icon "" at bounding box center [1141, 607] width 10 height 11
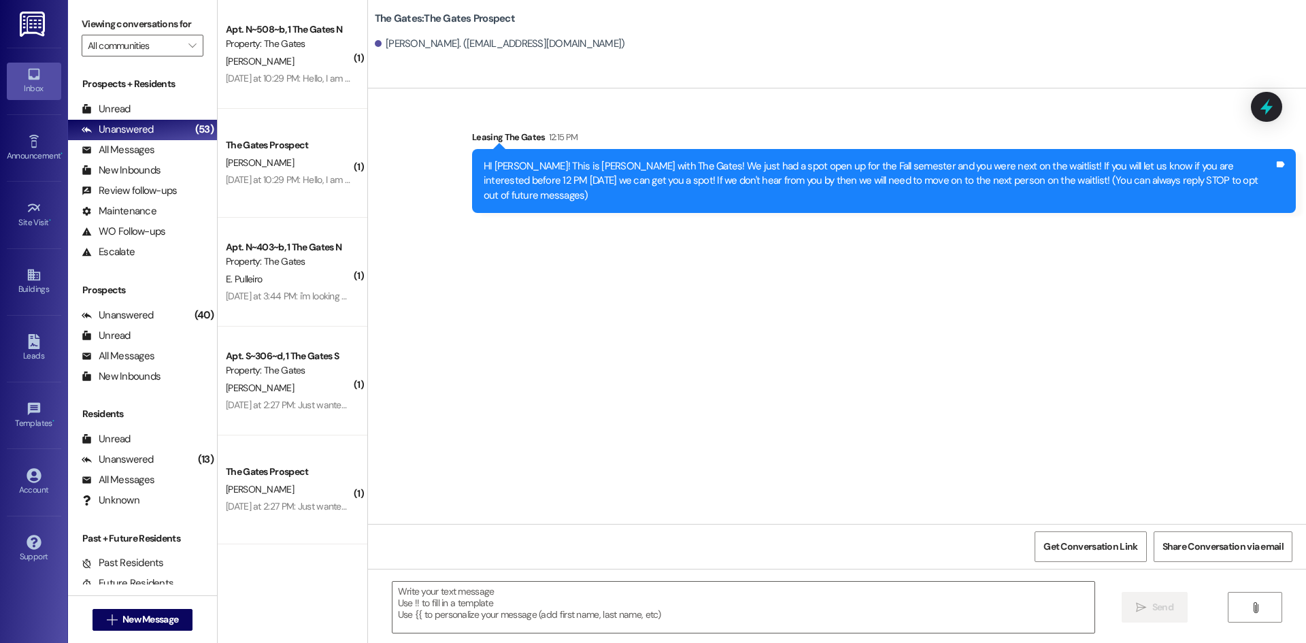
scroll to position [0, 0]
click at [120, 613] on span "New Message" at bounding box center [150, 619] width 61 height 14
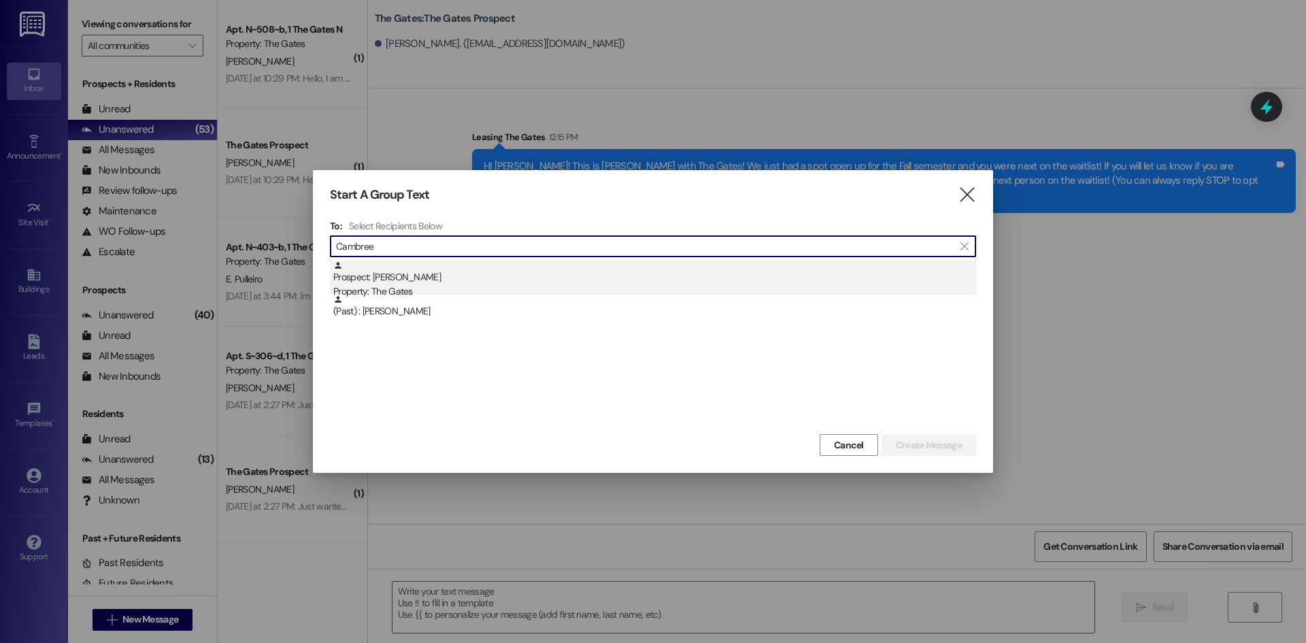
type input "Cambree"
click at [467, 271] on div "Prospect: Cambree [PERSON_NAME] Property: The Gates" at bounding box center [654, 279] width 643 height 39
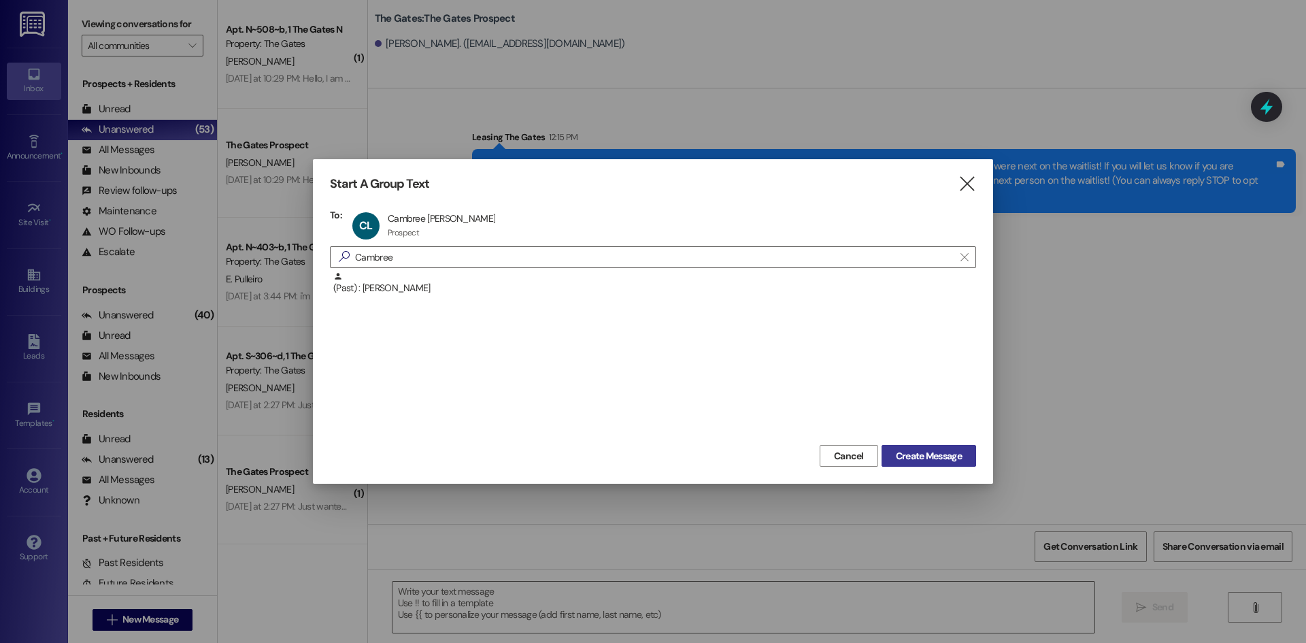
click at [913, 447] on button "Create Message" at bounding box center [928, 456] width 95 height 22
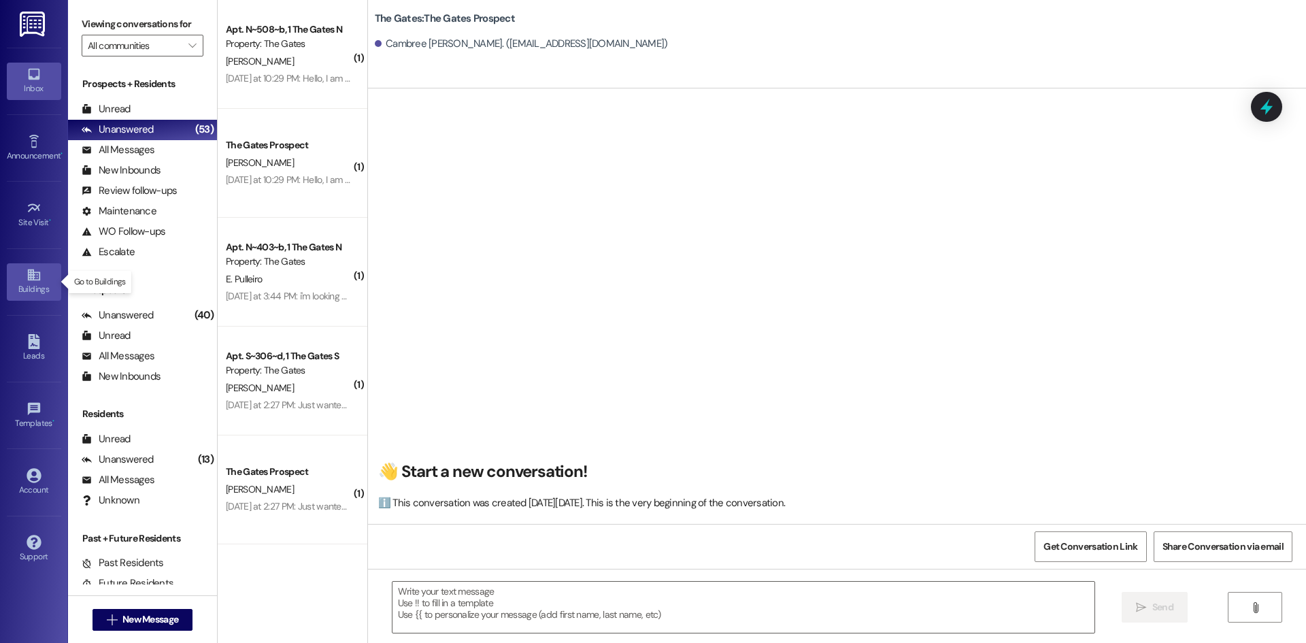
click at [92, 609] on button " New Message" at bounding box center [142, 620] width 101 height 22
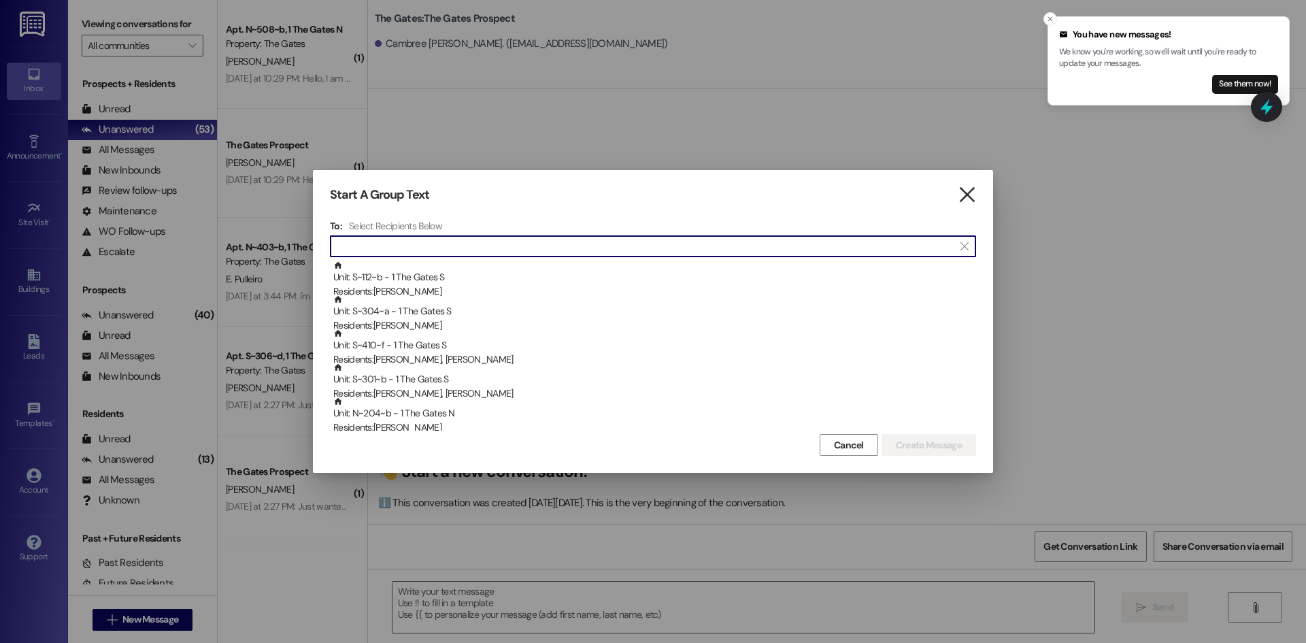
click at [970, 194] on icon "" at bounding box center [967, 195] width 18 height 14
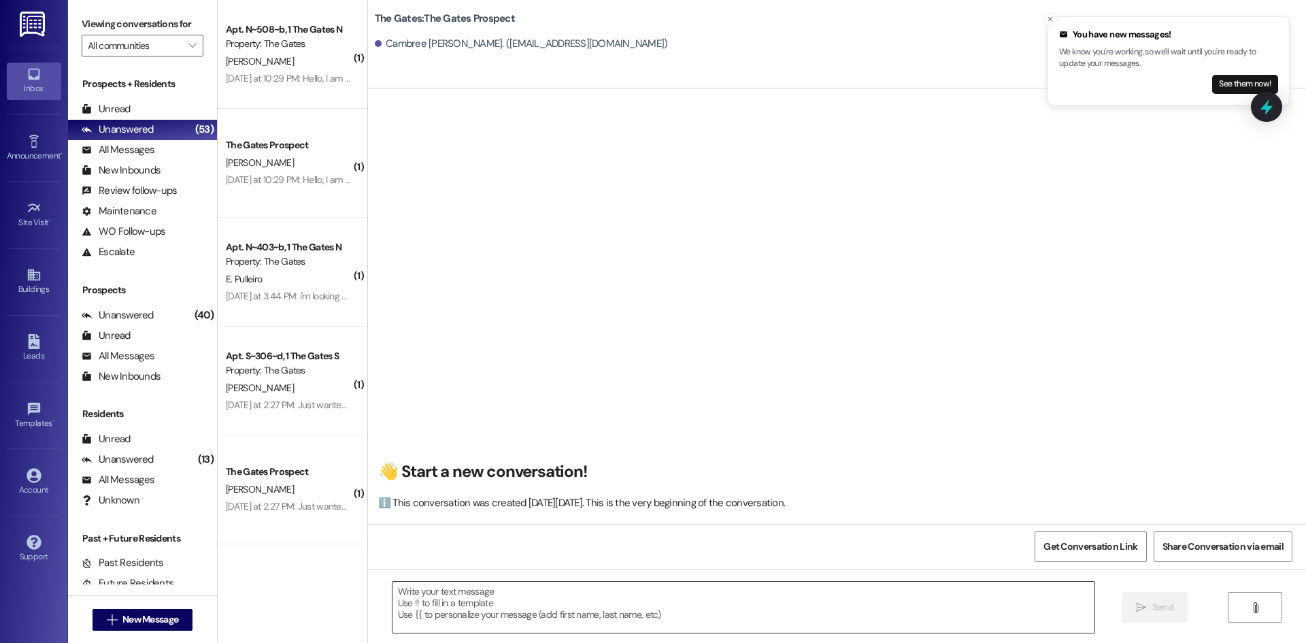
click at [498, 609] on textarea at bounding box center [743, 606] width 702 height 51
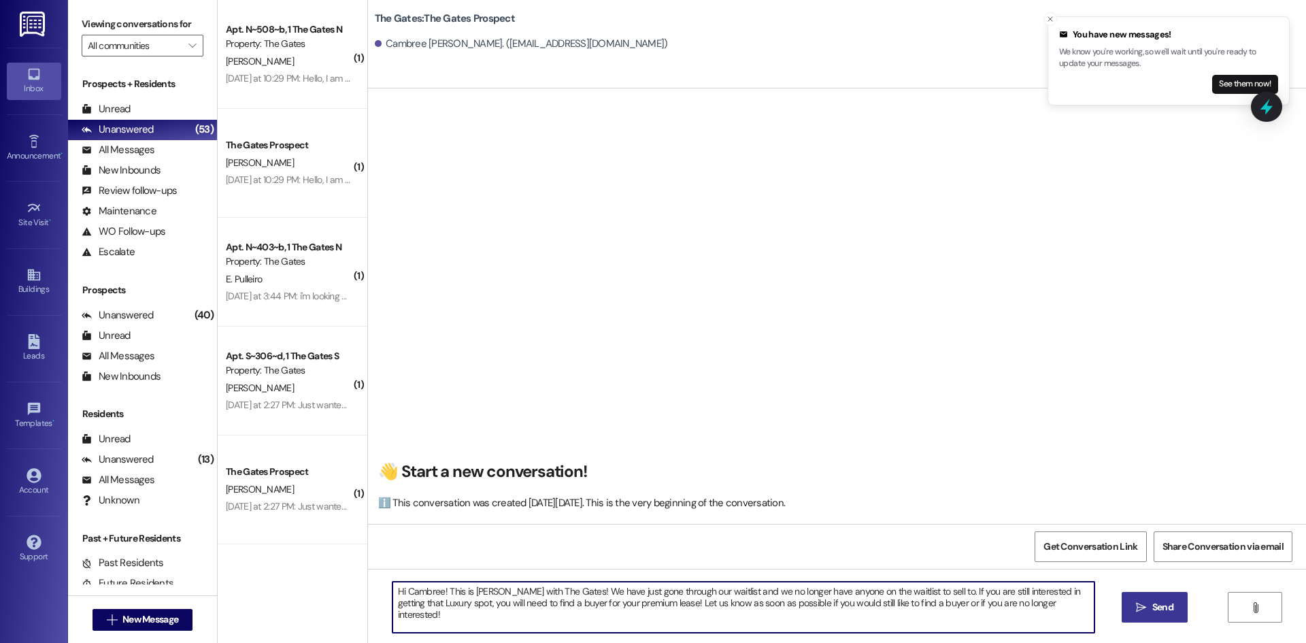
type textarea "Hi Cambree! This is [PERSON_NAME] with The Gates! We have just gone through our…"
click at [1165, 620] on button " Send" at bounding box center [1154, 607] width 66 height 31
